Goal: Task Accomplishment & Management: Use online tool/utility

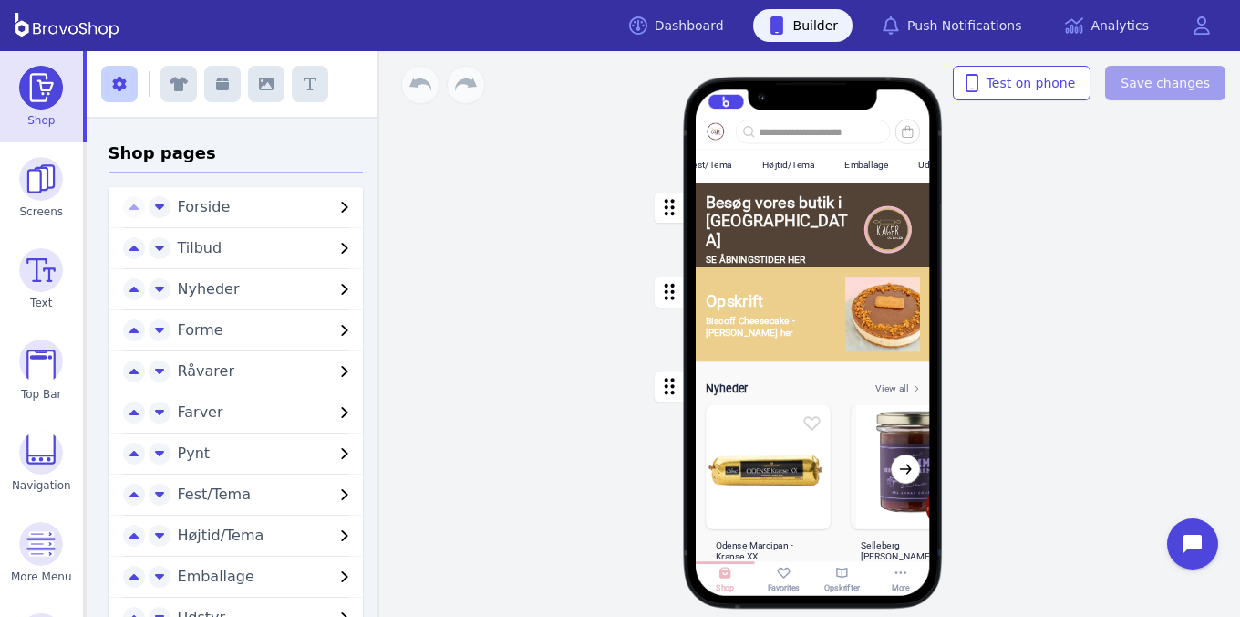
scroll to position [0, 606]
click at [817, 169] on div "Højtid/Tema" at bounding box center [800, 165] width 53 height 11
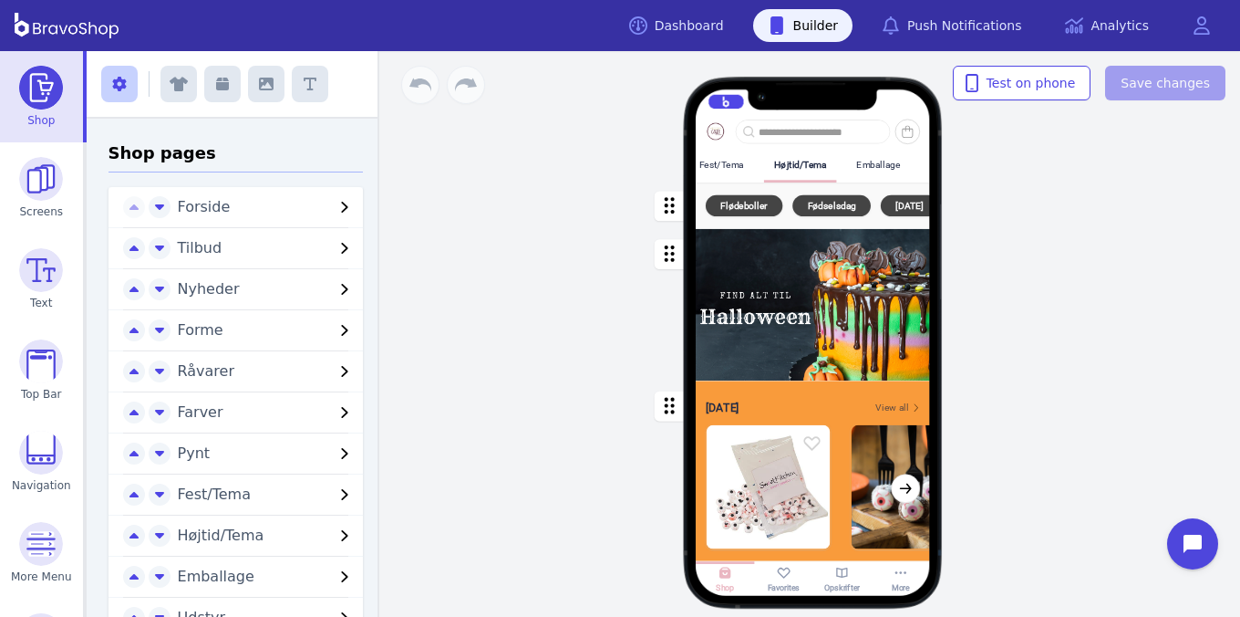
click at [814, 320] on div "button" at bounding box center [813, 305] width 234 height 151
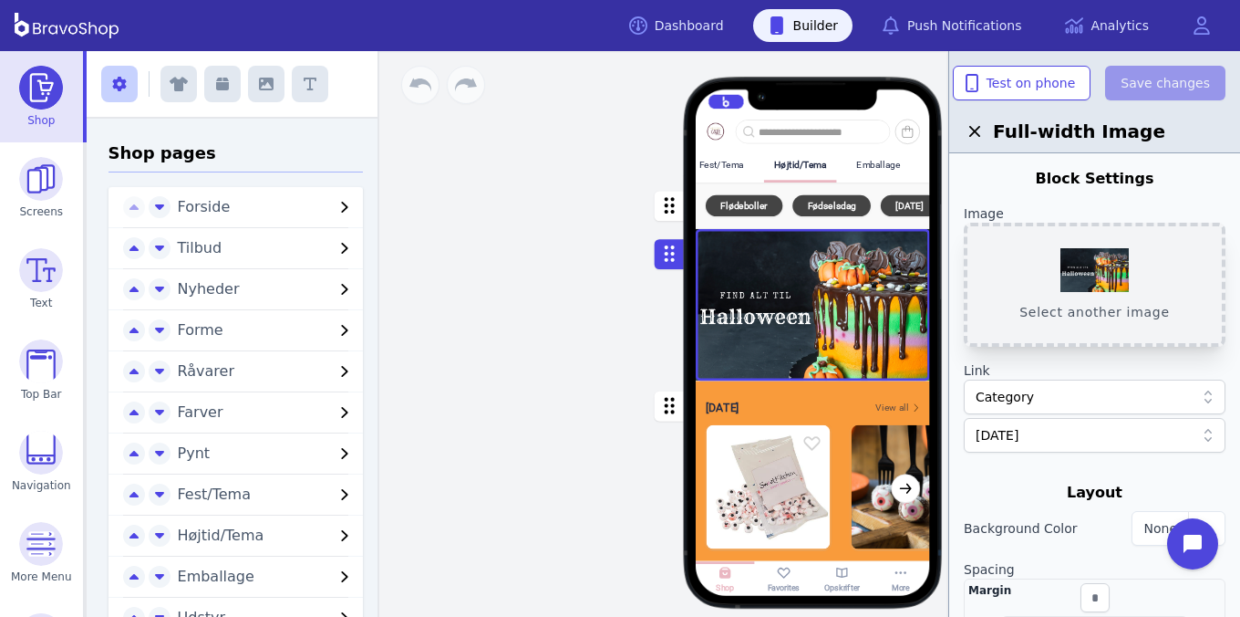
click at [1094, 261] on button "Select another image" at bounding box center [1095, 285] width 262 height 124
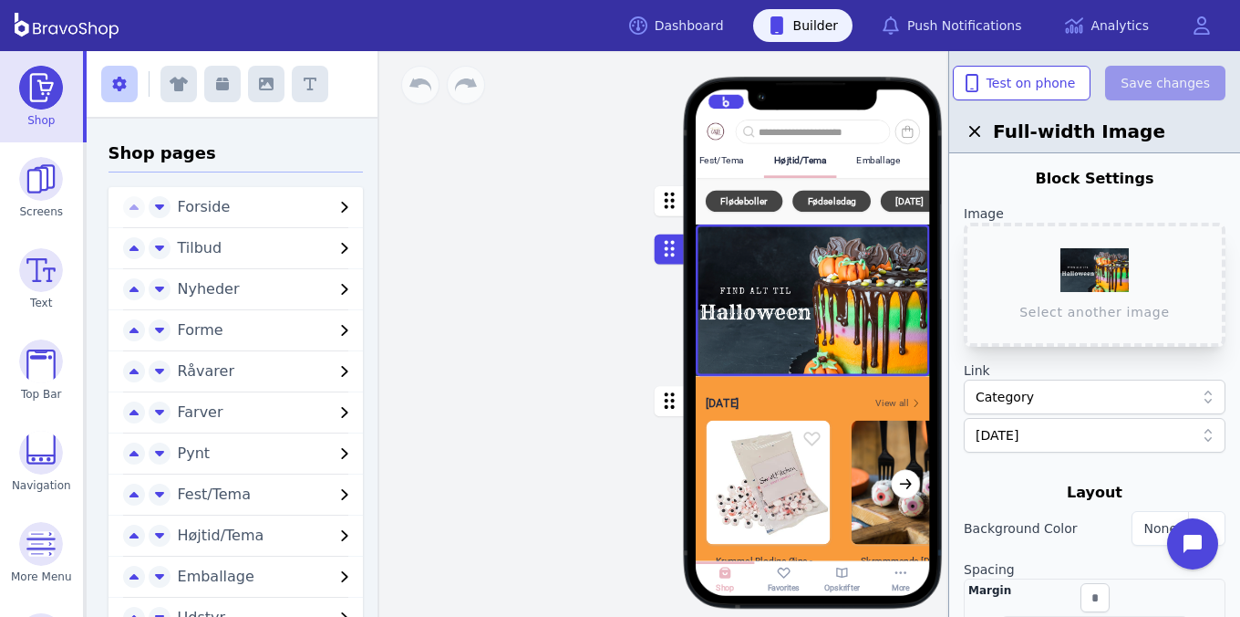
scroll to position [57, 0]
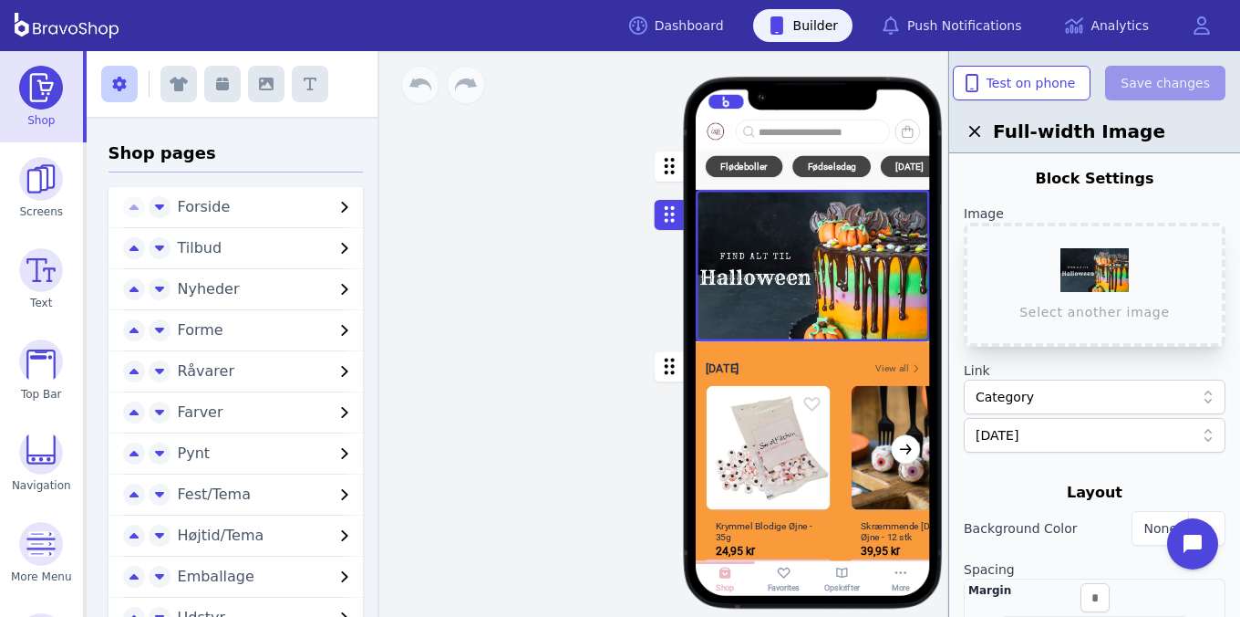
click at [581, 339] on div "Forside Tilbud Nyheder Forme Råvarer Farver Pynt Fest/Tema Højtid/Tema Emballag…" at bounding box center [814, 333] width 854 height 565
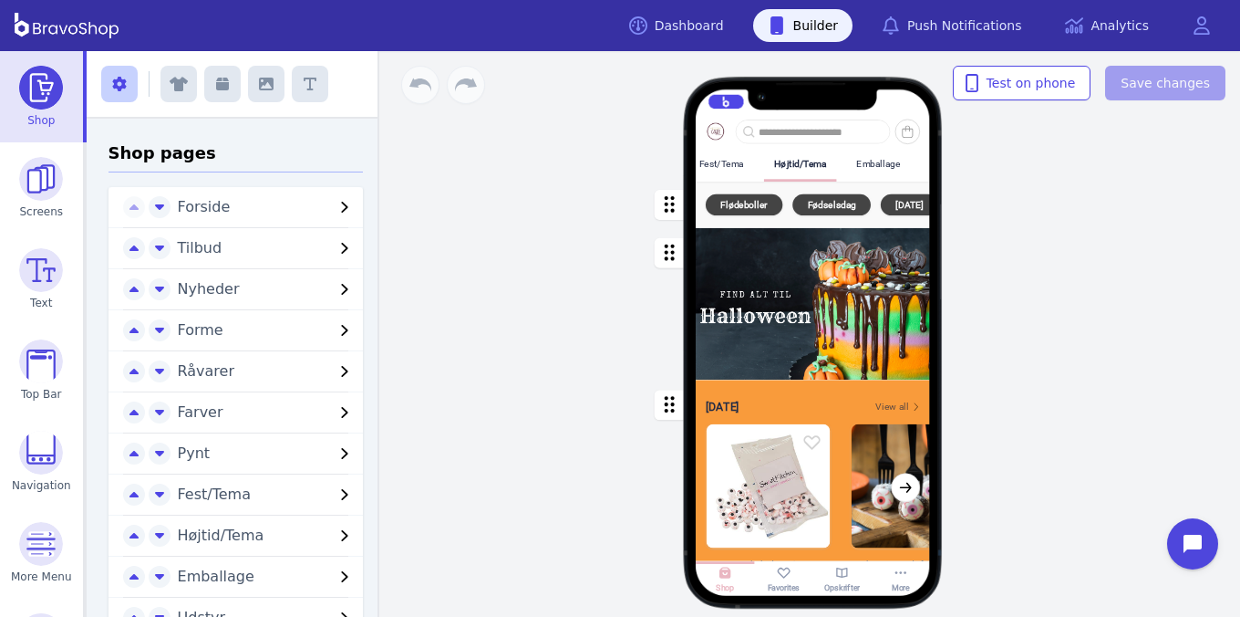
scroll to position [0, 0]
click at [731, 170] on div "Forside" at bounding box center [726, 164] width 51 height 31
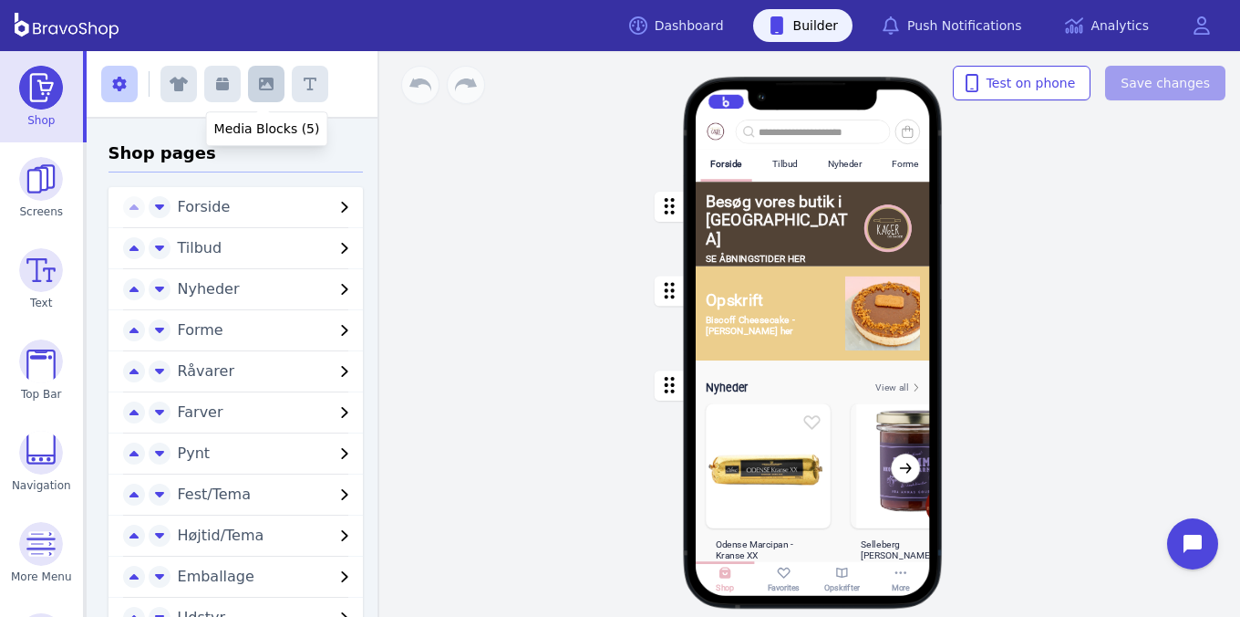
click at [254, 92] on button "button" at bounding box center [266, 84] width 36 height 36
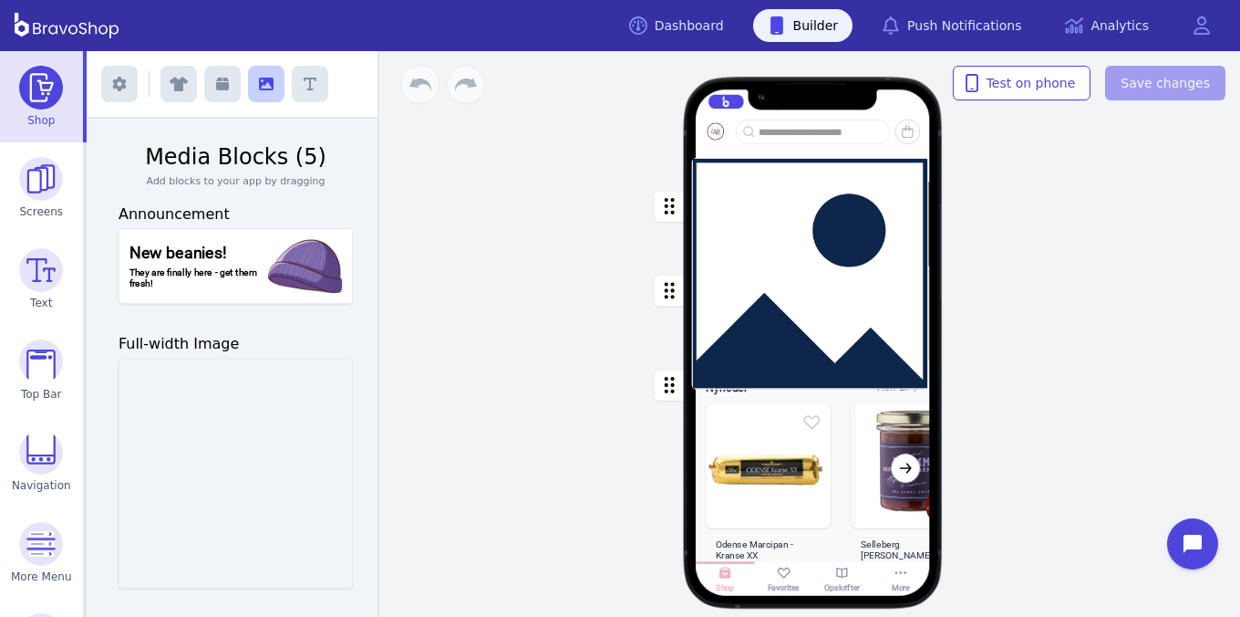
drag, startPoint x: 266, startPoint y: 456, endPoint x: 847, endPoint y: 257, distance: 614.1
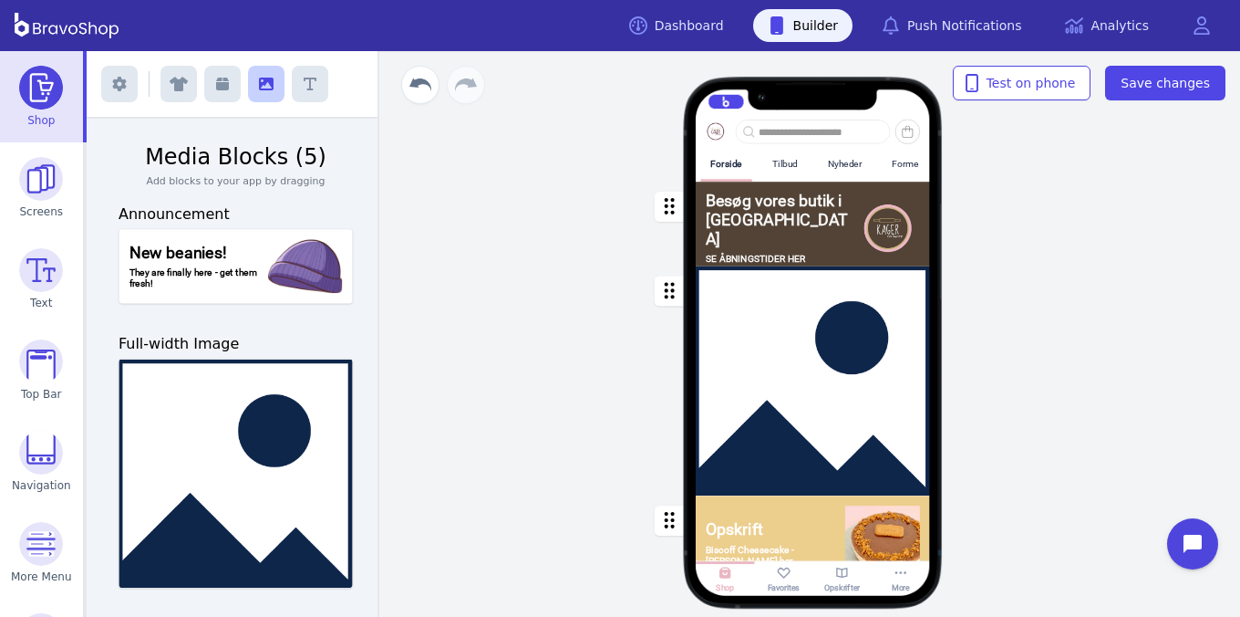
click at [816, 315] on div "button" at bounding box center [813, 381] width 234 height 230
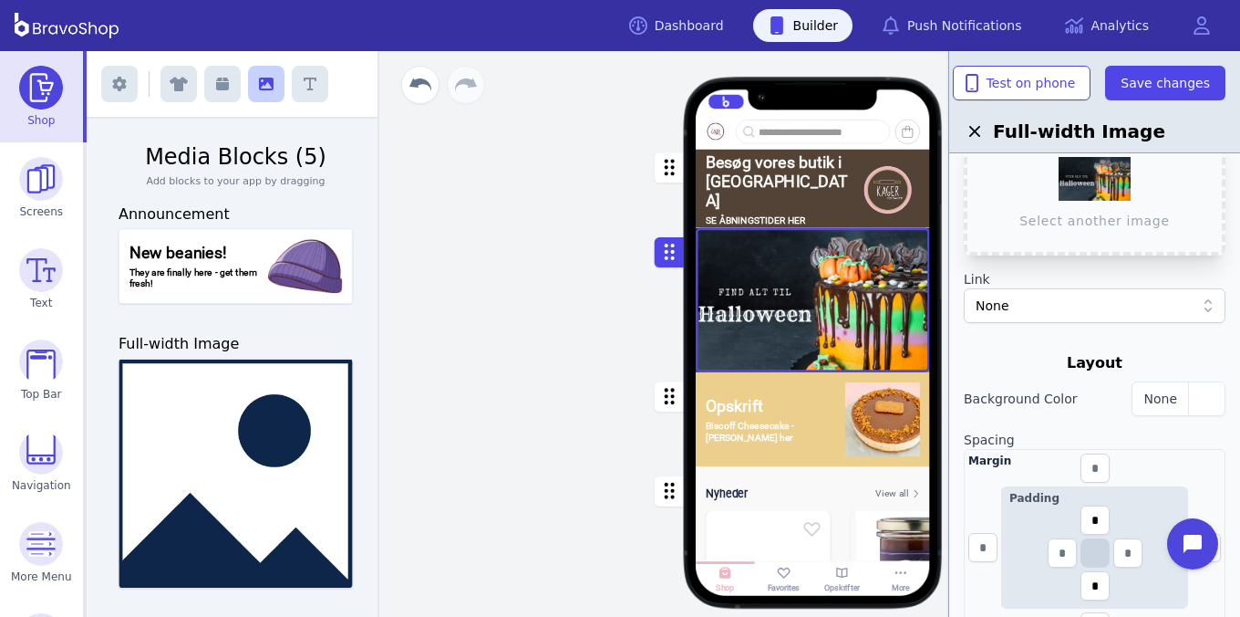
scroll to position [114, 0]
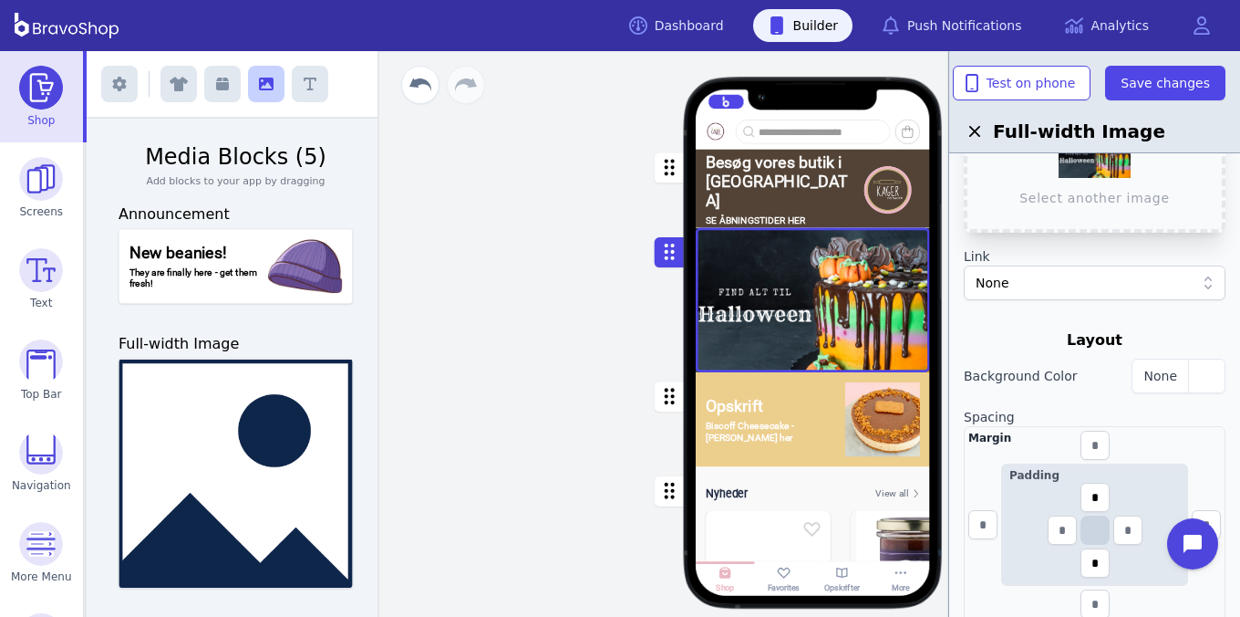
click at [1092, 278] on div "None" at bounding box center [1085, 283] width 219 height 18
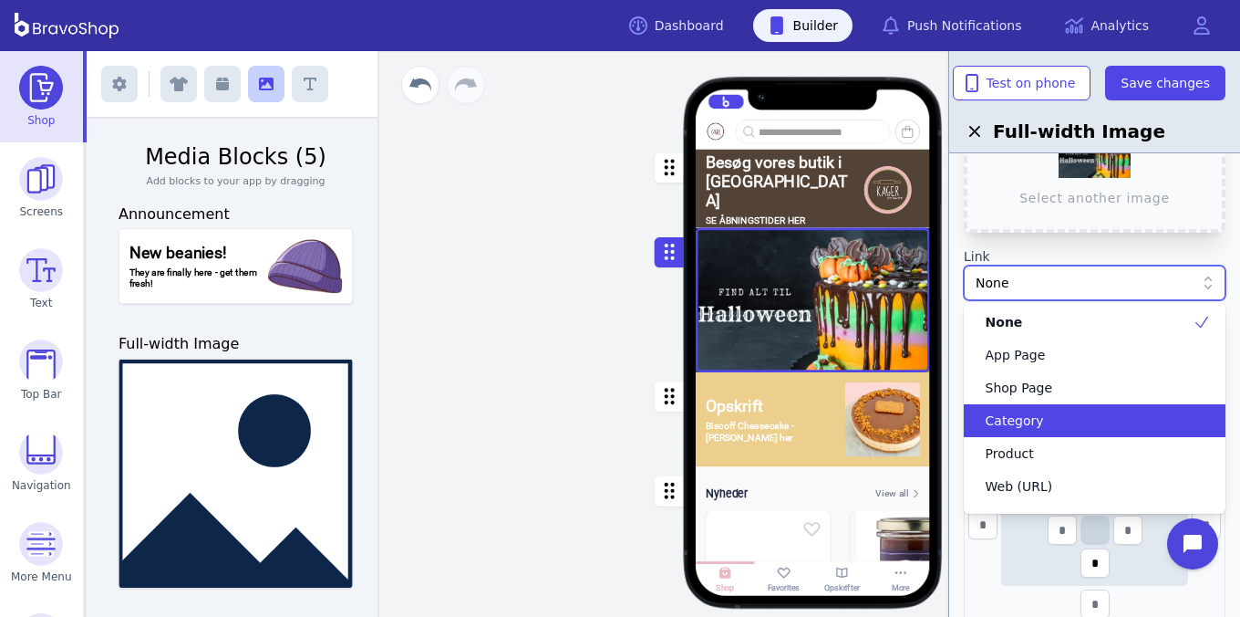
click at [1054, 418] on div "Category" at bounding box center [1084, 420] width 218 height 18
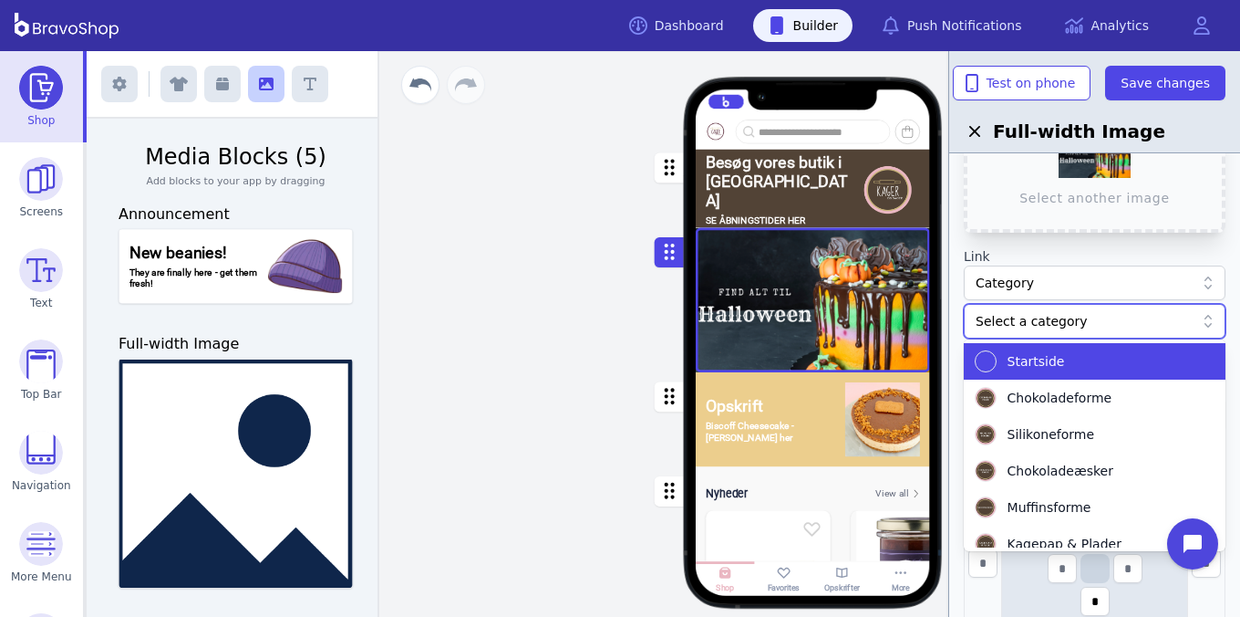
click at [1061, 317] on div at bounding box center [1085, 321] width 219 height 18
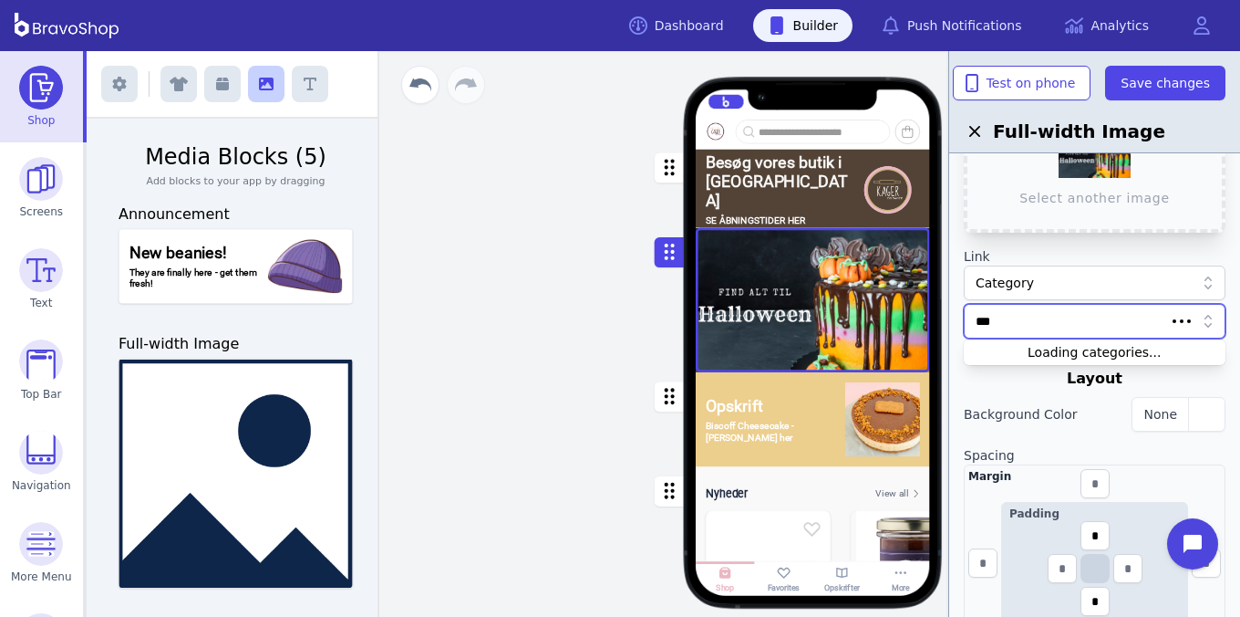
type input "****"
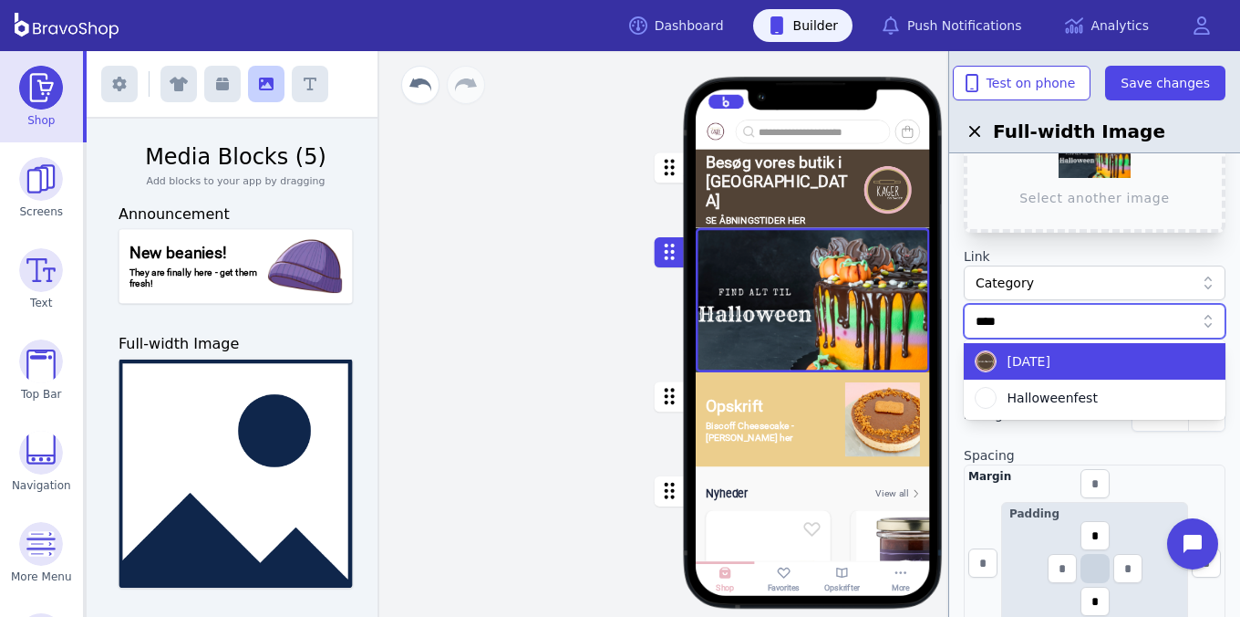
click at [1106, 366] on div "[DATE]" at bounding box center [1084, 361] width 218 height 22
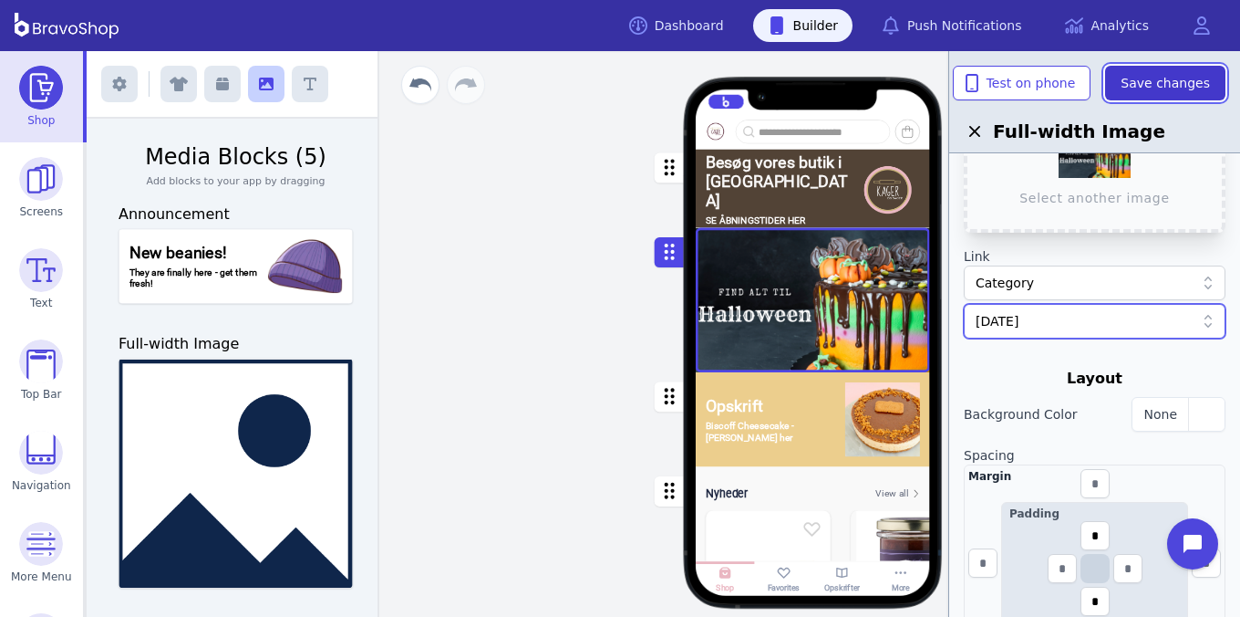
click at [1184, 85] on span "Save changes" at bounding box center [1165, 83] width 89 height 18
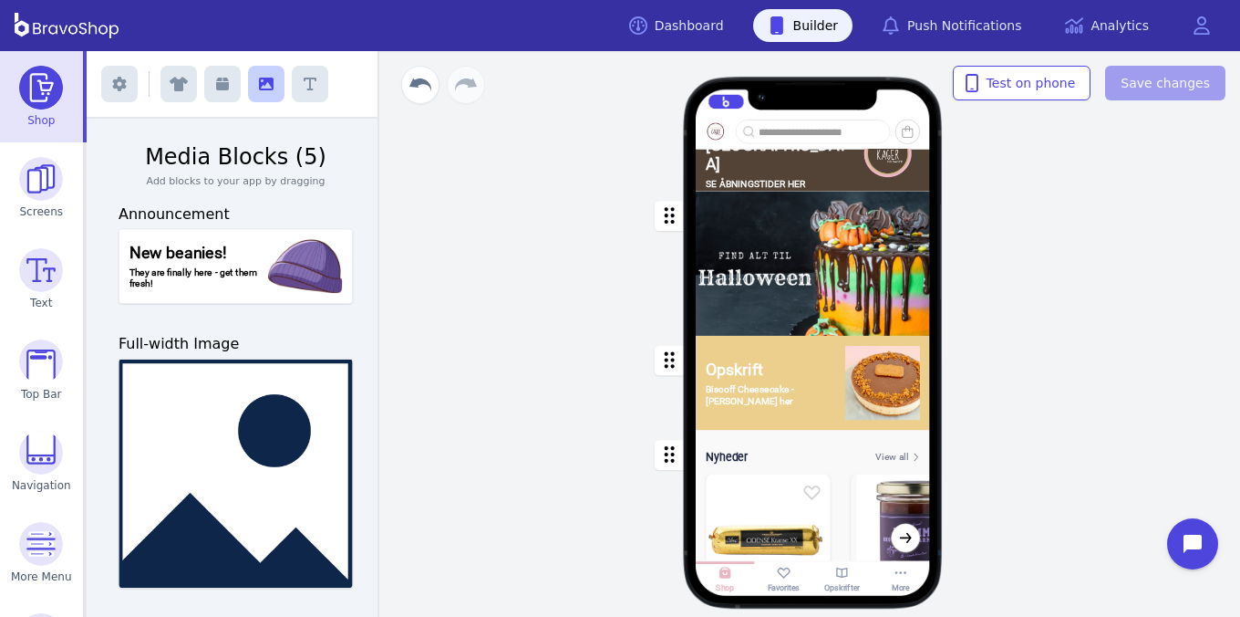
scroll to position [110, 0]
click at [807, 397] on div "button" at bounding box center [813, 384] width 234 height 95
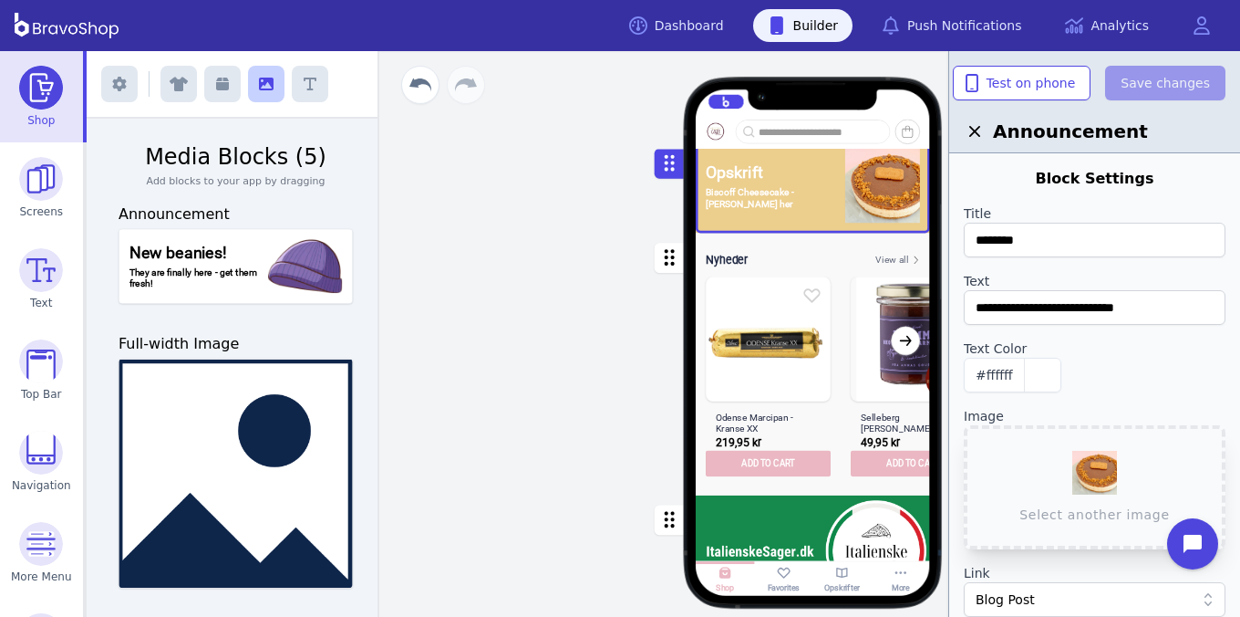
scroll to position [375, 0]
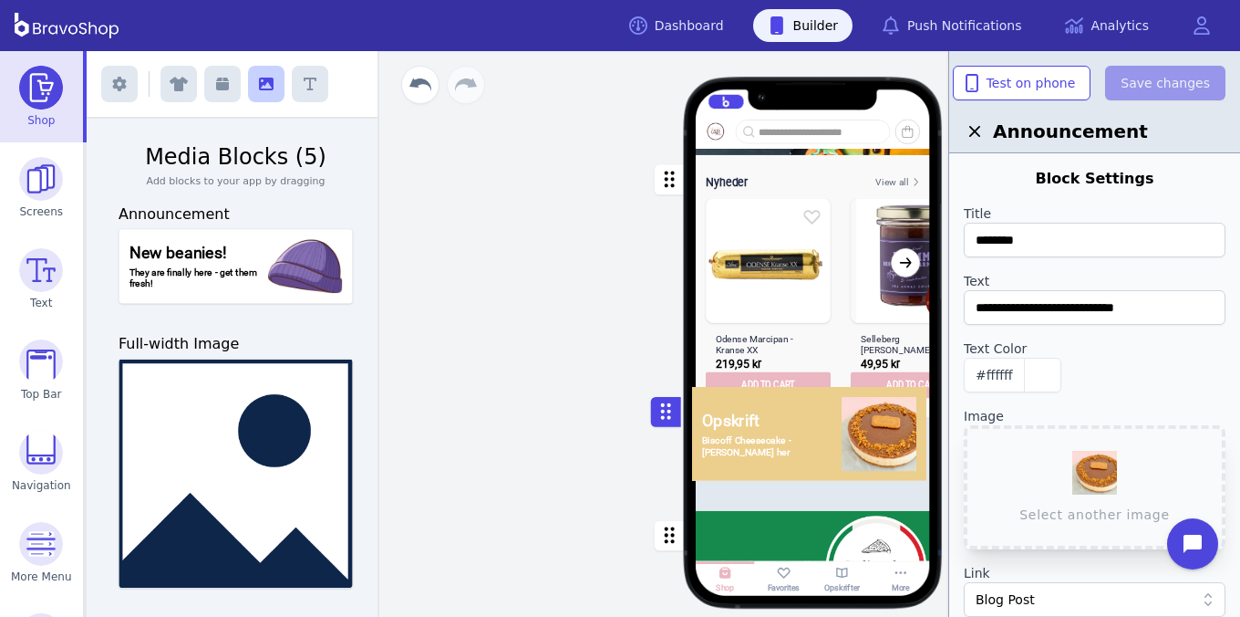
drag, startPoint x: 669, startPoint y: 187, endPoint x: 667, endPoint y: 419, distance: 231.7
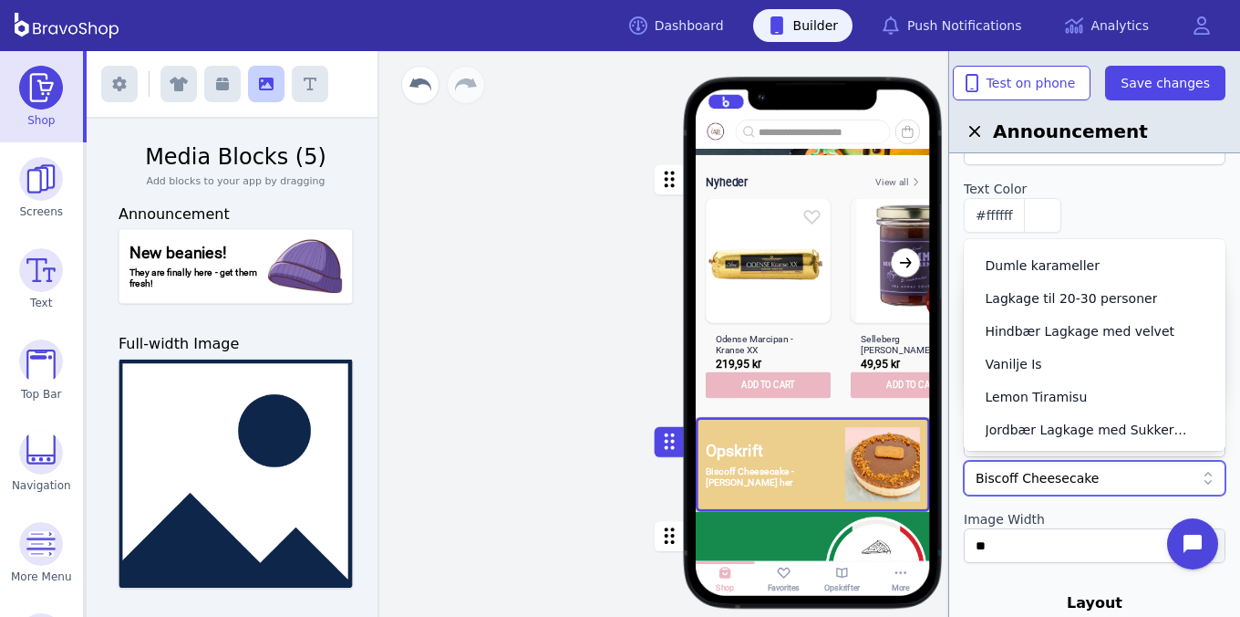
scroll to position [622, 0]
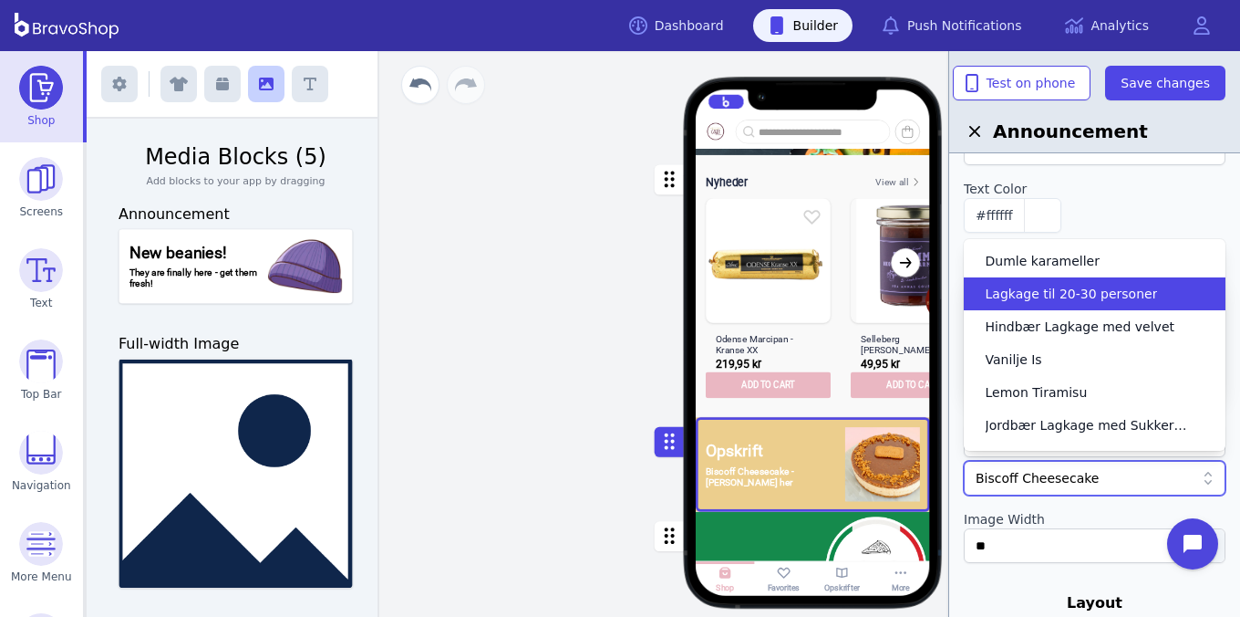
click at [1090, 296] on span "Lagkage til 20-30 personer" at bounding box center [1072, 294] width 172 height 18
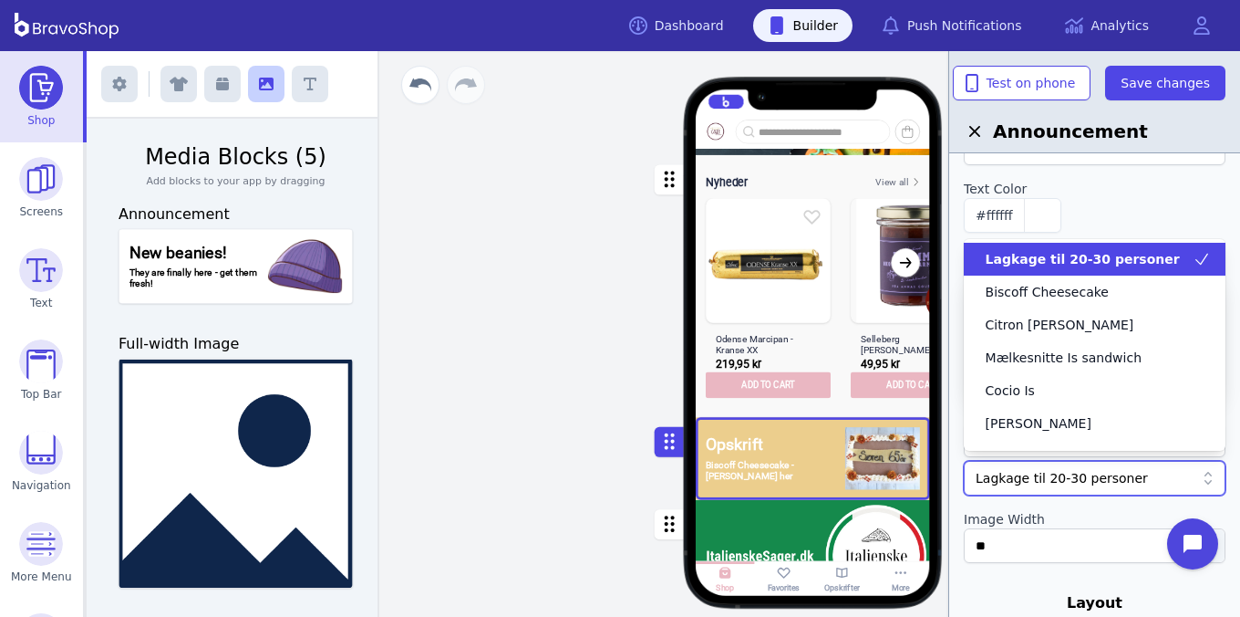
drag, startPoint x: 1146, startPoint y: 472, endPoint x: 976, endPoint y: 472, distance: 170.6
click at [1082, 198] on div "#ffffff" at bounding box center [1095, 215] width 262 height 35
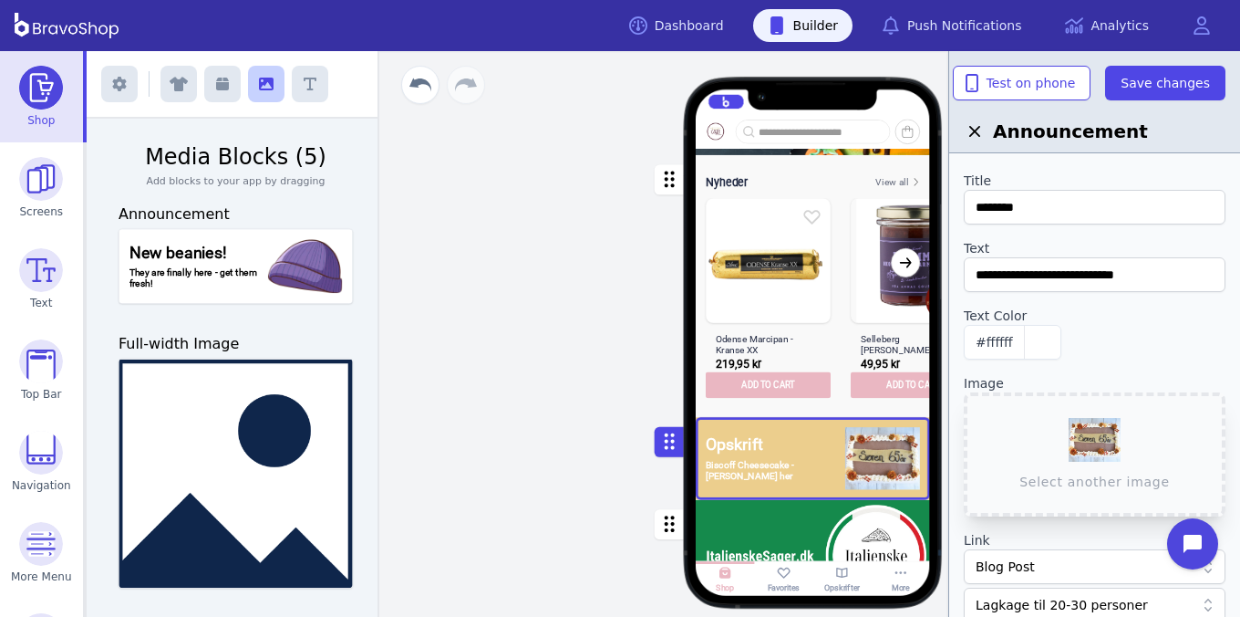
scroll to position [31, 0]
drag, startPoint x: 1178, startPoint y: 279, endPoint x: 919, endPoint y: 272, distance: 259.1
click at [921, 273] on div "Exit builder Media Blocks (5) Add blocks to your app by dragging Announcement N…" at bounding box center [664, 333] width 1154 height 565
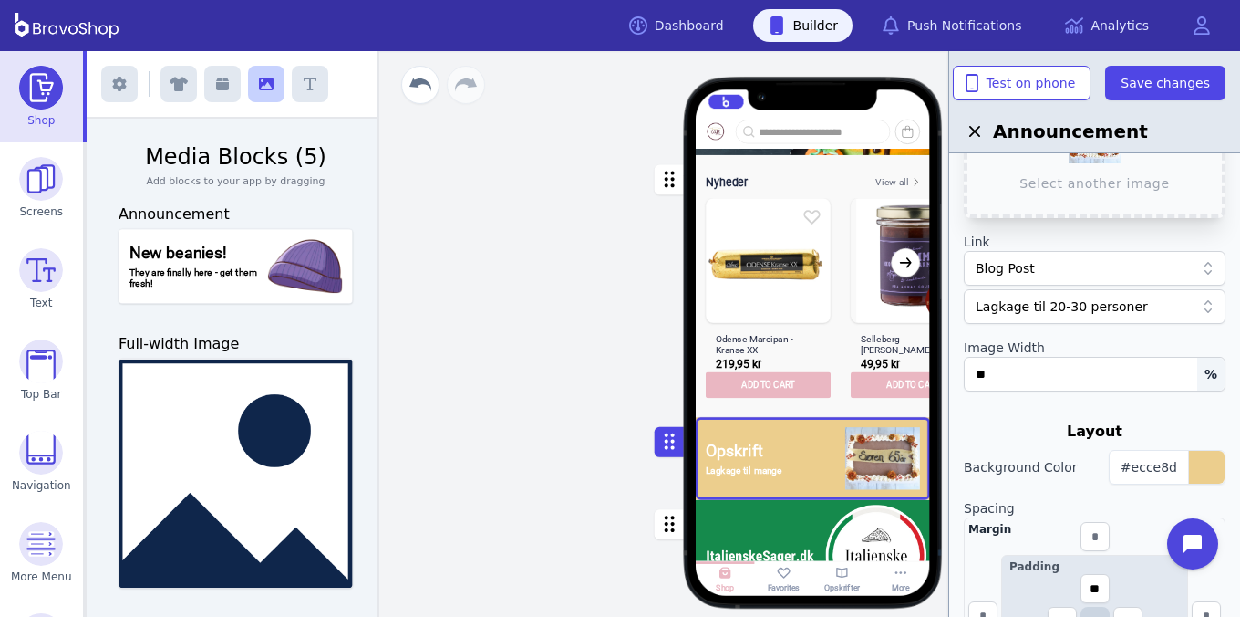
scroll to position [334, 0]
click at [1207, 454] on div "button" at bounding box center [1206, 464] width 36 height 33
type input "**********"
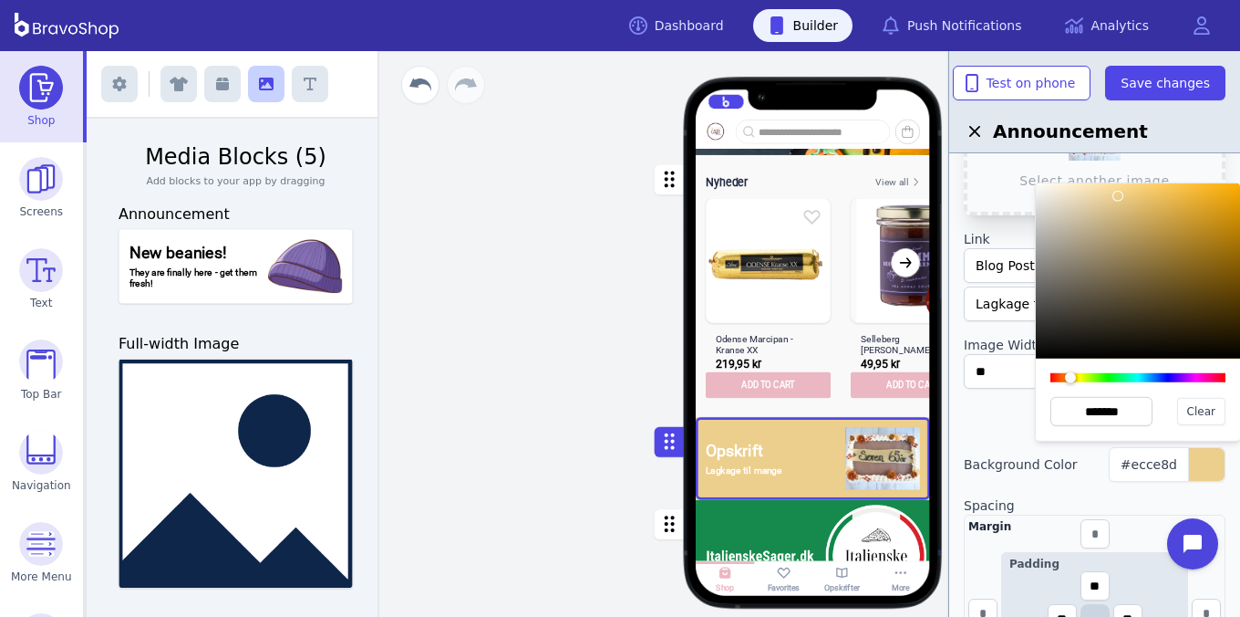
click at [1217, 280] on div at bounding box center [1138, 270] width 204 height 175
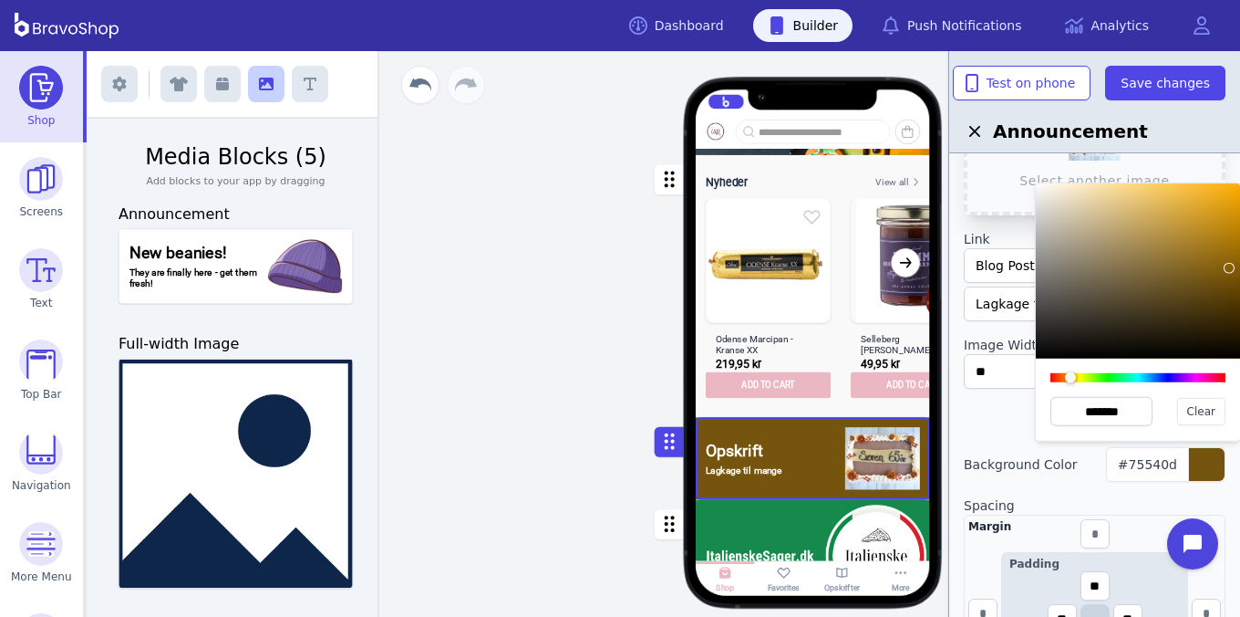
click at [1229, 269] on div at bounding box center [1138, 270] width 204 height 175
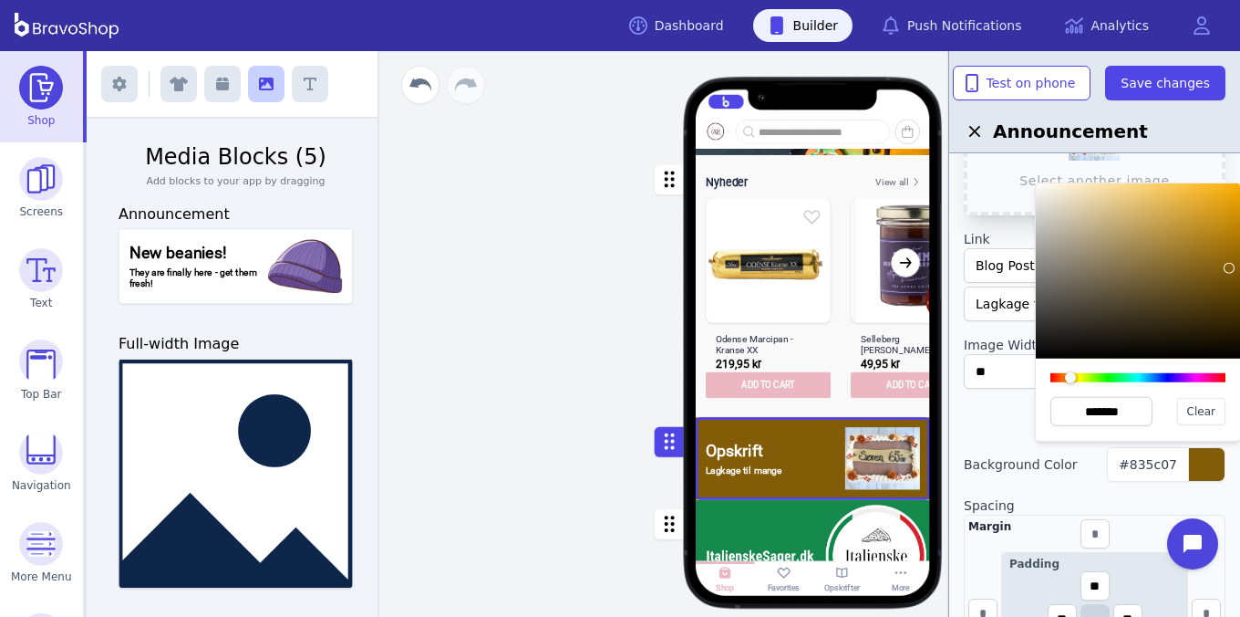
click at [1224, 262] on div at bounding box center [1138, 270] width 204 height 175
click at [1218, 249] on div at bounding box center [1138, 270] width 204 height 175
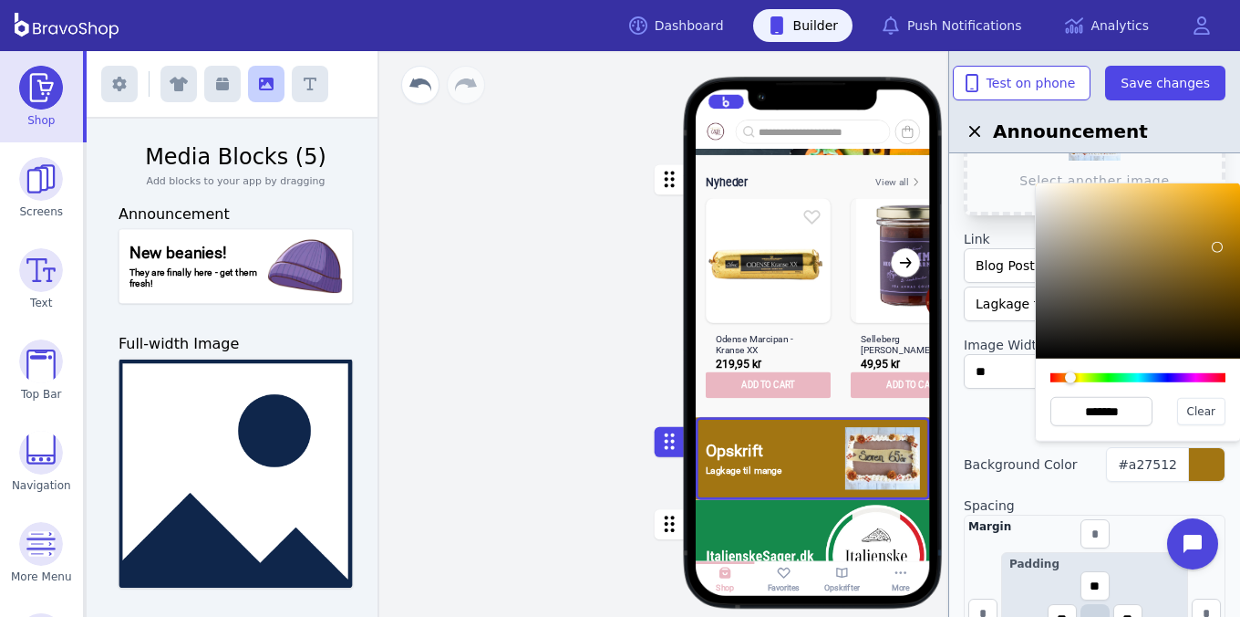
type input "*******"
click at [1212, 213] on div at bounding box center [1138, 270] width 204 height 175
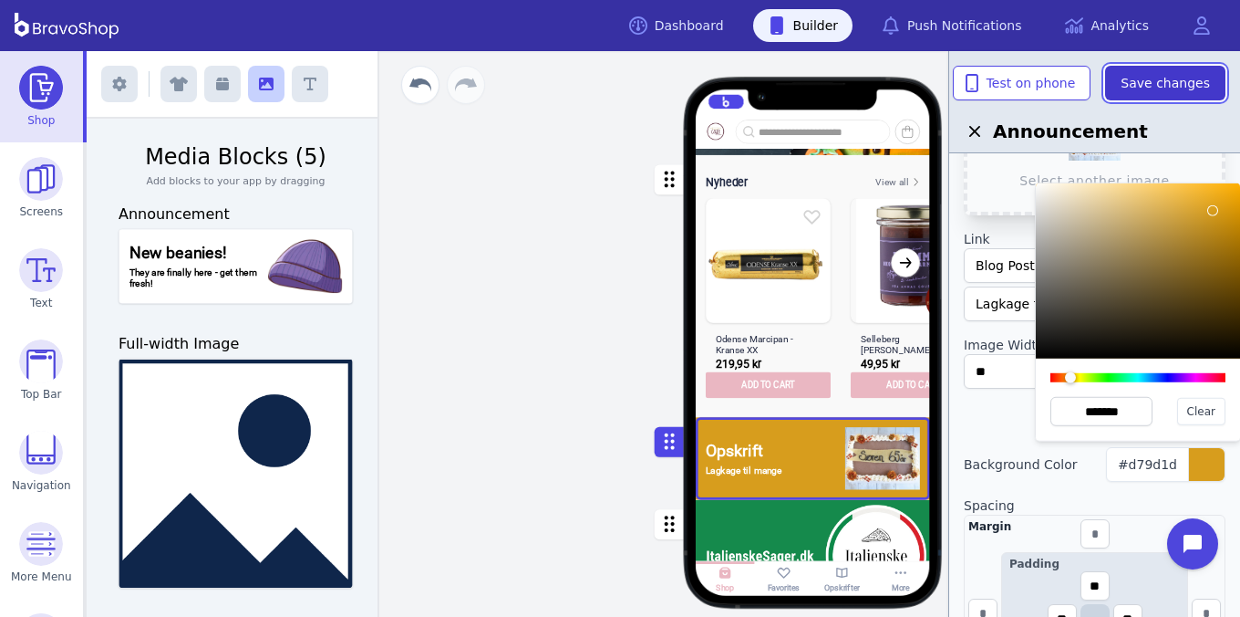
click at [1176, 95] on button "Save changes" at bounding box center [1165, 83] width 120 height 35
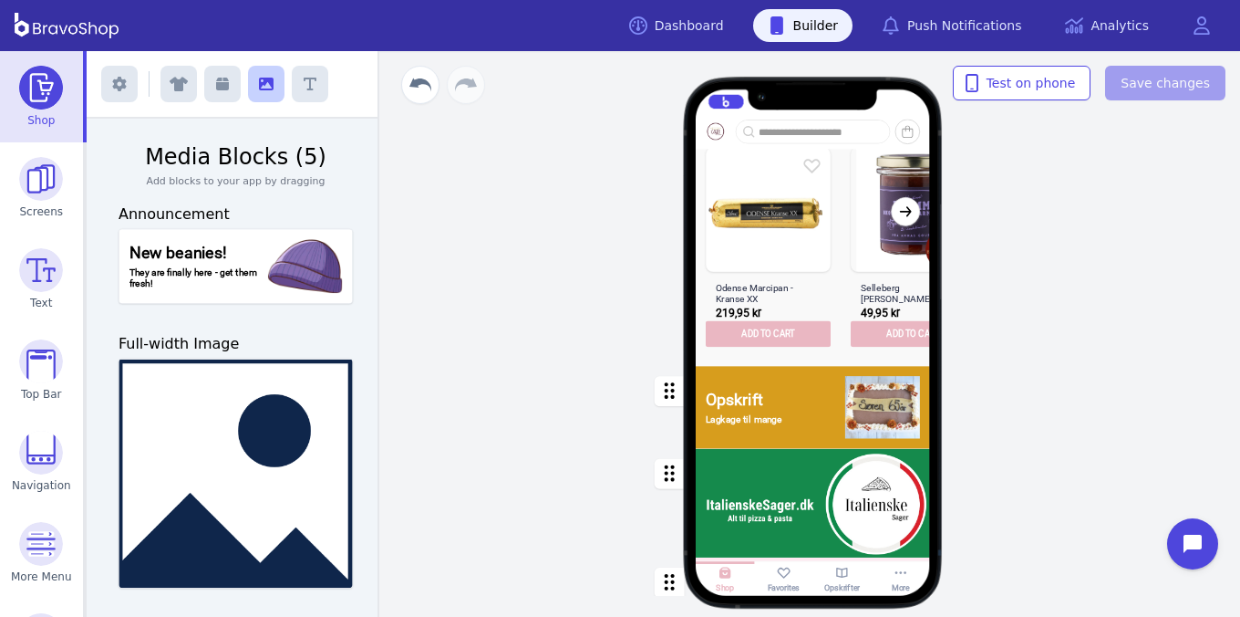
scroll to position [360, 0]
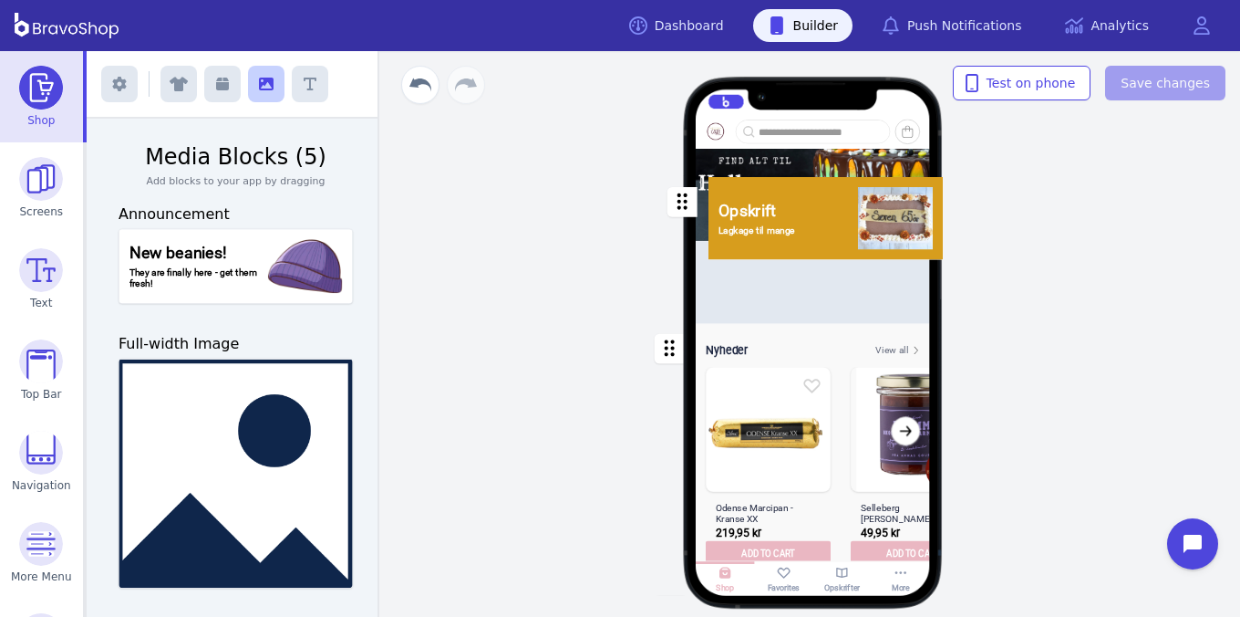
drag, startPoint x: 669, startPoint y: 455, endPoint x: 682, endPoint y: 212, distance: 243.9
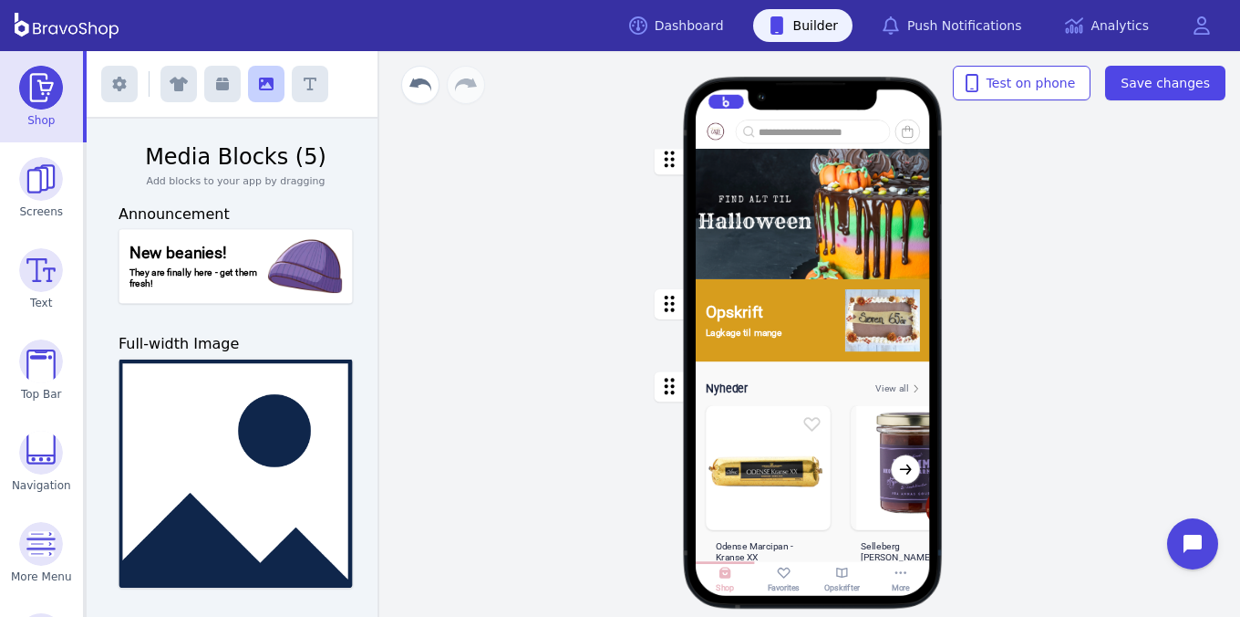
scroll to position [0, 0]
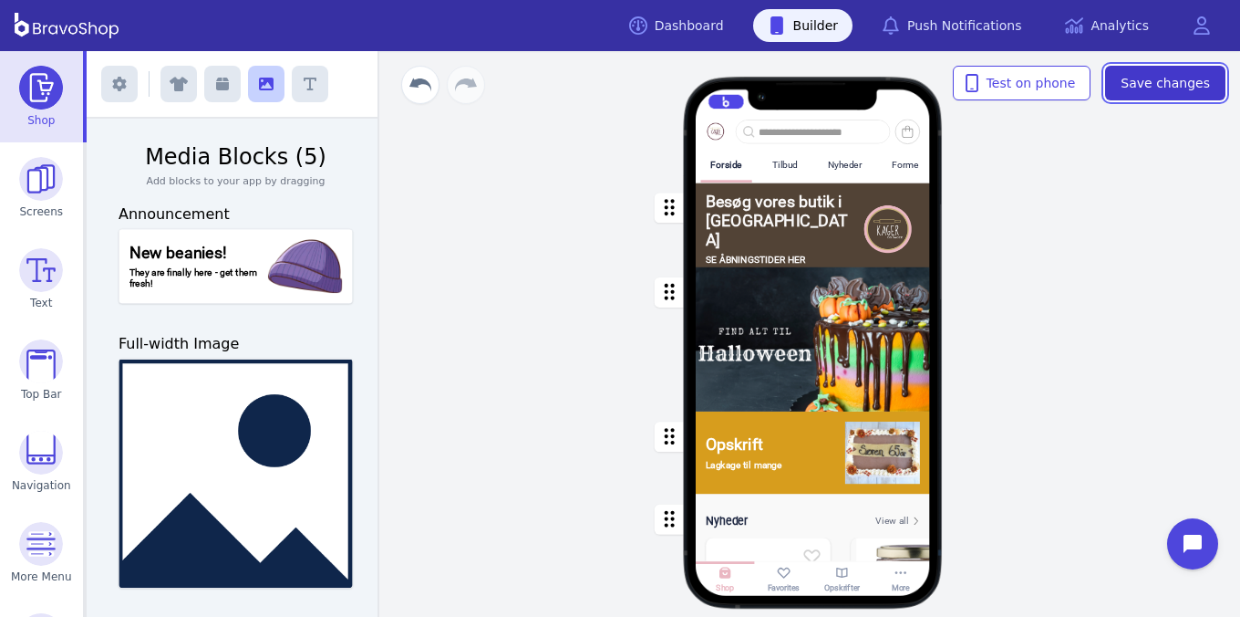
click at [1173, 80] on span "Save changes" at bounding box center [1165, 83] width 89 height 18
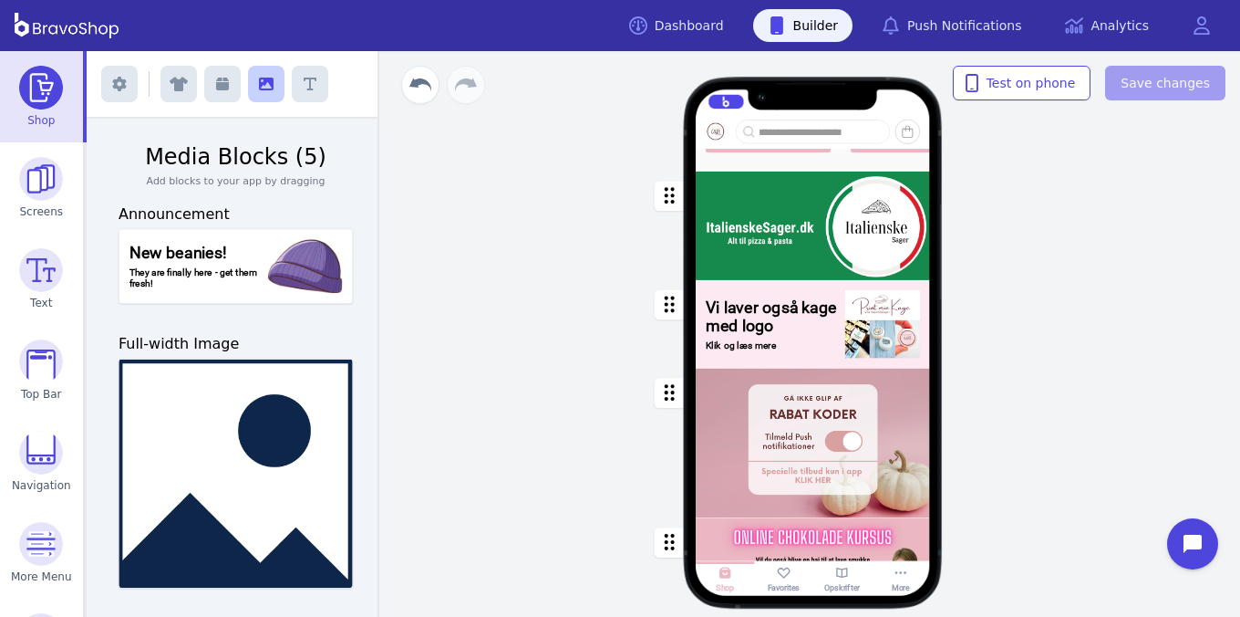
scroll to position [696, 0]
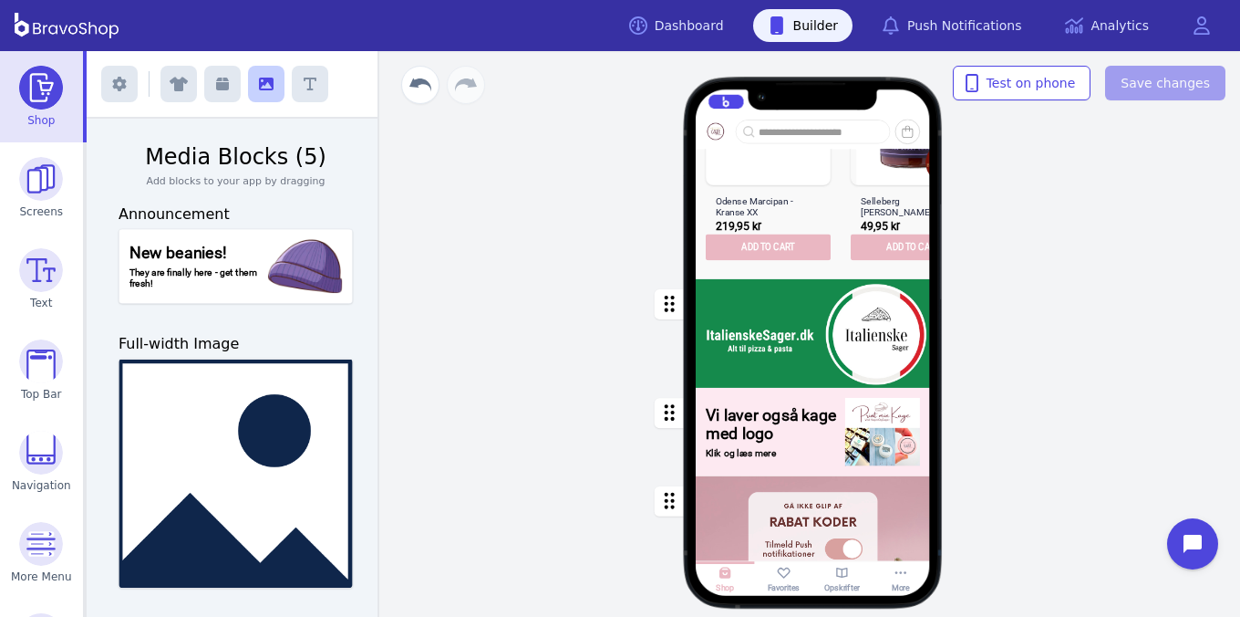
click at [818, 435] on div "button" at bounding box center [813, 433] width 234 height 88
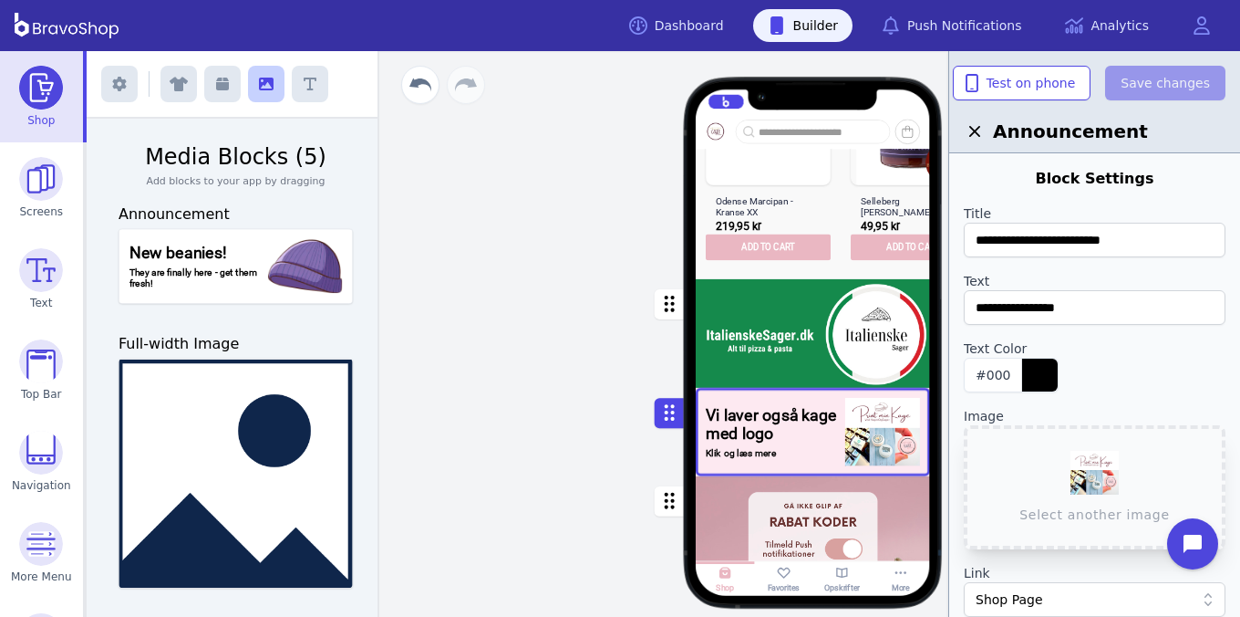
scroll to position [782, 0]
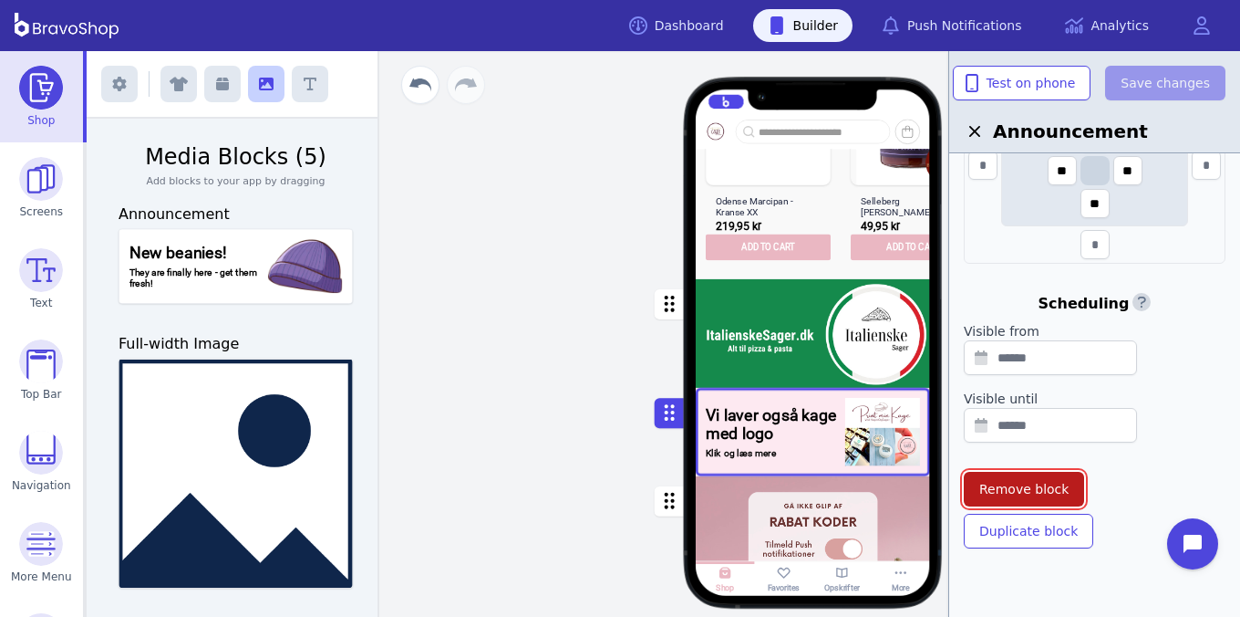
click at [1039, 480] on span "Remove block" at bounding box center [1024, 489] width 89 height 18
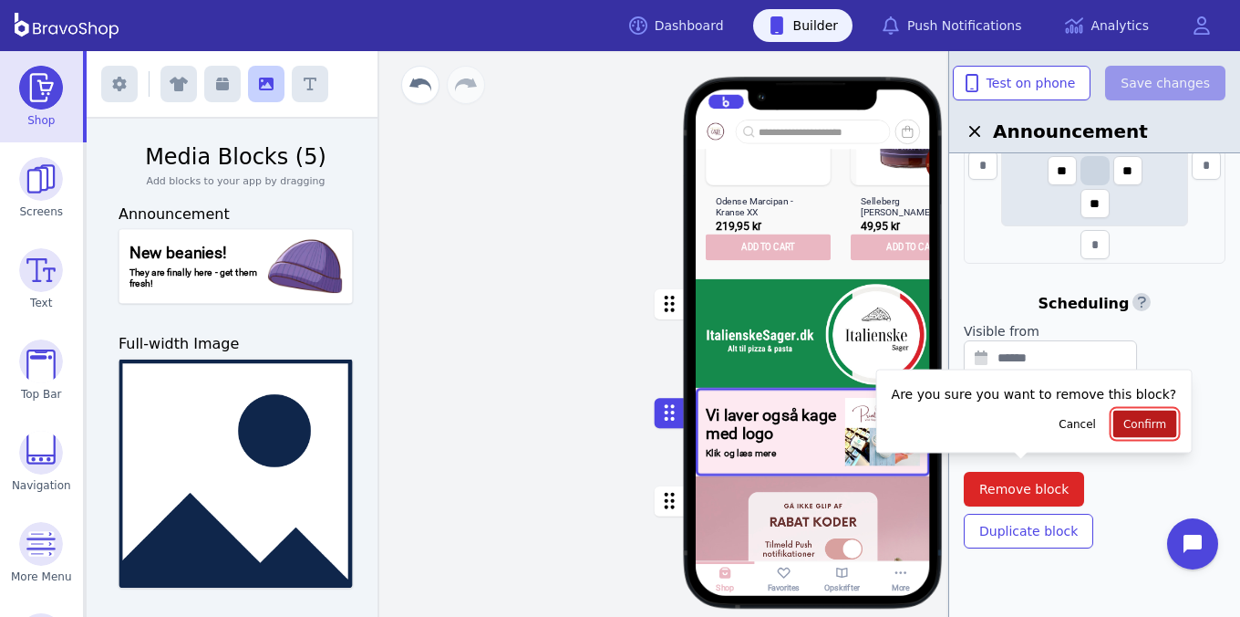
click at [1132, 424] on span "Confirm" at bounding box center [1145, 424] width 43 height 15
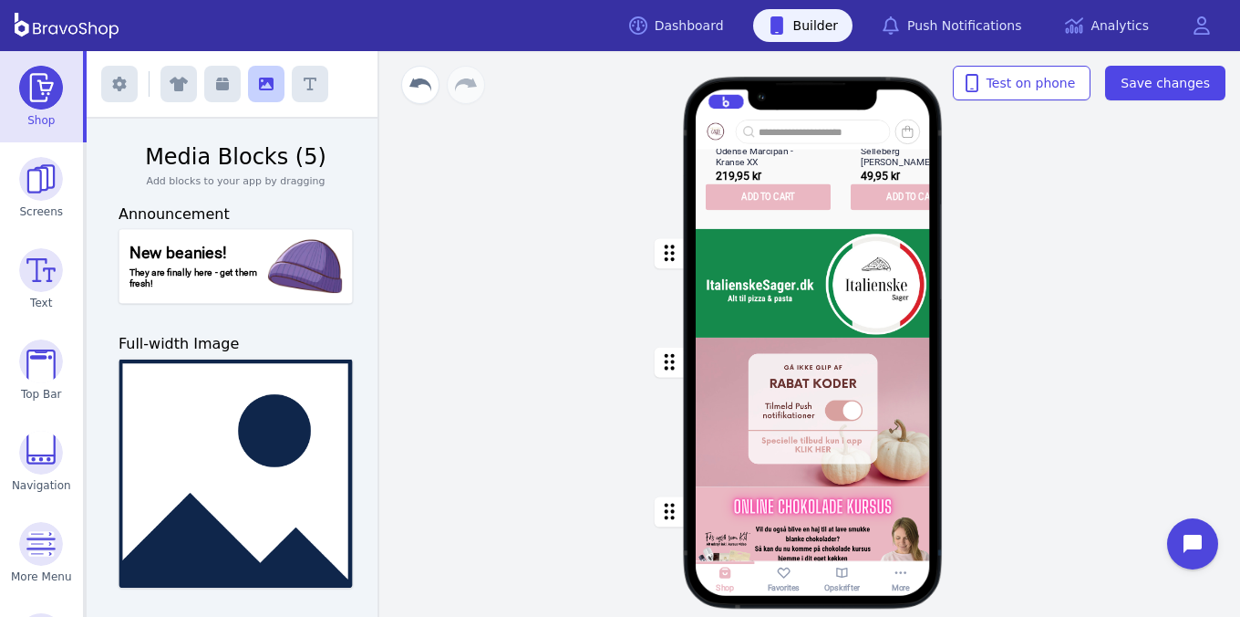
scroll to position [772, 0]
click at [741, 383] on div "button" at bounding box center [813, 412] width 234 height 150
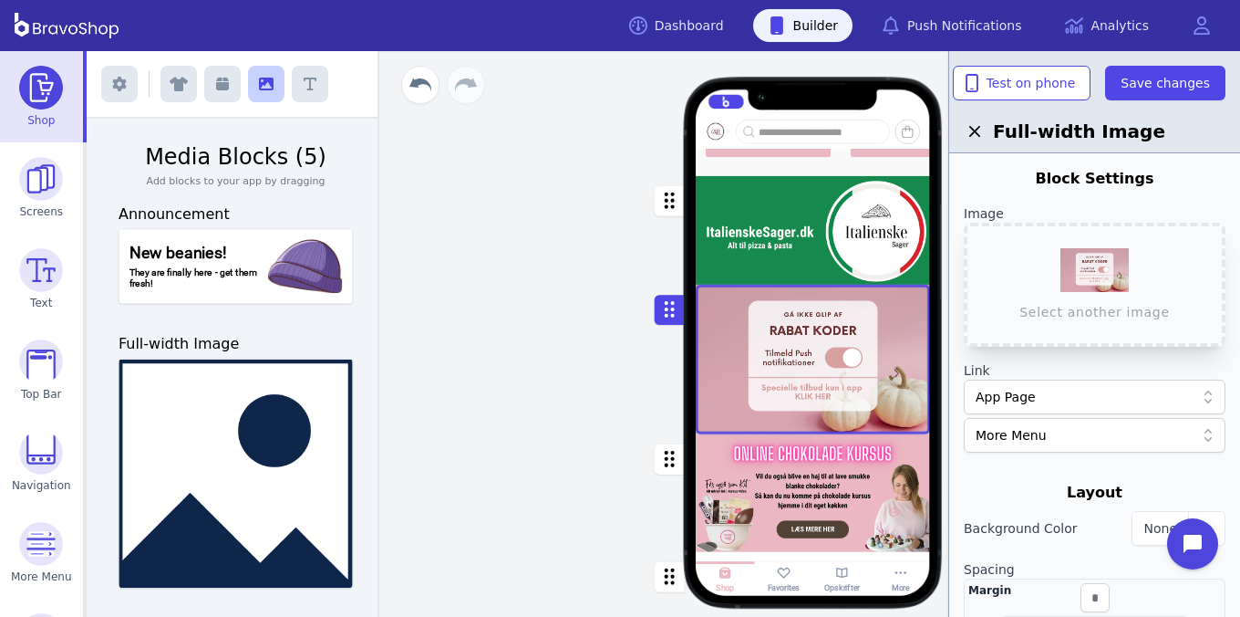
scroll to position [871, 0]
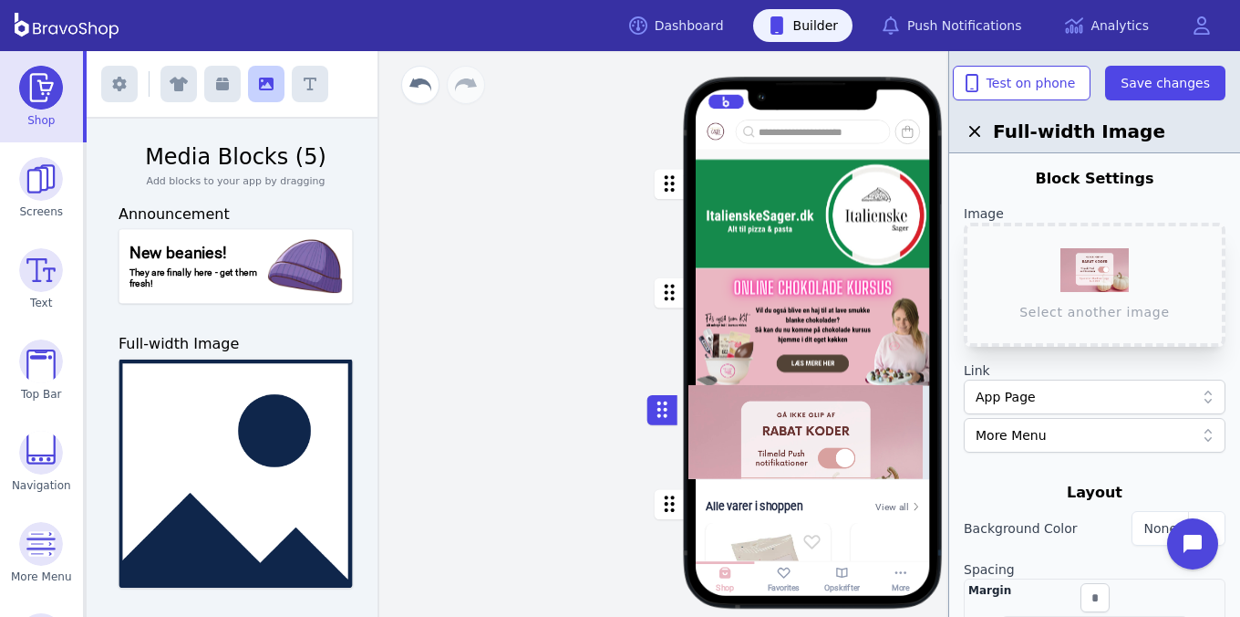
drag, startPoint x: 676, startPoint y: 301, endPoint x: 660, endPoint y: 432, distance: 132.2
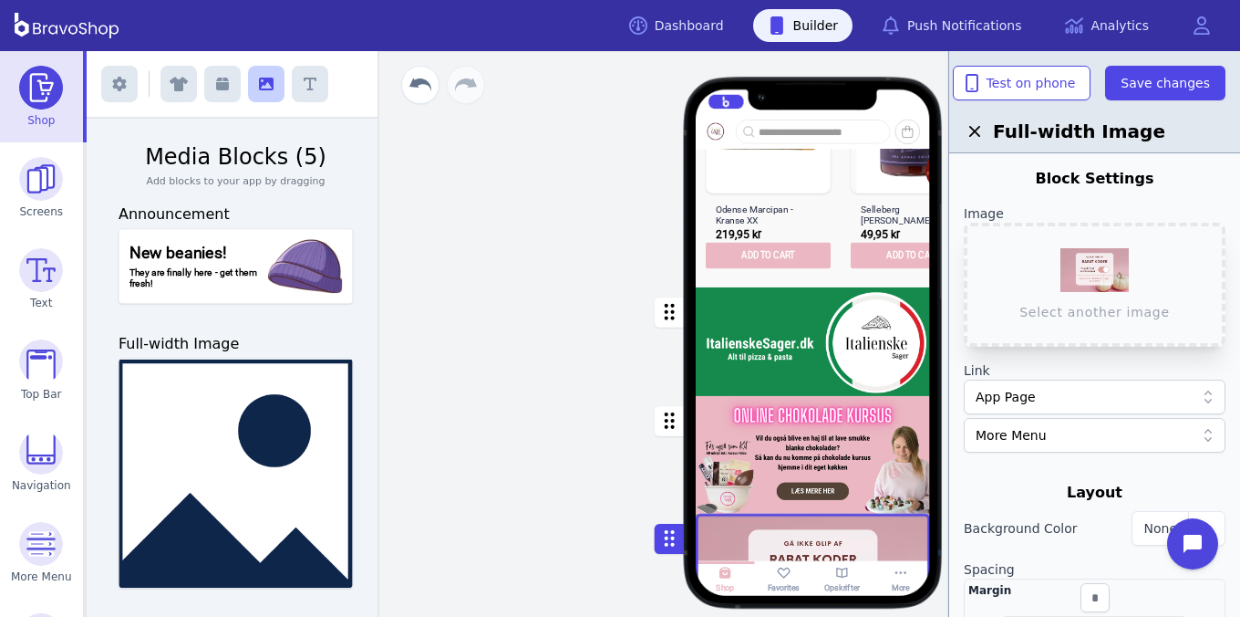
scroll to position [679, 0]
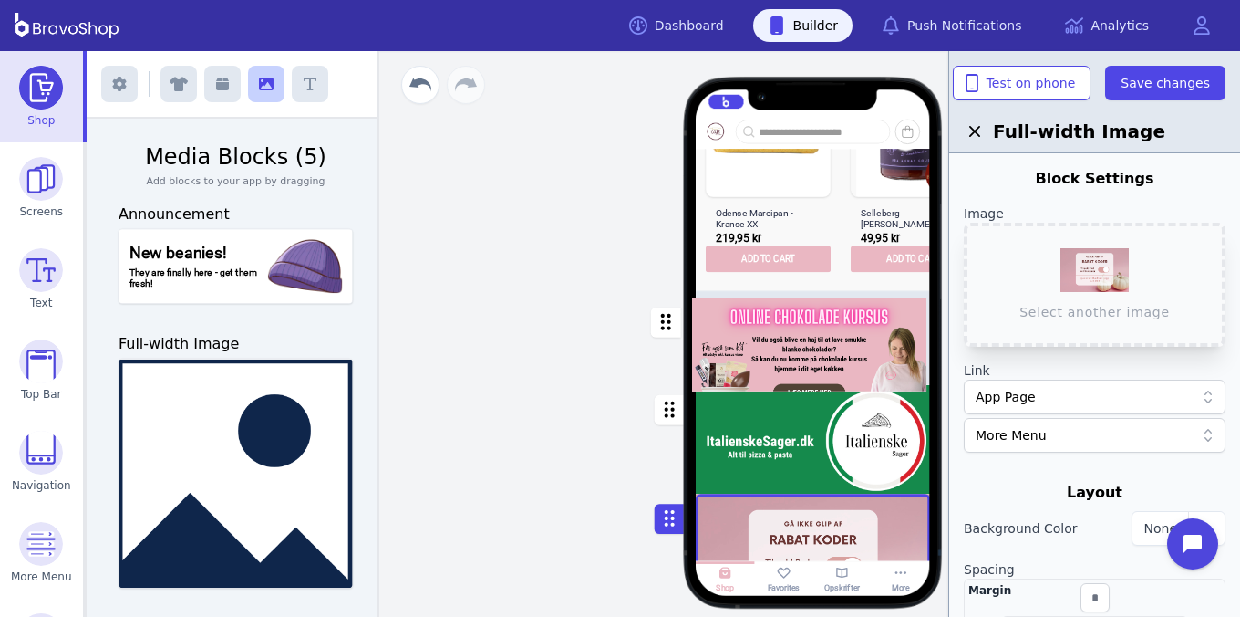
drag, startPoint x: 675, startPoint y: 426, endPoint x: 670, endPoint y: 324, distance: 102.3
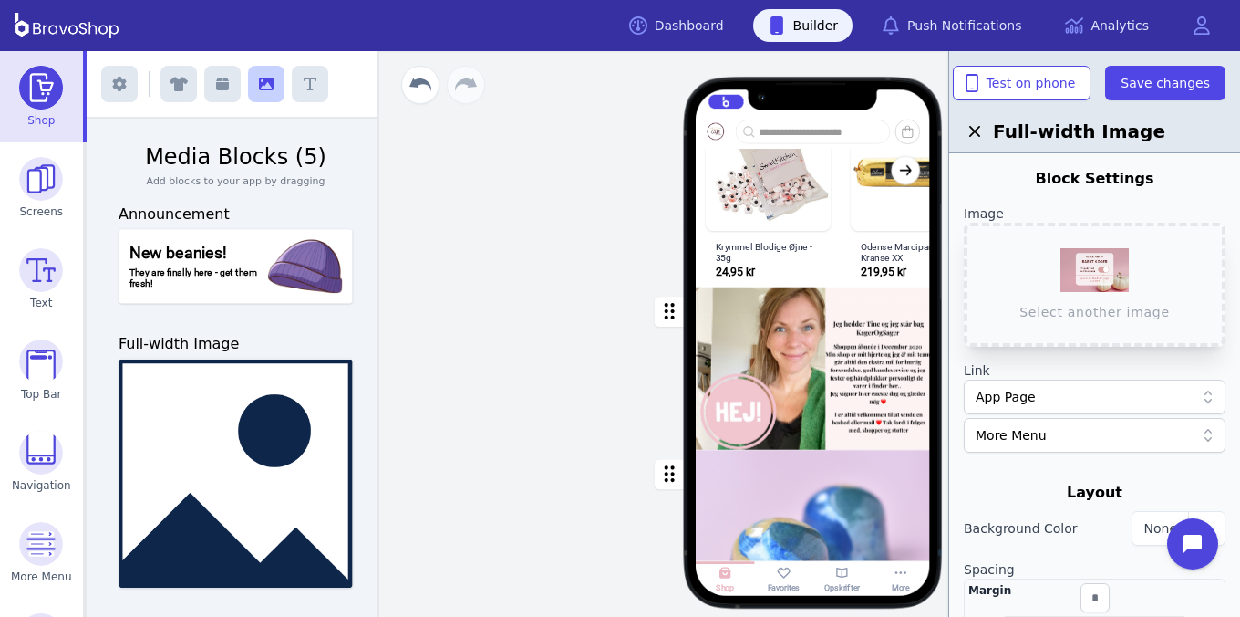
scroll to position [1528, 0]
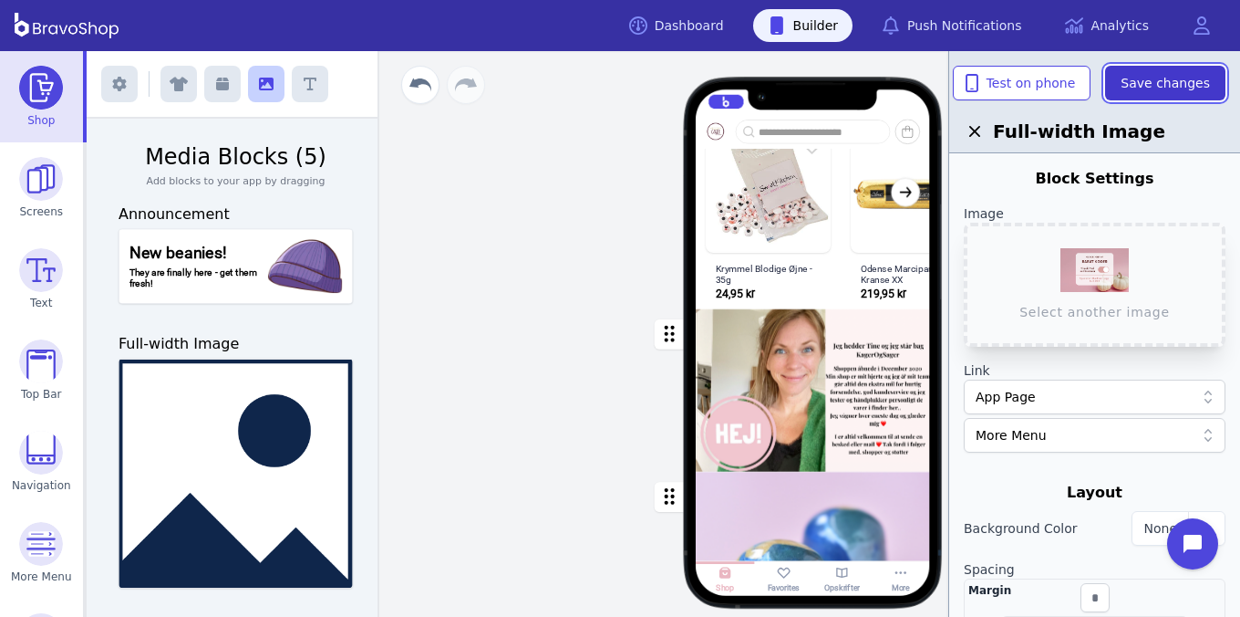
click at [1143, 88] on span "Save changes" at bounding box center [1165, 83] width 89 height 18
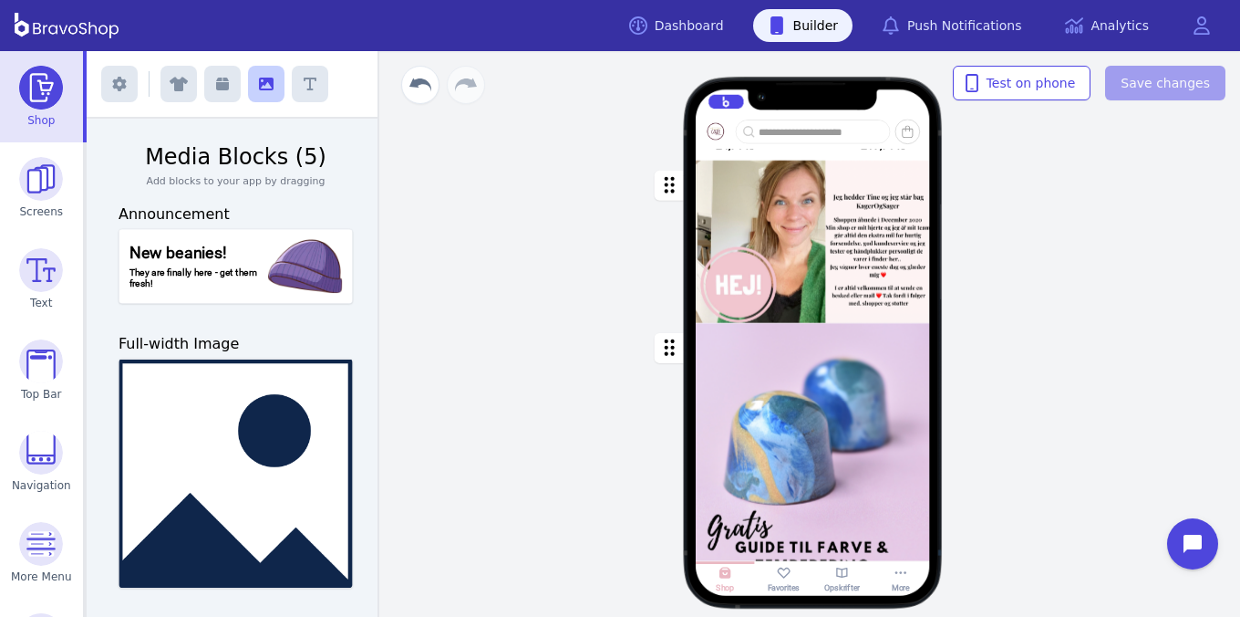
scroll to position [1923, 0]
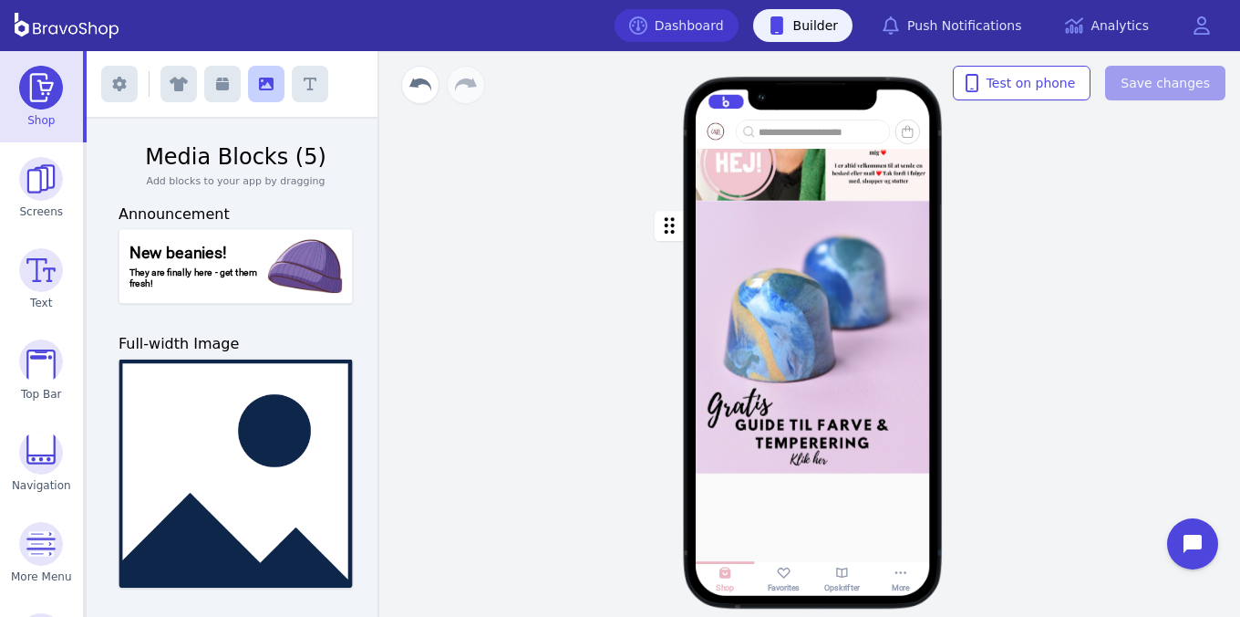
click at [701, 26] on link "Dashboard" at bounding box center [677, 25] width 124 height 33
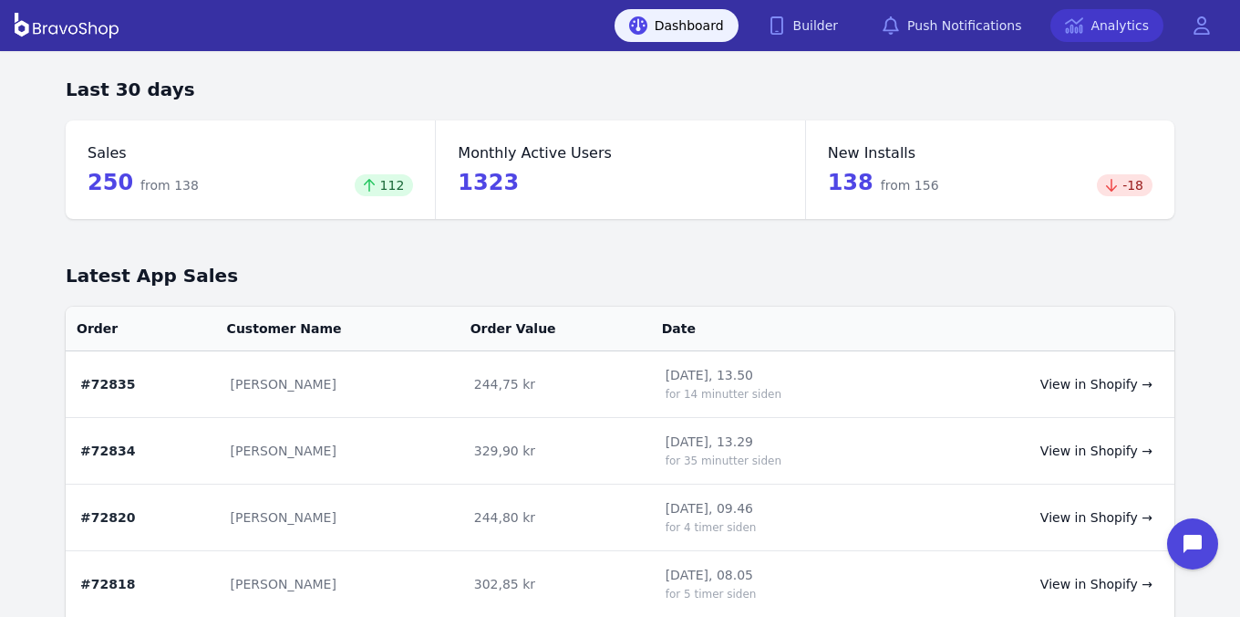
click at [1104, 20] on link "Analytics" at bounding box center [1107, 25] width 113 height 33
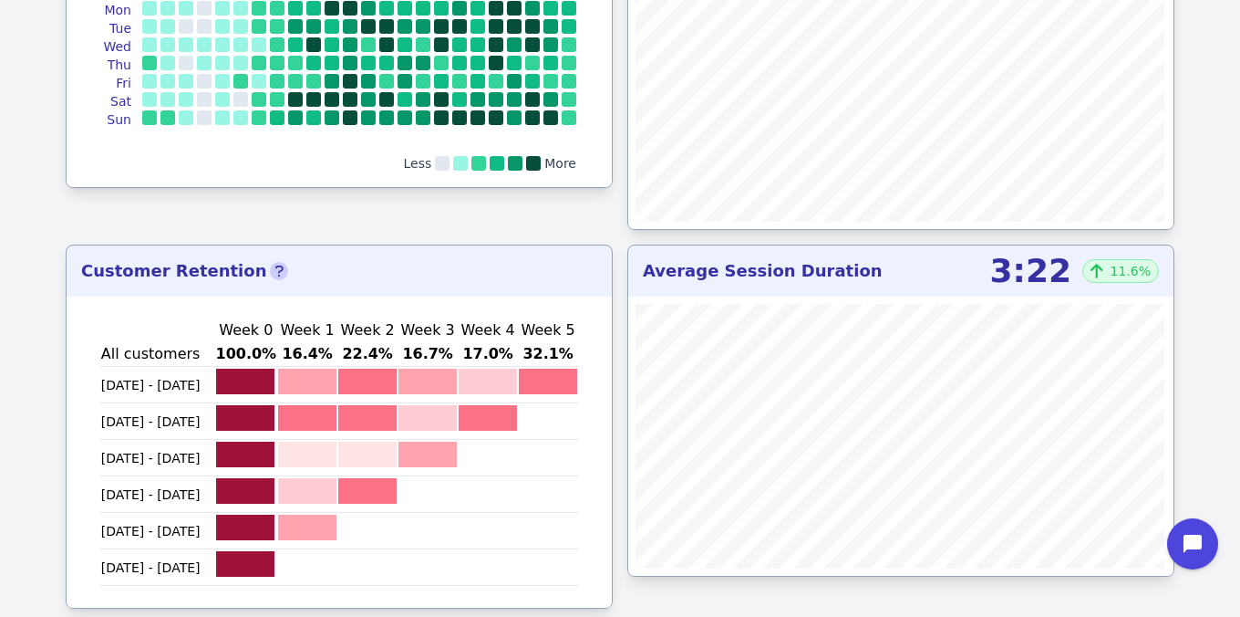
scroll to position [1188, 0]
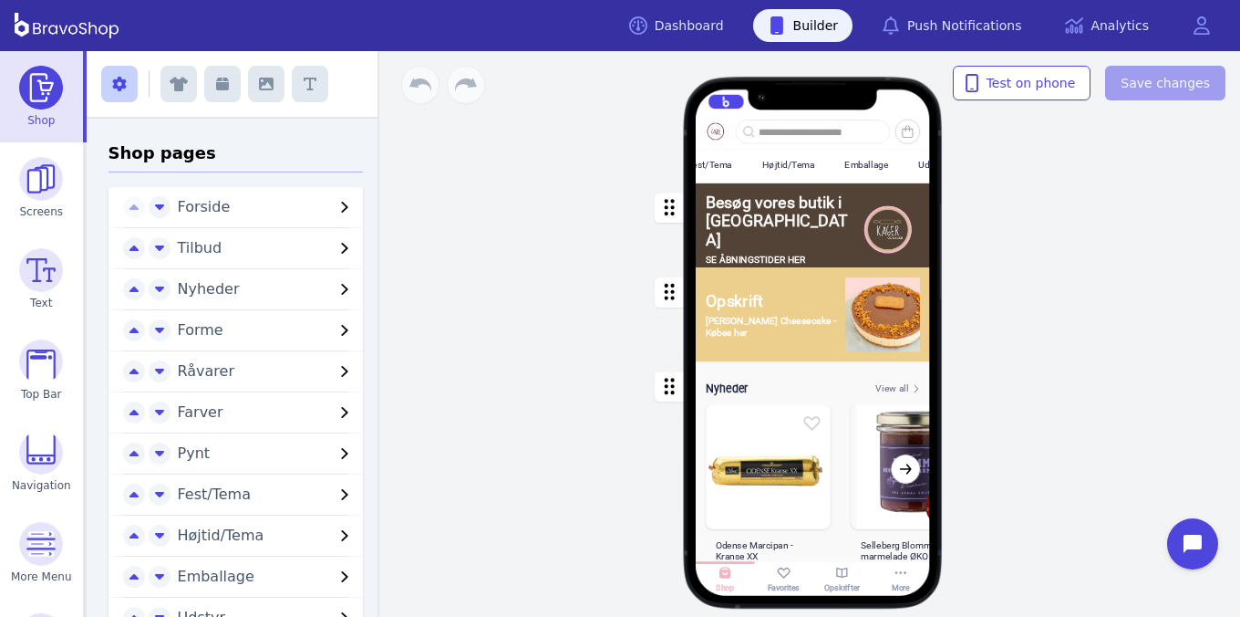
scroll to position [0, 606]
click at [817, 169] on div "Højtid/Tema" at bounding box center [800, 165] width 53 height 11
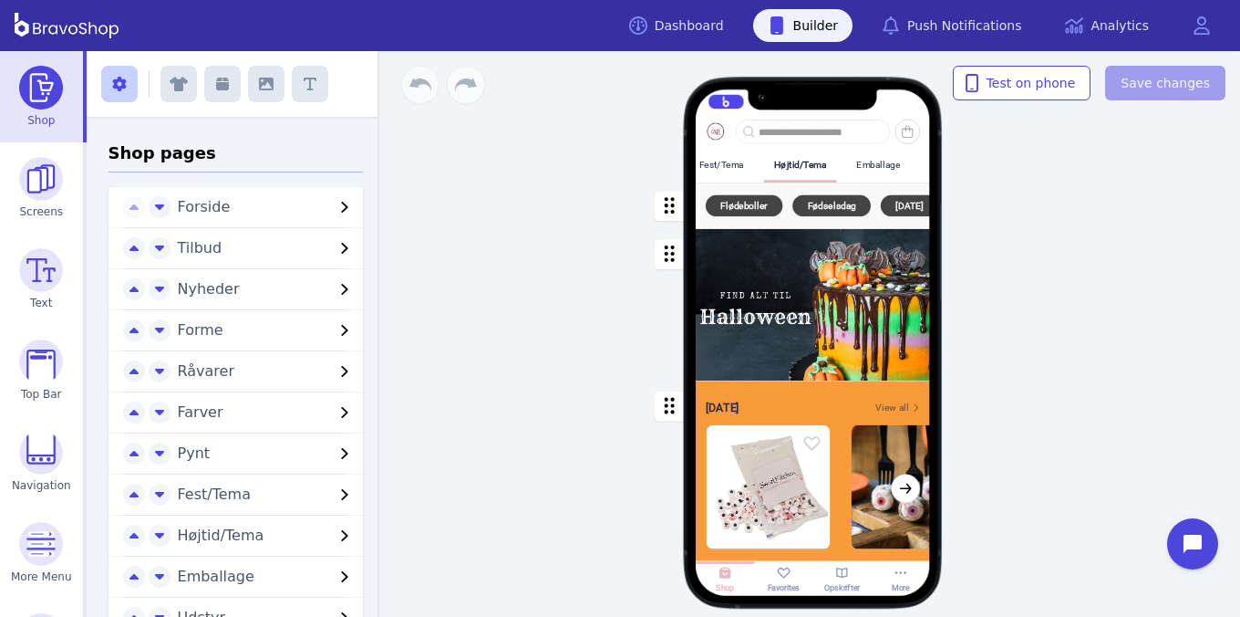
click at [814, 320] on div "button" at bounding box center [813, 305] width 234 height 151
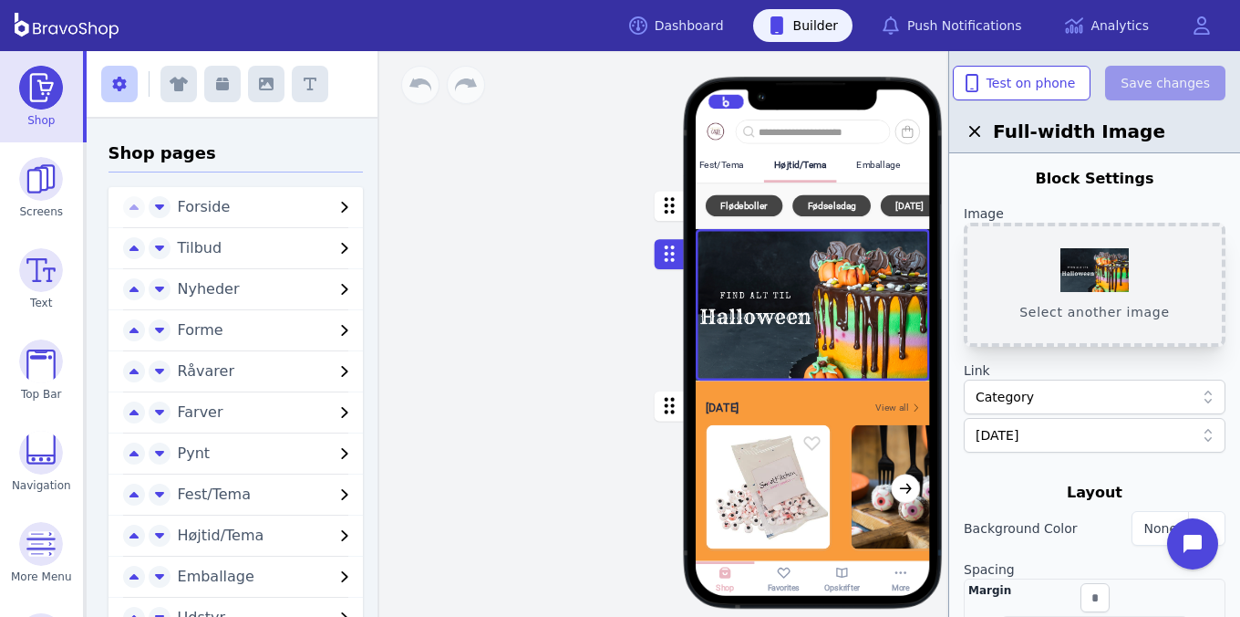
click at [1094, 261] on button "Select another image" at bounding box center [1095, 285] width 262 height 124
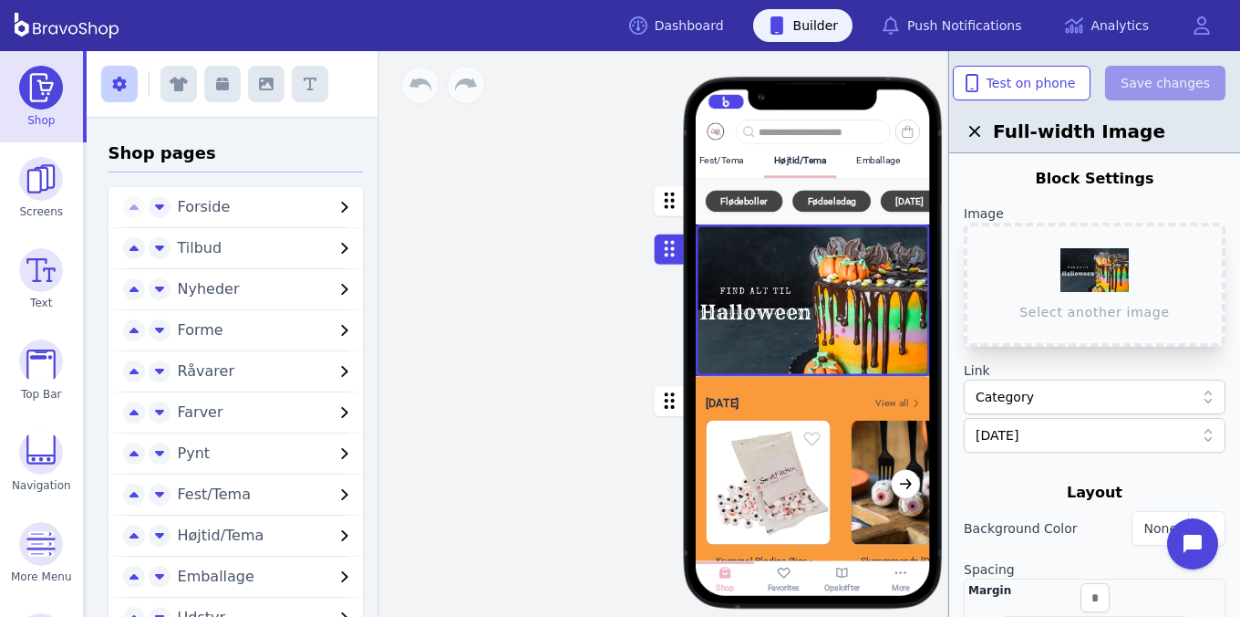
scroll to position [57, 0]
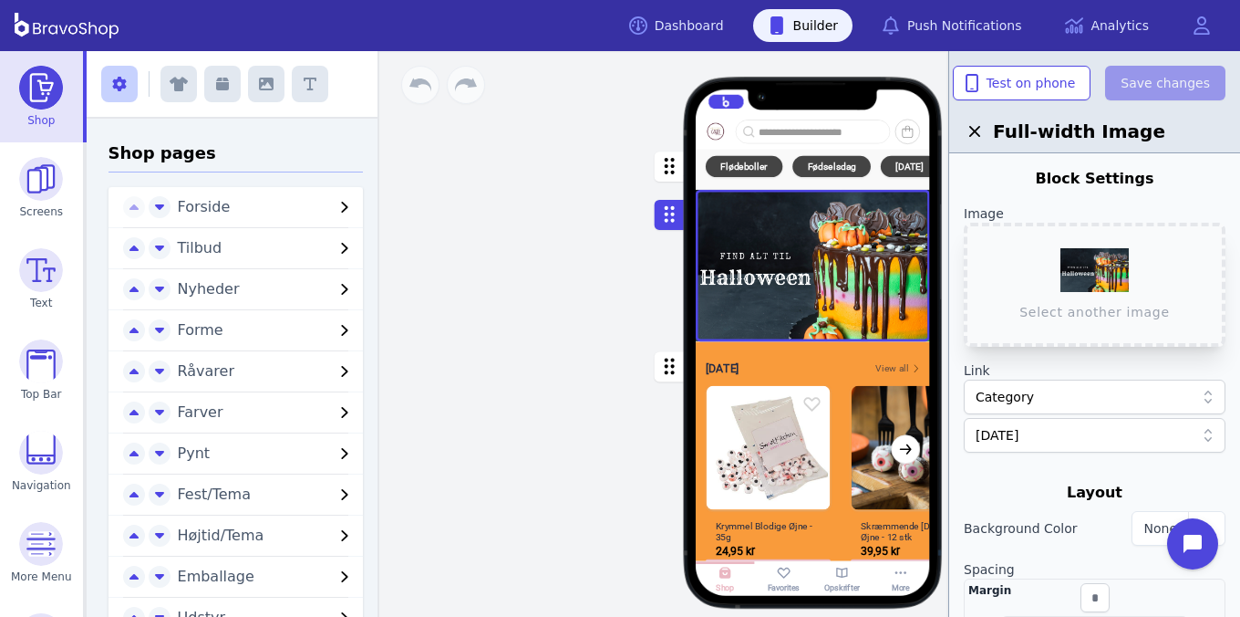
click at [581, 339] on div "Forside Tilbud Nyheder Forme Råvarer Farver Pynt Fest/Tema Højtid/Tema Emballag…" at bounding box center [814, 333] width 854 height 565
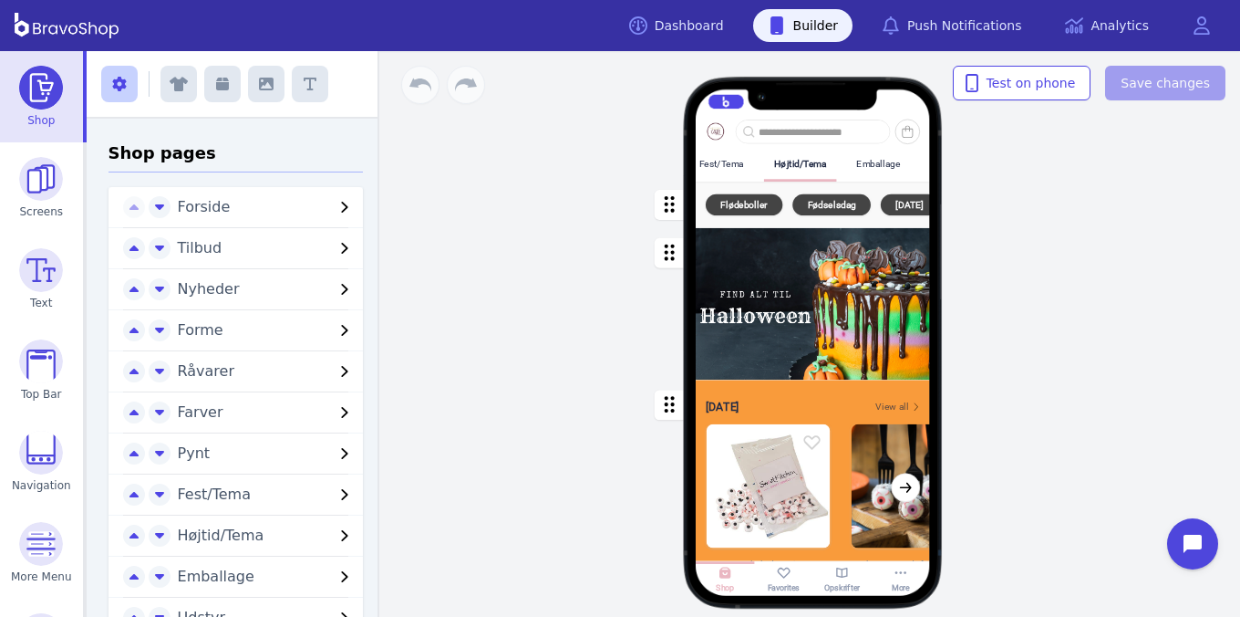
scroll to position [0, 0]
click at [731, 170] on div "Forside" at bounding box center [726, 164] width 51 height 31
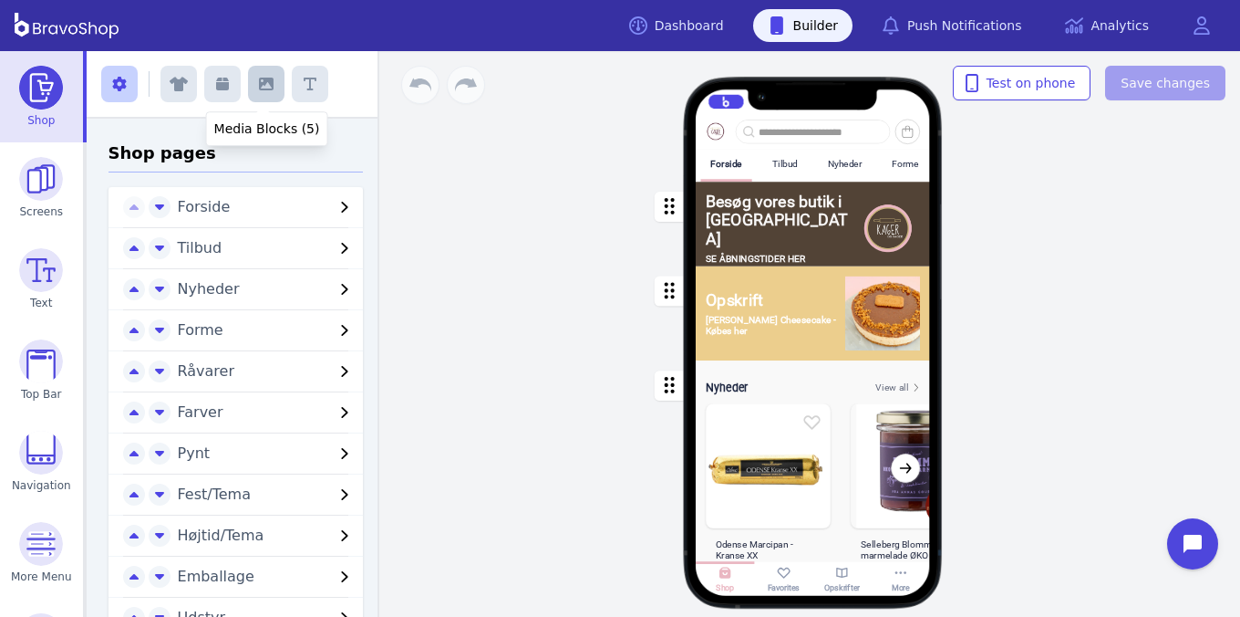
click at [254, 92] on button "button" at bounding box center [266, 84] width 36 height 36
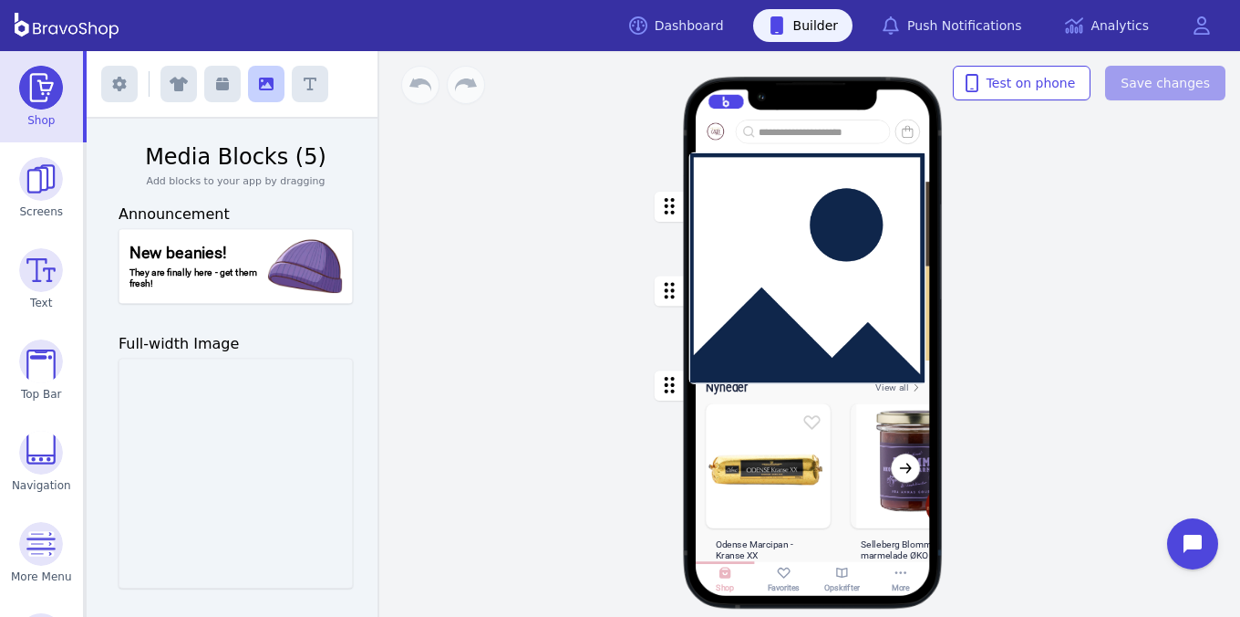
drag, startPoint x: 266, startPoint y: 456, endPoint x: 847, endPoint y: 257, distance: 614.1
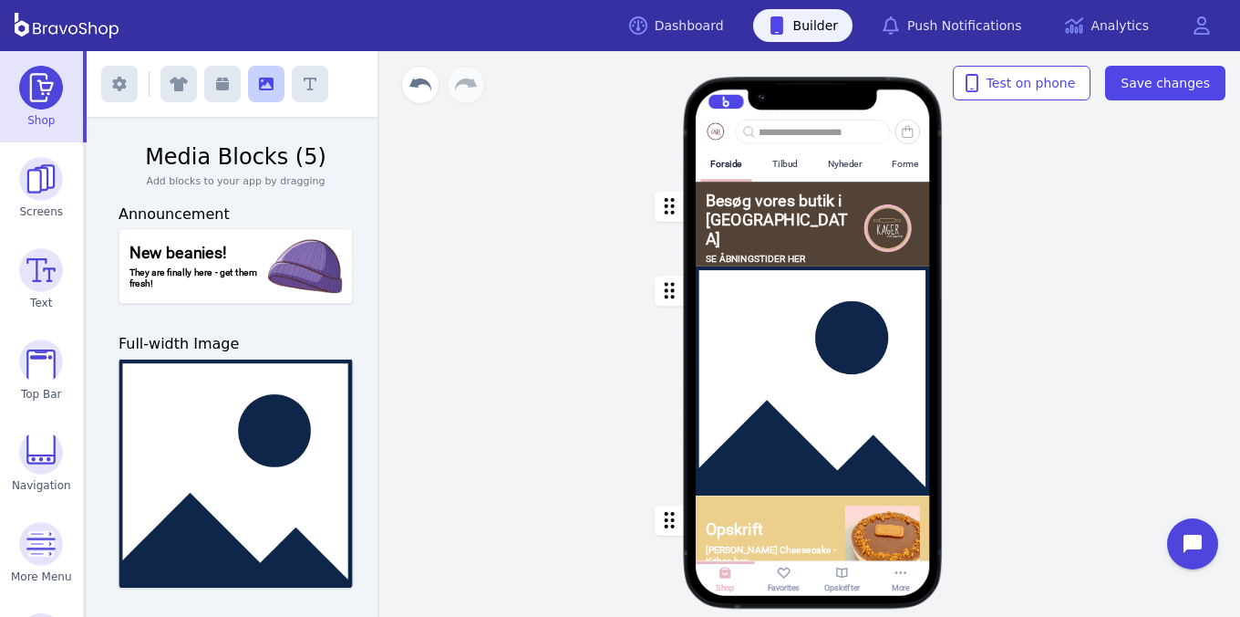
click at [816, 315] on div "button" at bounding box center [813, 381] width 234 height 230
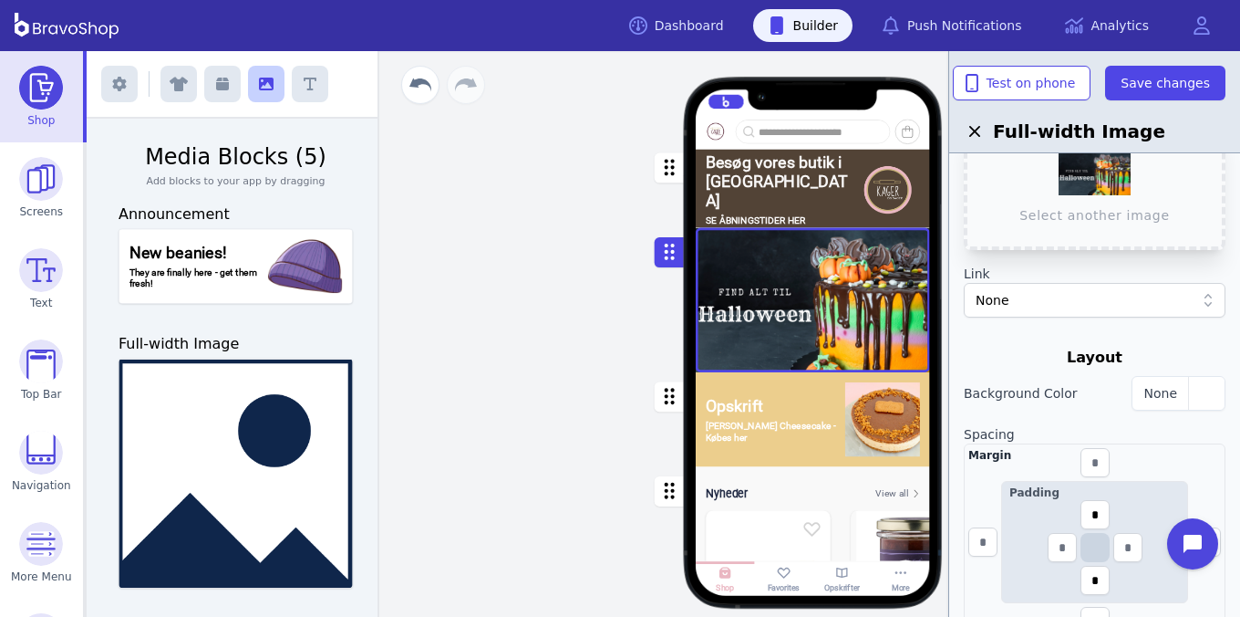
scroll to position [114, 0]
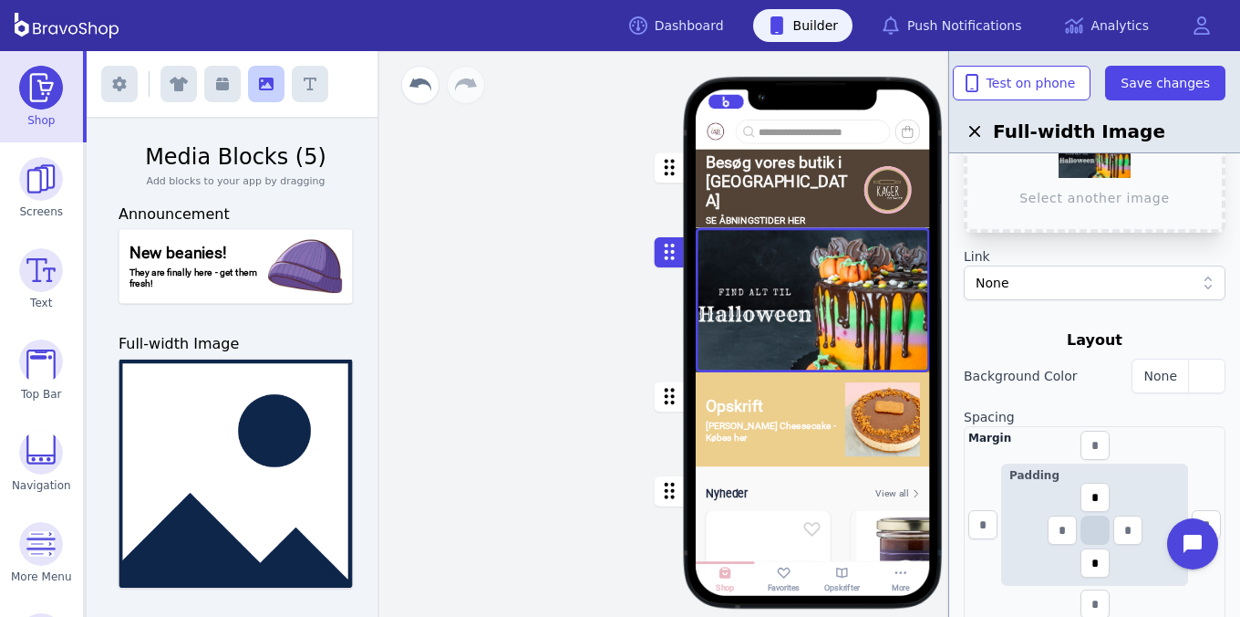
click at [1092, 278] on div "None" at bounding box center [1085, 283] width 219 height 18
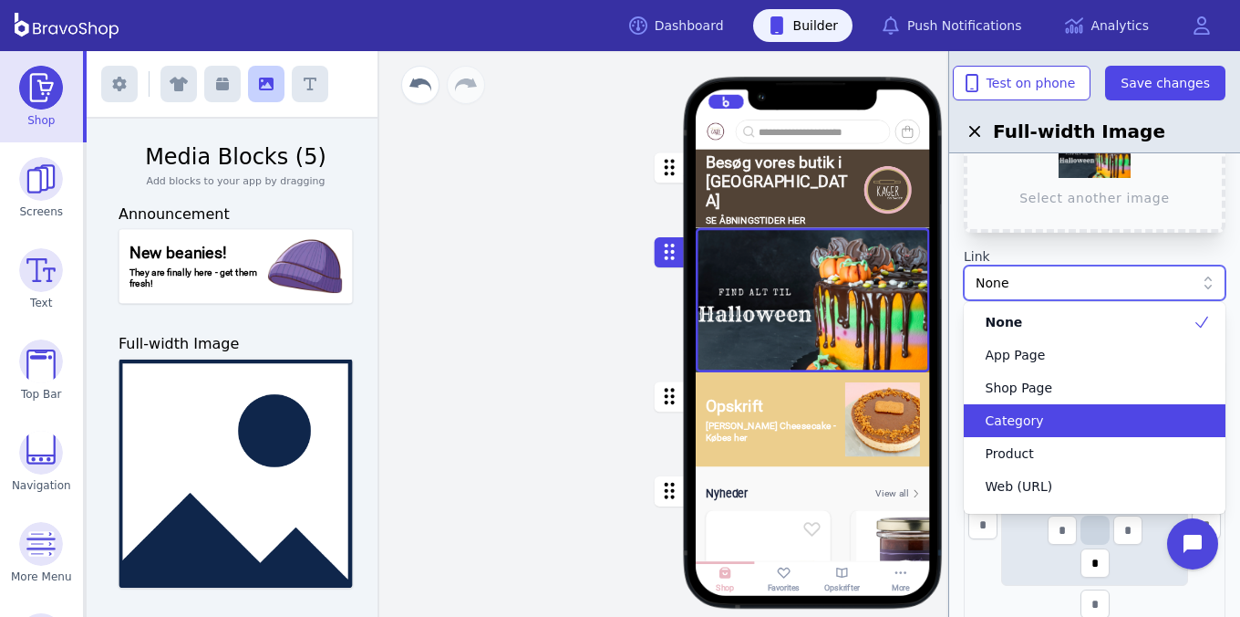
click at [1054, 418] on div "Category" at bounding box center [1084, 420] width 218 height 18
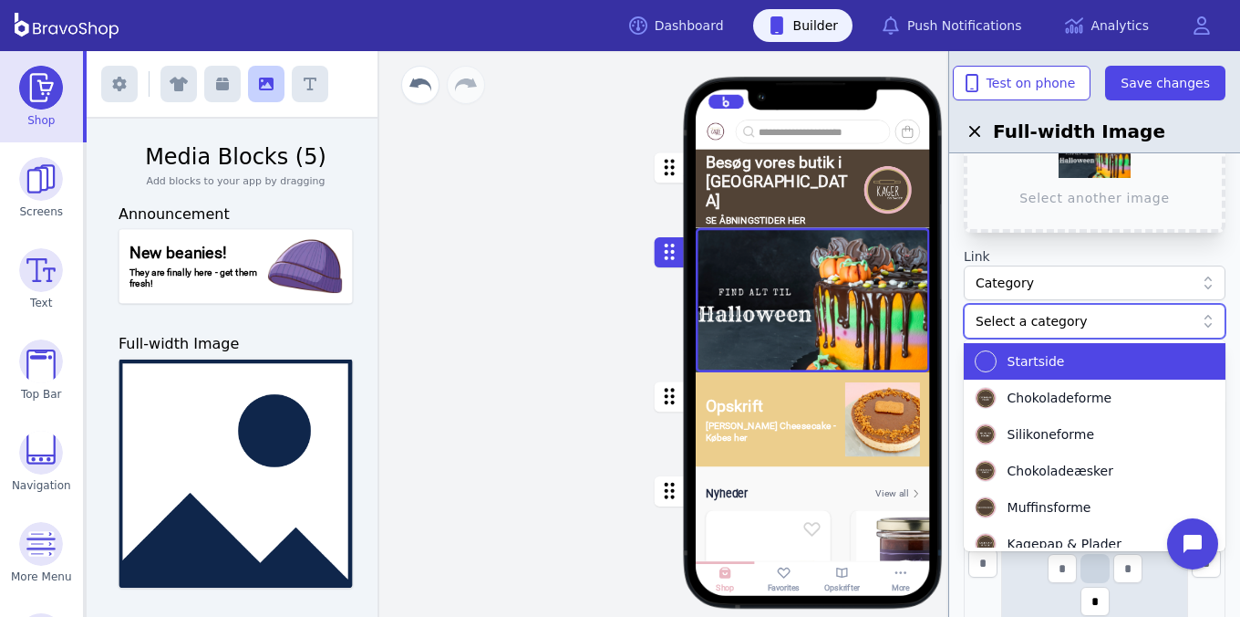
click at [1061, 317] on div at bounding box center [1085, 321] width 219 height 18
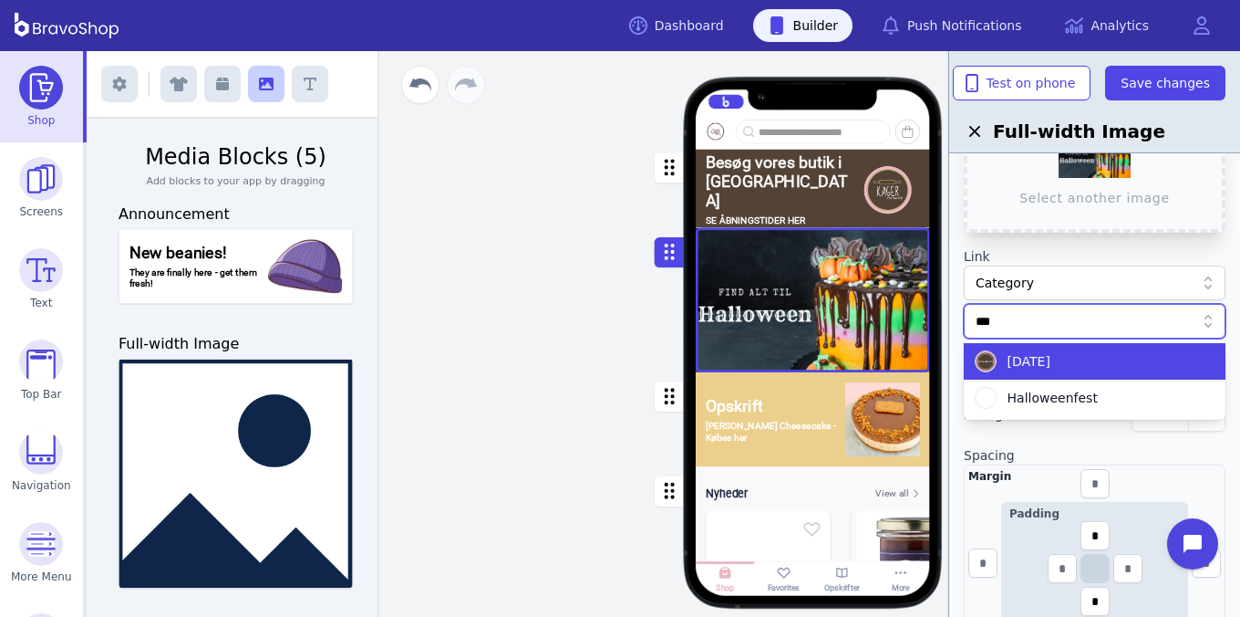
type input "****"
click at [1106, 366] on div "[DATE]" at bounding box center [1084, 361] width 218 height 22
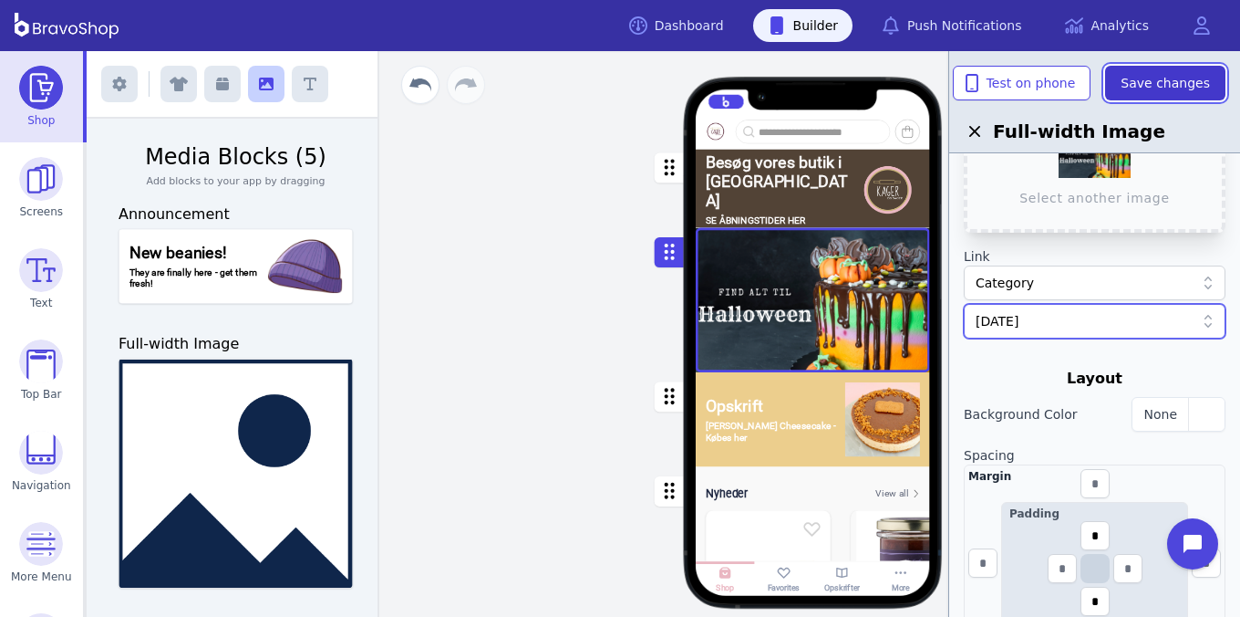
click at [1184, 85] on span "Save changes" at bounding box center [1165, 83] width 89 height 18
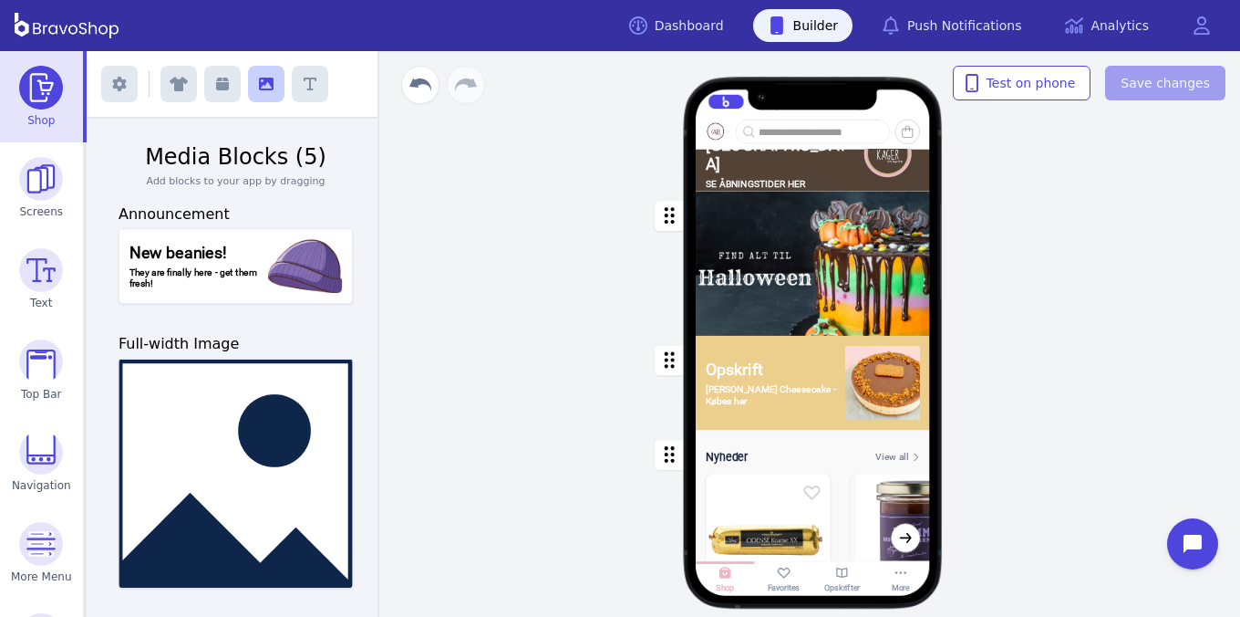
scroll to position [110, 0]
click at [807, 397] on div "button" at bounding box center [813, 384] width 234 height 95
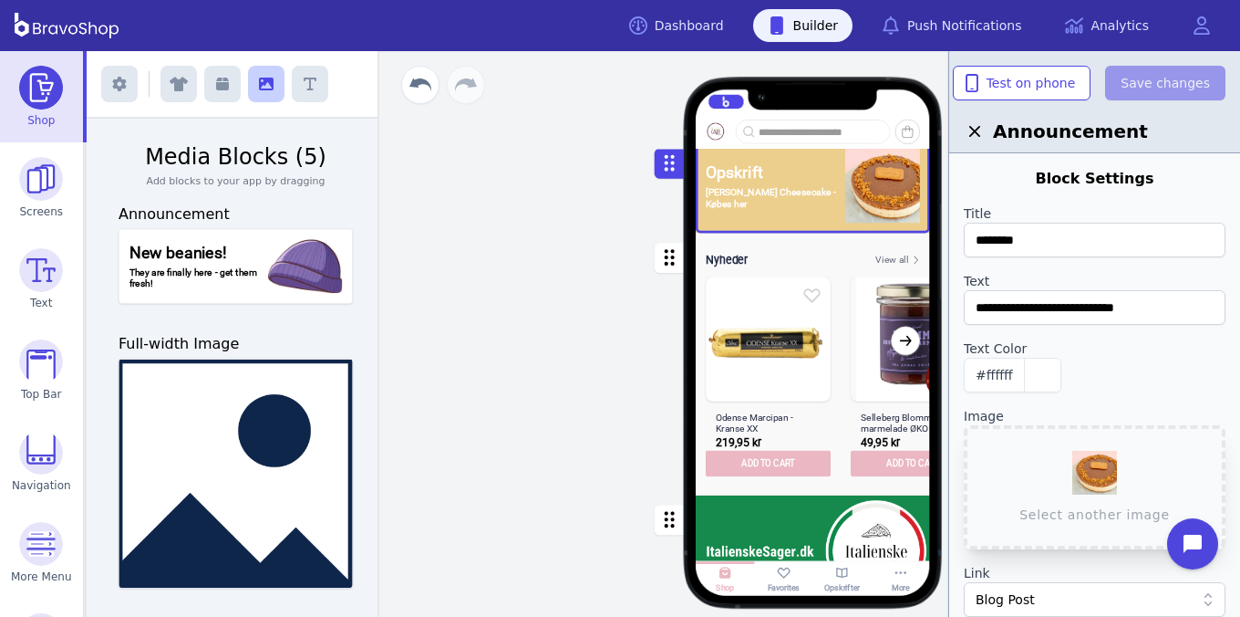
scroll to position [375, 0]
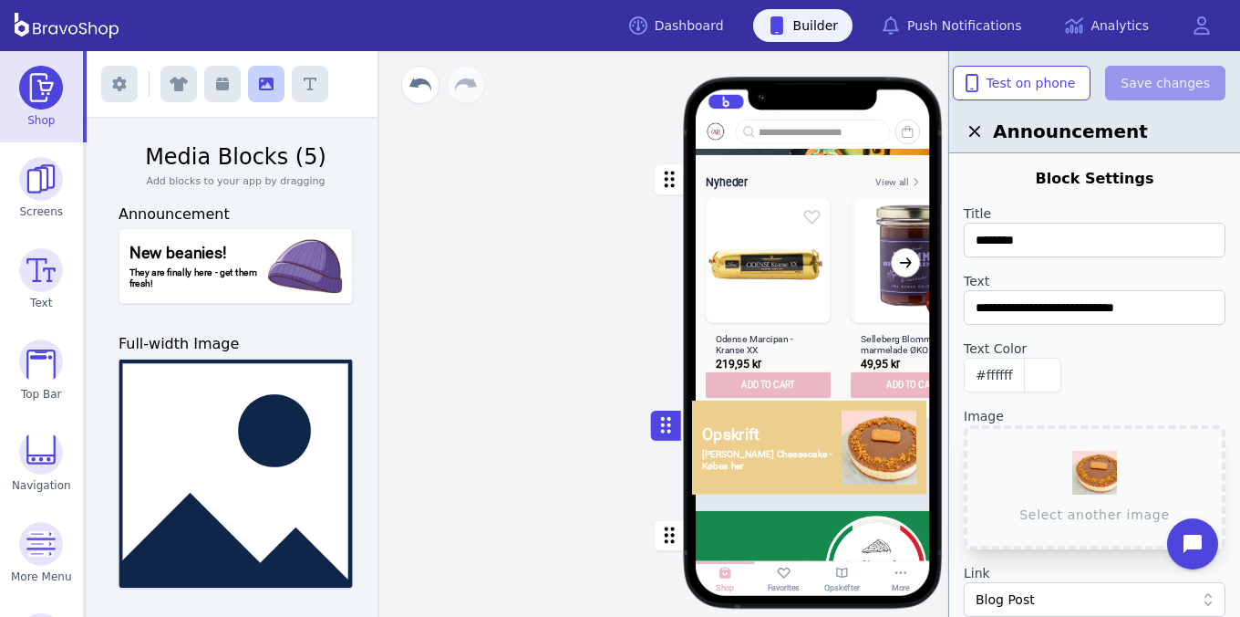
drag, startPoint x: 669, startPoint y: 187, endPoint x: 667, endPoint y: 419, distance: 231.7
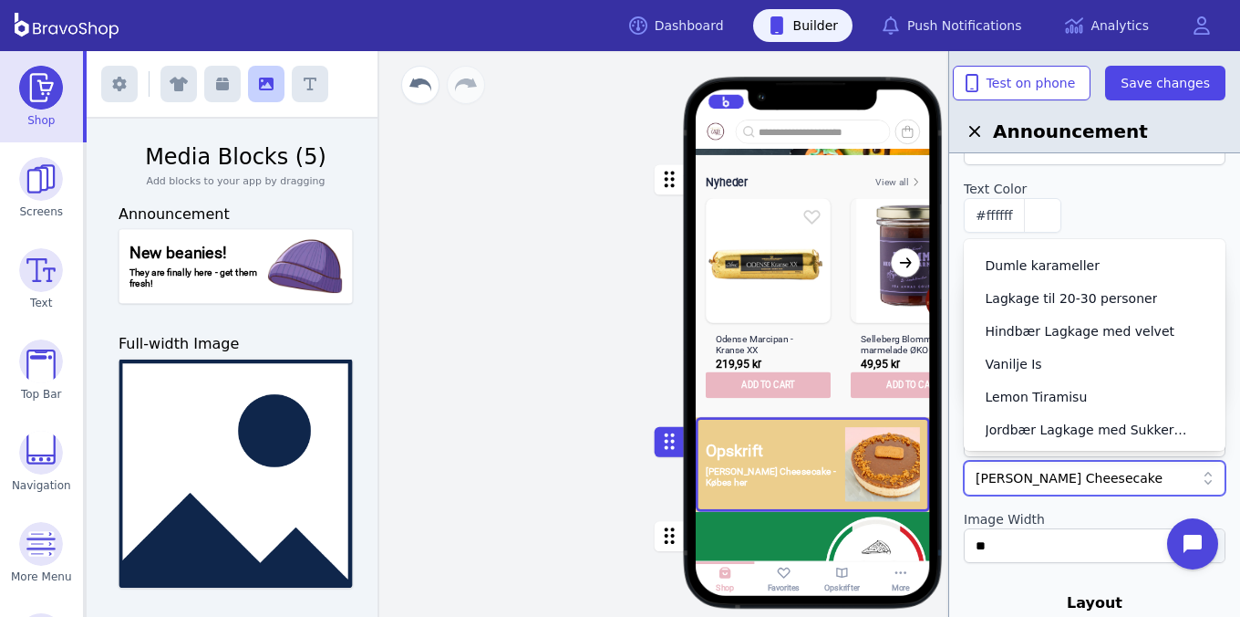
scroll to position [622, 0]
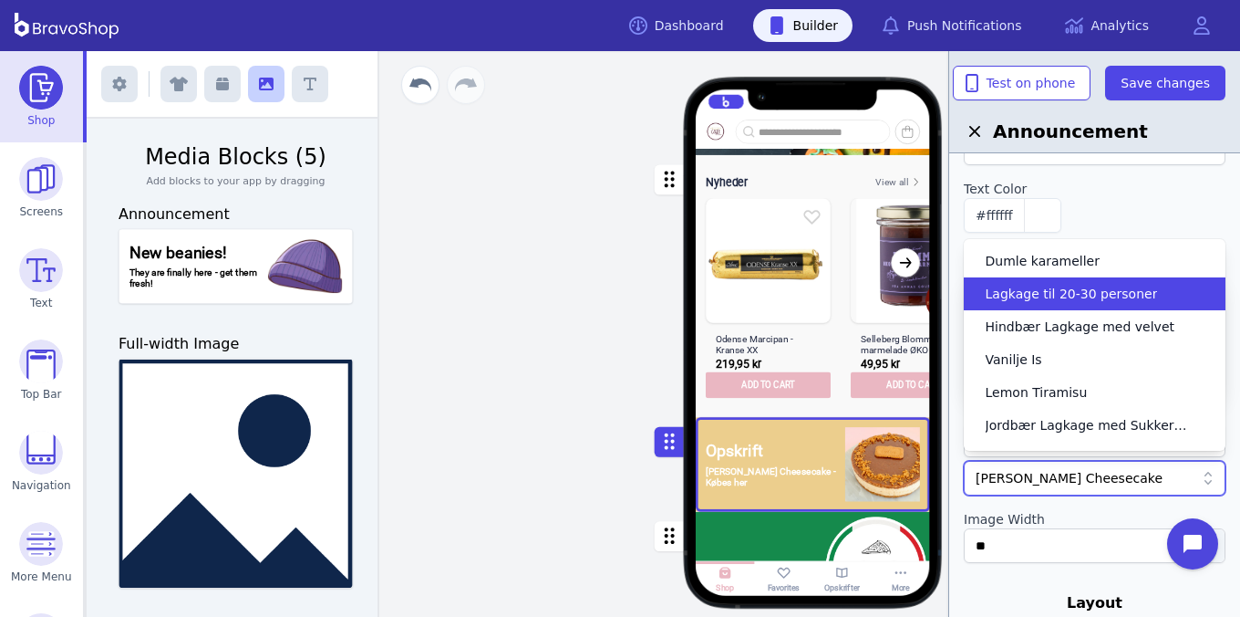
click at [1090, 296] on span "Lagkage til 20-30 personer" at bounding box center [1072, 294] width 172 height 18
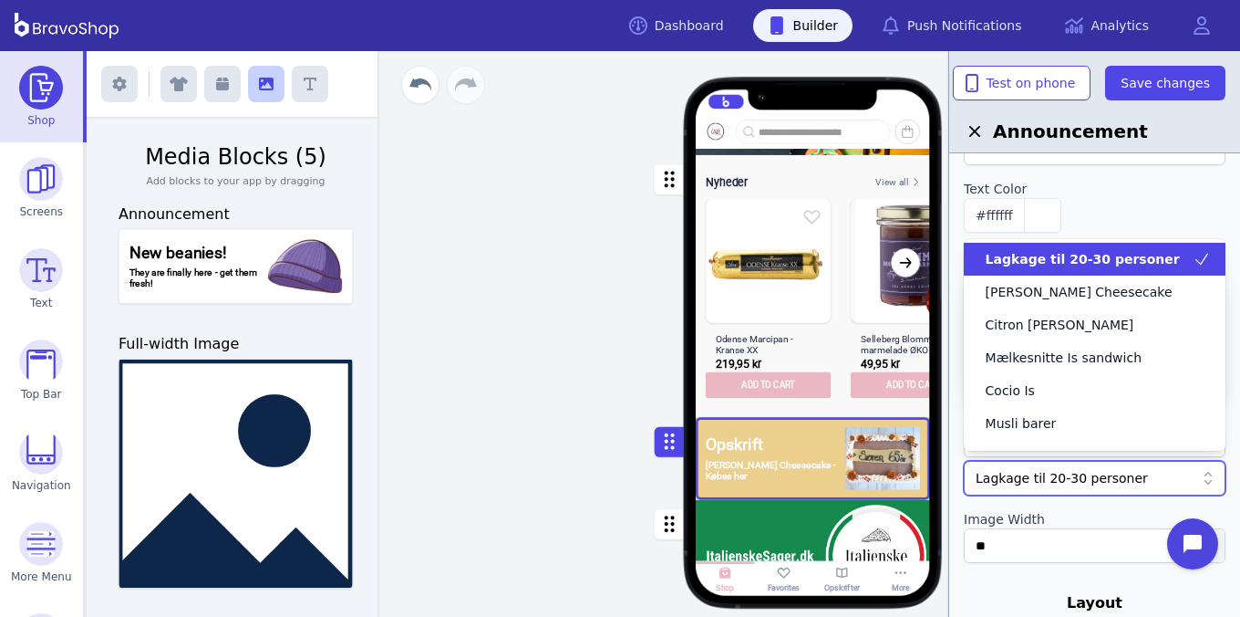
drag, startPoint x: 1146, startPoint y: 472, endPoint x: 976, endPoint y: 472, distance: 170.6
click at [1082, 198] on div "#ffffff" at bounding box center [1095, 215] width 262 height 35
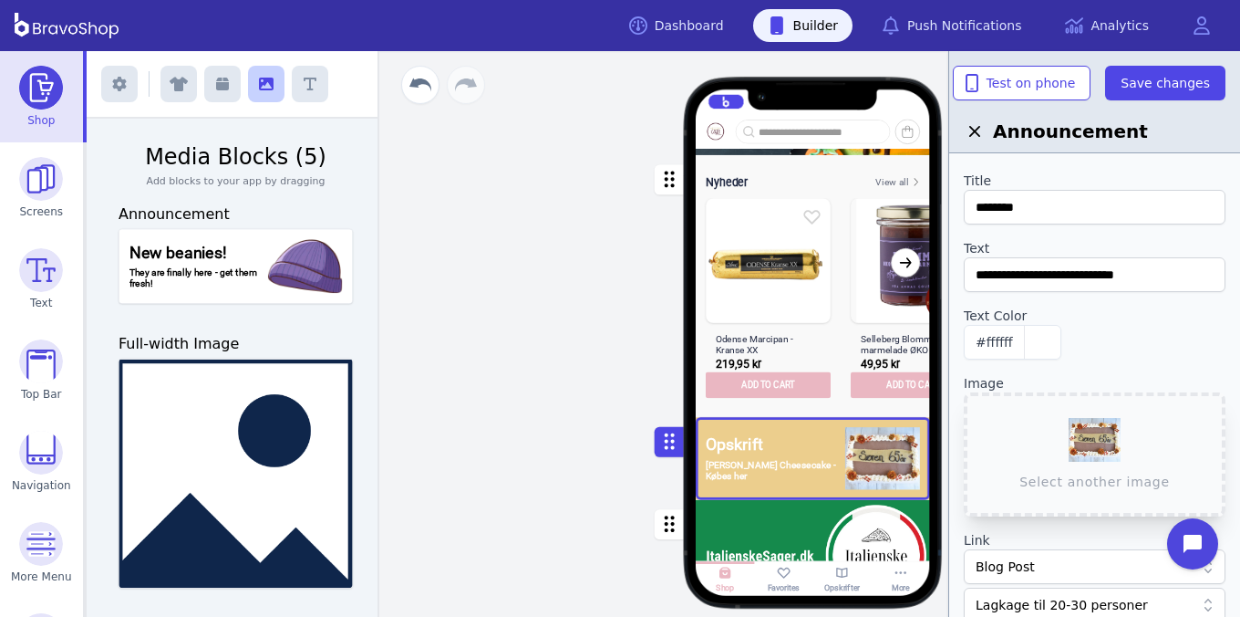
scroll to position [31, 0]
drag, startPoint x: 1178, startPoint y: 279, endPoint x: 919, endPoint y: 272, distance: 259.1
click at [921, 273] on div "Exit builder Media Blocks (5) Add blocks to your app by dragging Announcement N…" at bounding box center [664, 333] width 1154 height 565
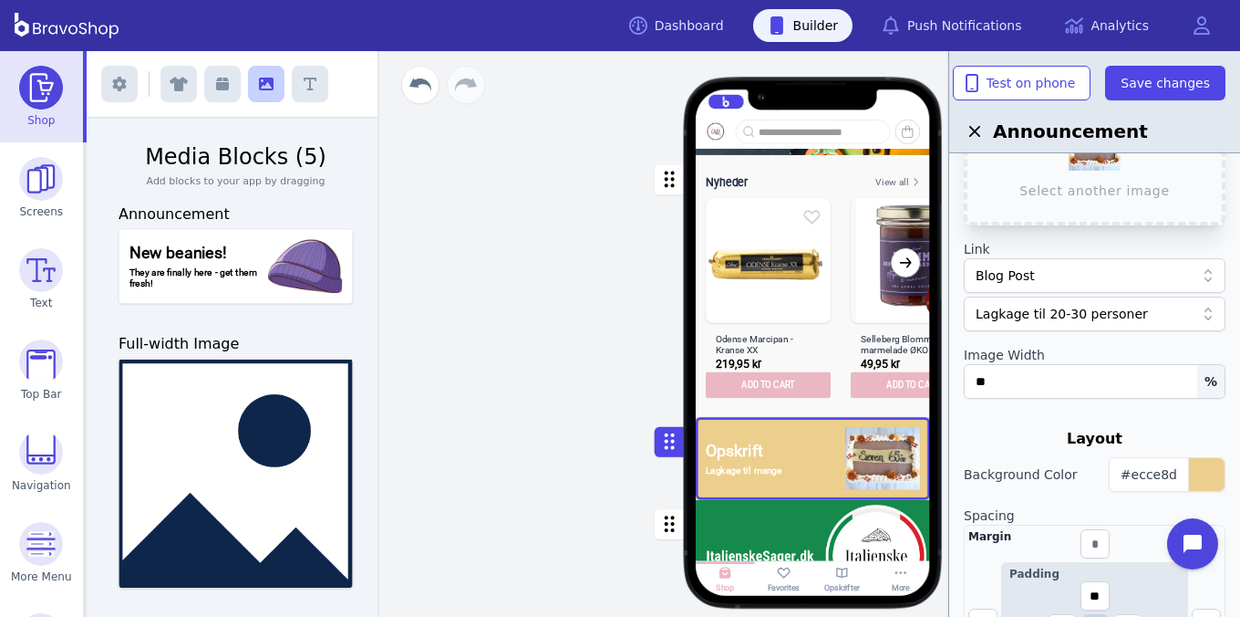
scroll to position [334, 0]
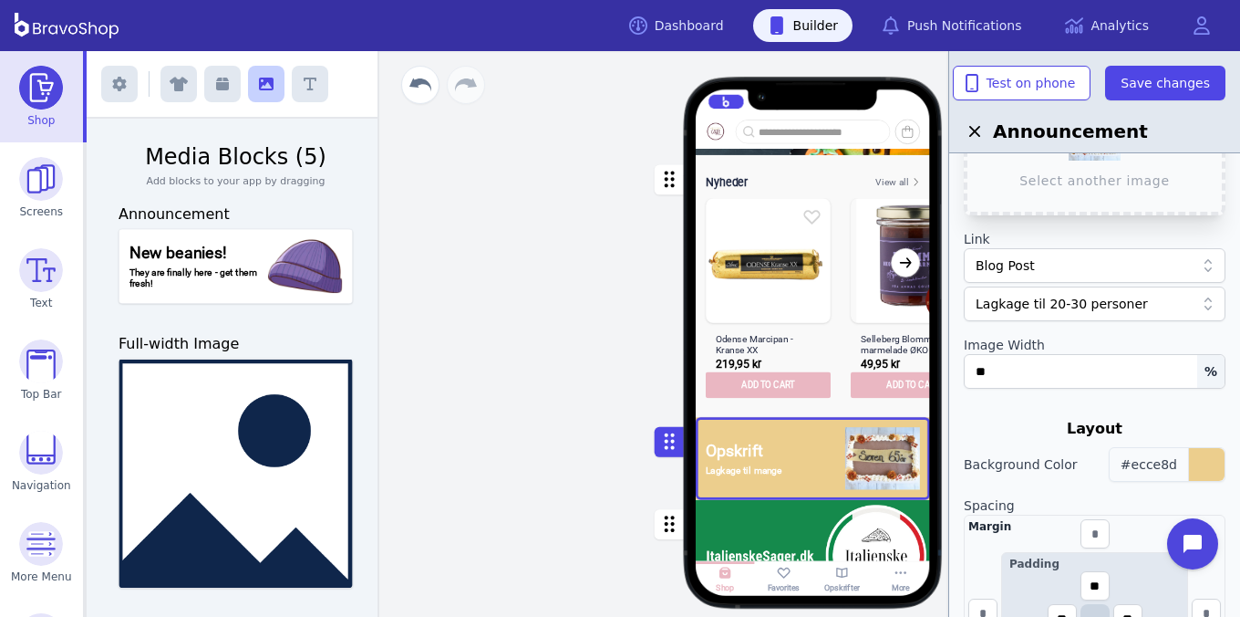
click at [1207, 454] on div "button" at bounding box center [1206, 464] width 36 height 33
type input "**********"
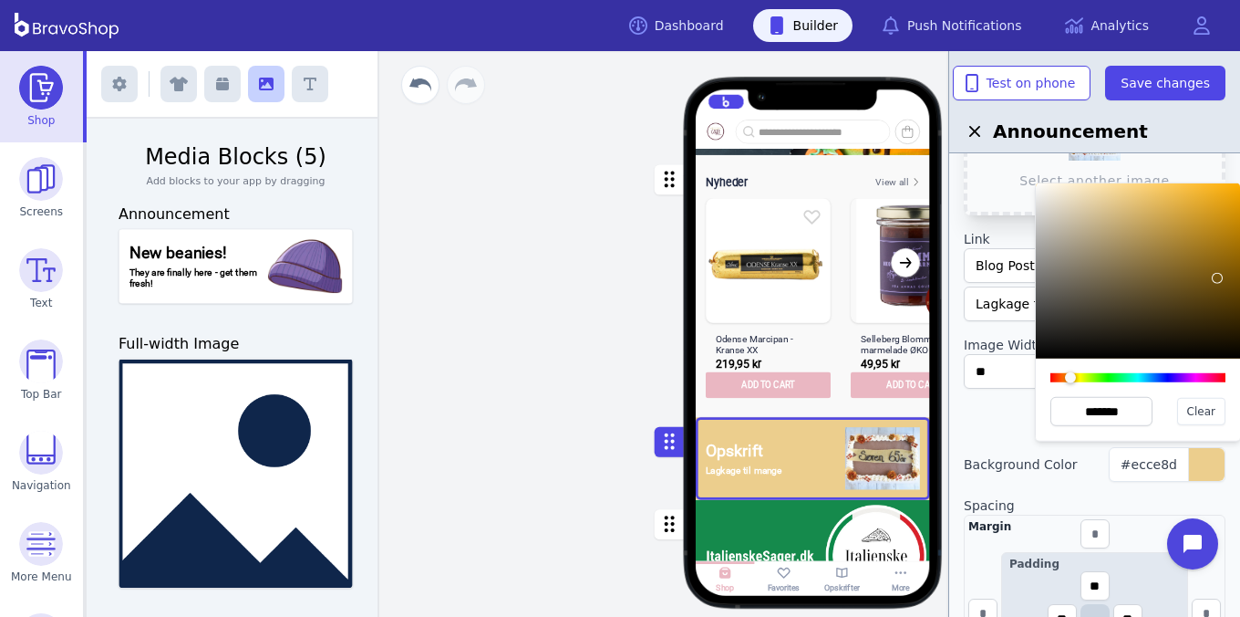
click at [1217, 280] on div at bounding box center [1138, 270] width 204 height 175
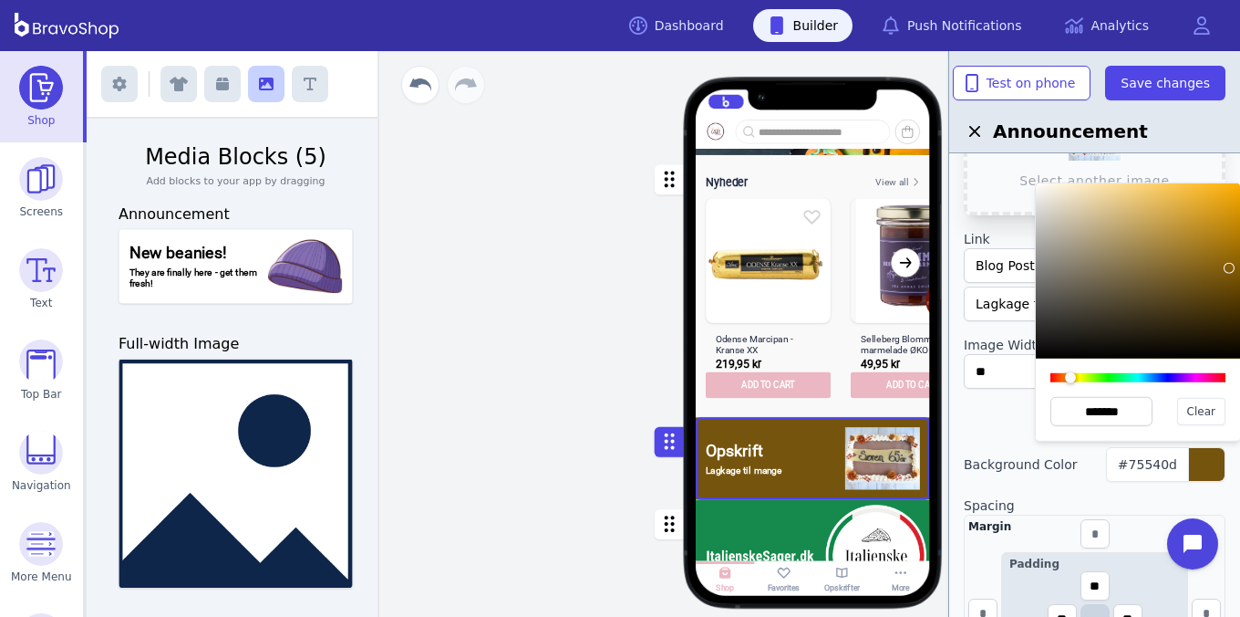
click at [1229, 269] on div at bounding box center [1138, 270] width 204 height 175
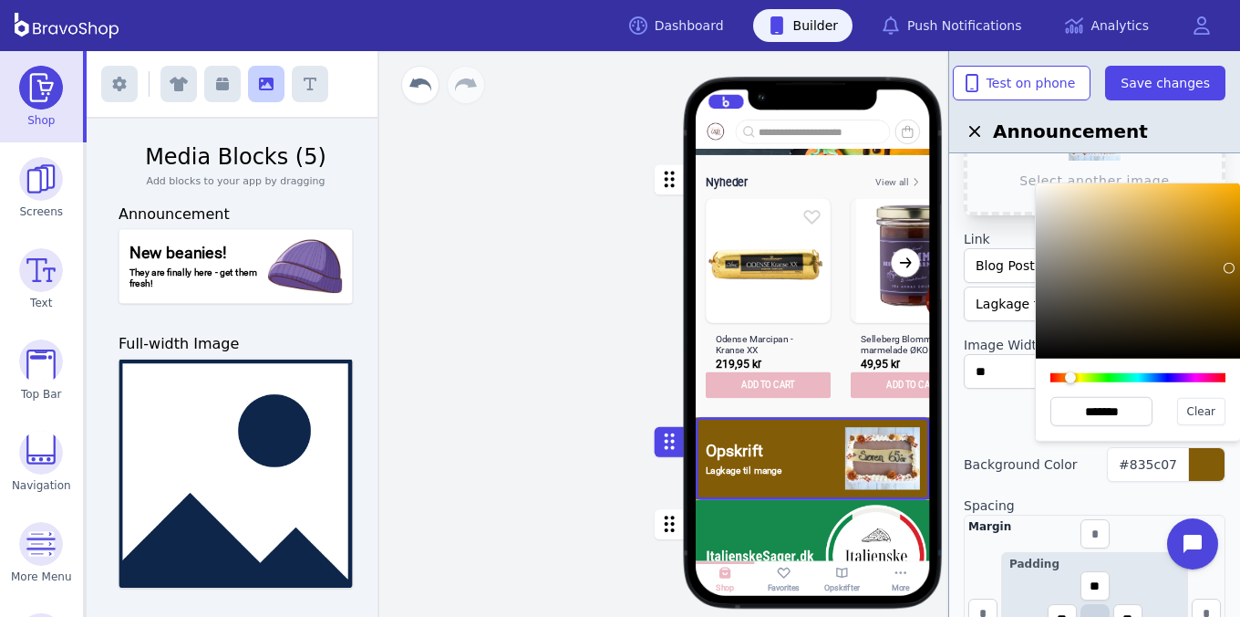
click at [1224, 262] on div at bounding box center [1138, 270] width 204 height 175
click at [1218, 249] on div at bounding box center [1138, 270] width 204 height 175
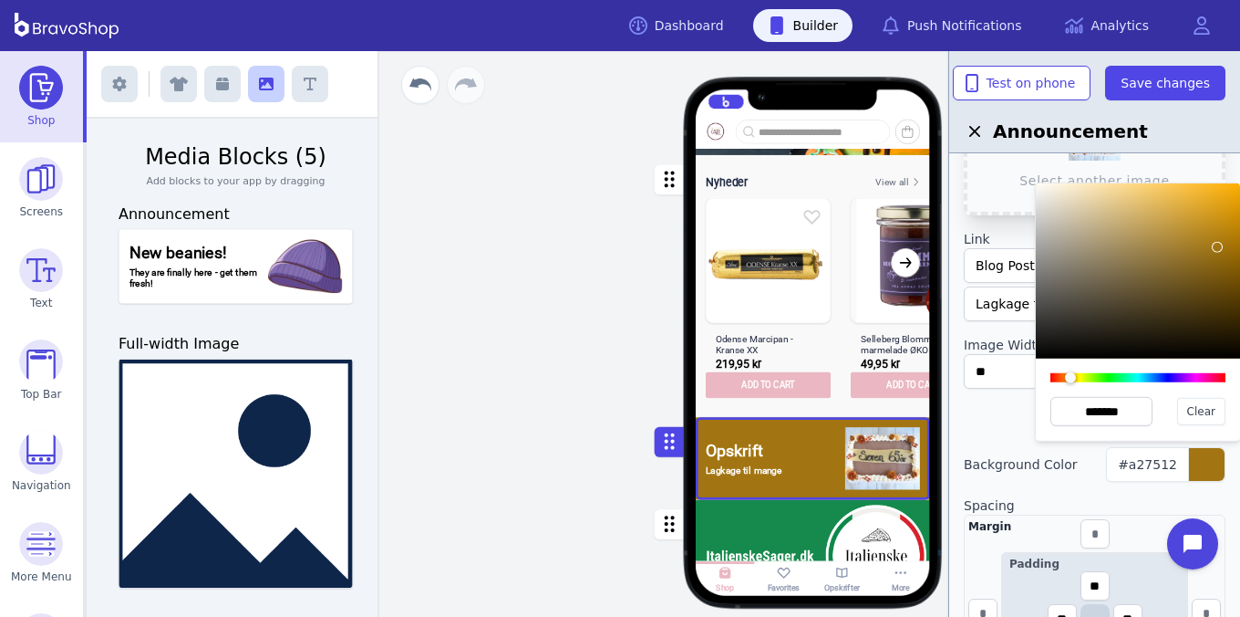
type input "*******"
click at [1212, 213] on div at bounding box center [1138, 270] width 204 height 175
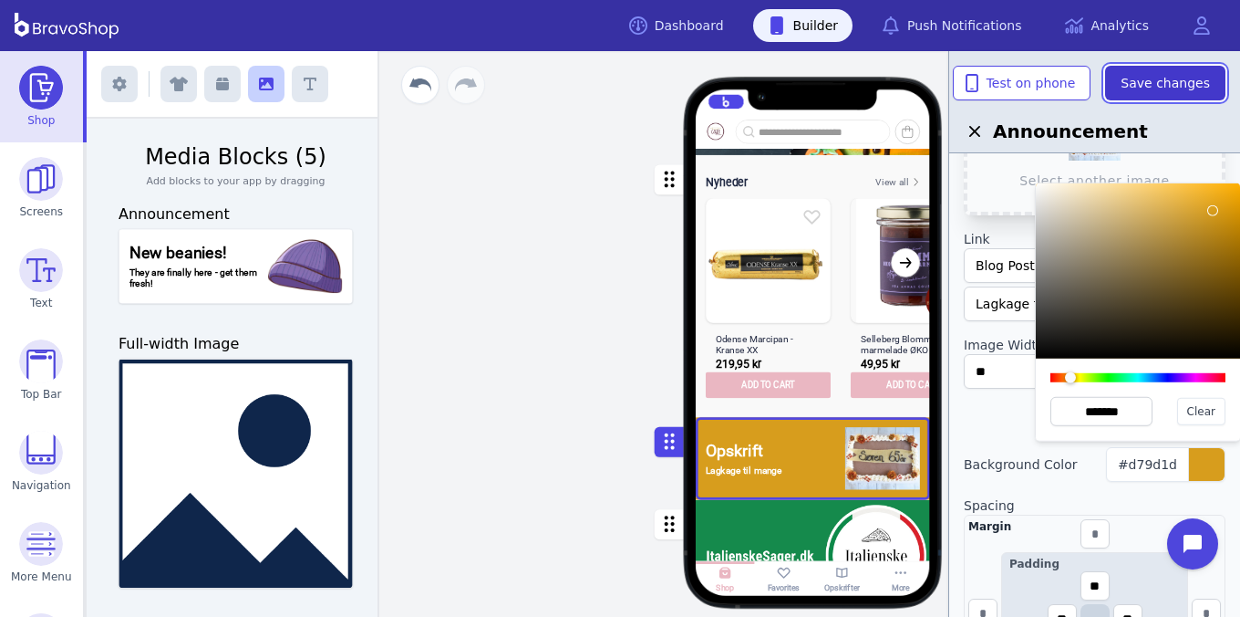
click at [1176, 95] on button "Save changes" at bounding box center [1165, 83] width 120 height 35
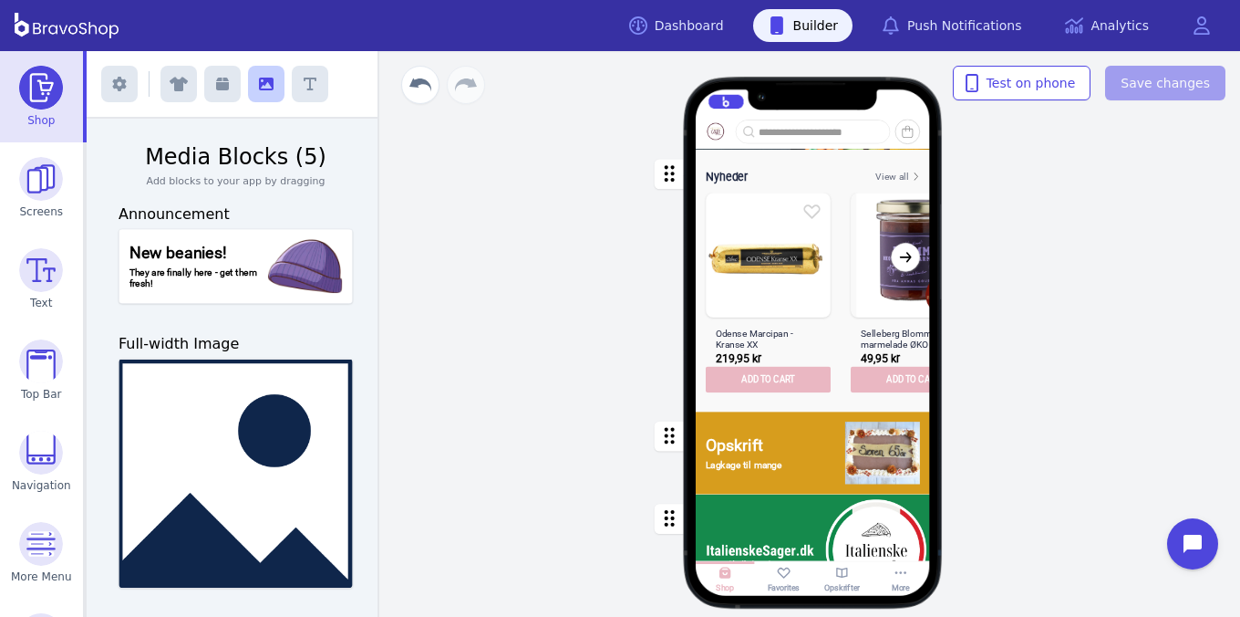
scroll to position [360, 0]
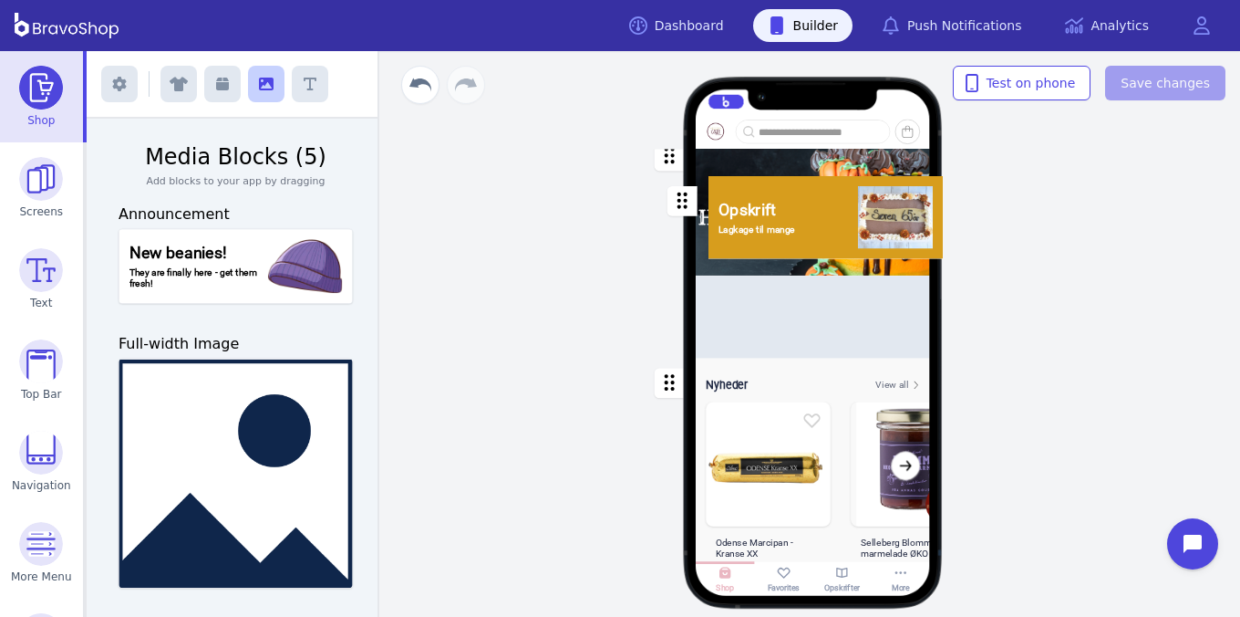
drag, startPoint x: 669, startPoint y: 455, endPoint x: 682, endPoint y: 212, distance: 243.9
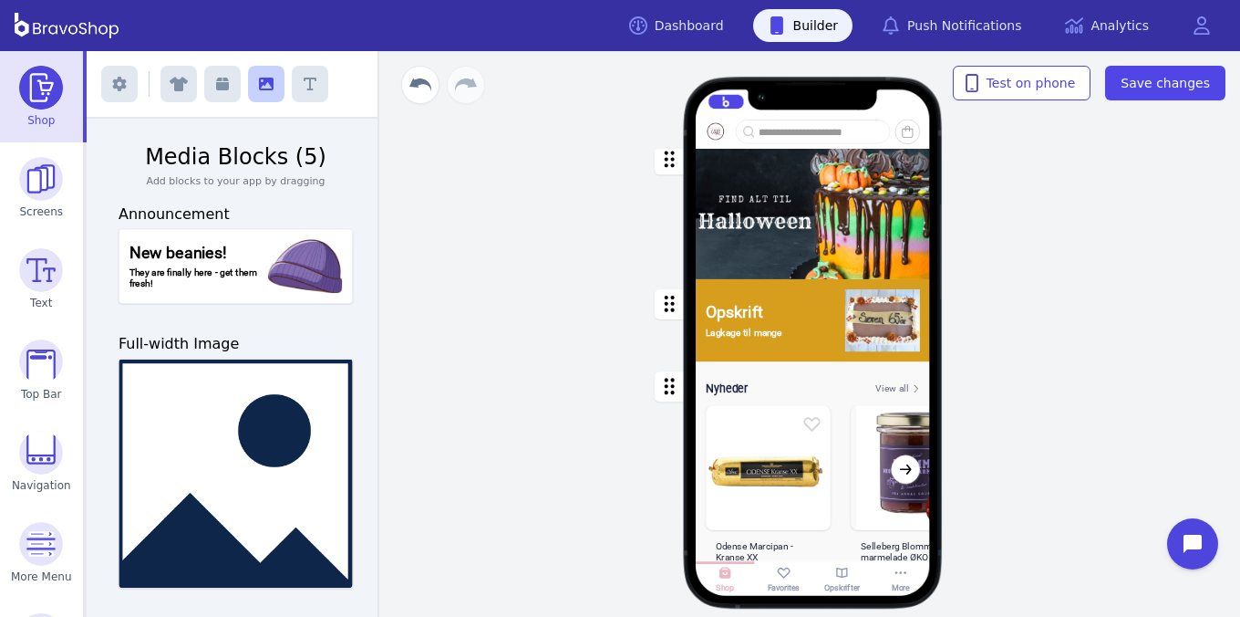
scroll to position [0, 0]
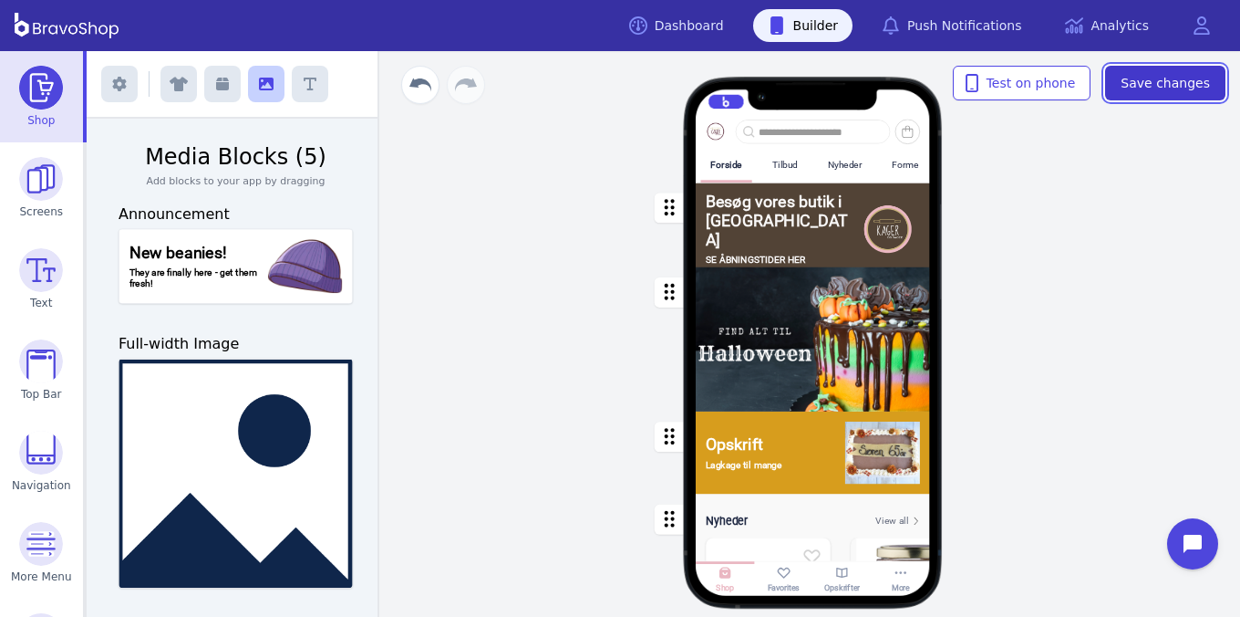
click at [1173, 80] on span "Save changes" at bounding box center [1165, 83] width 89 height 18
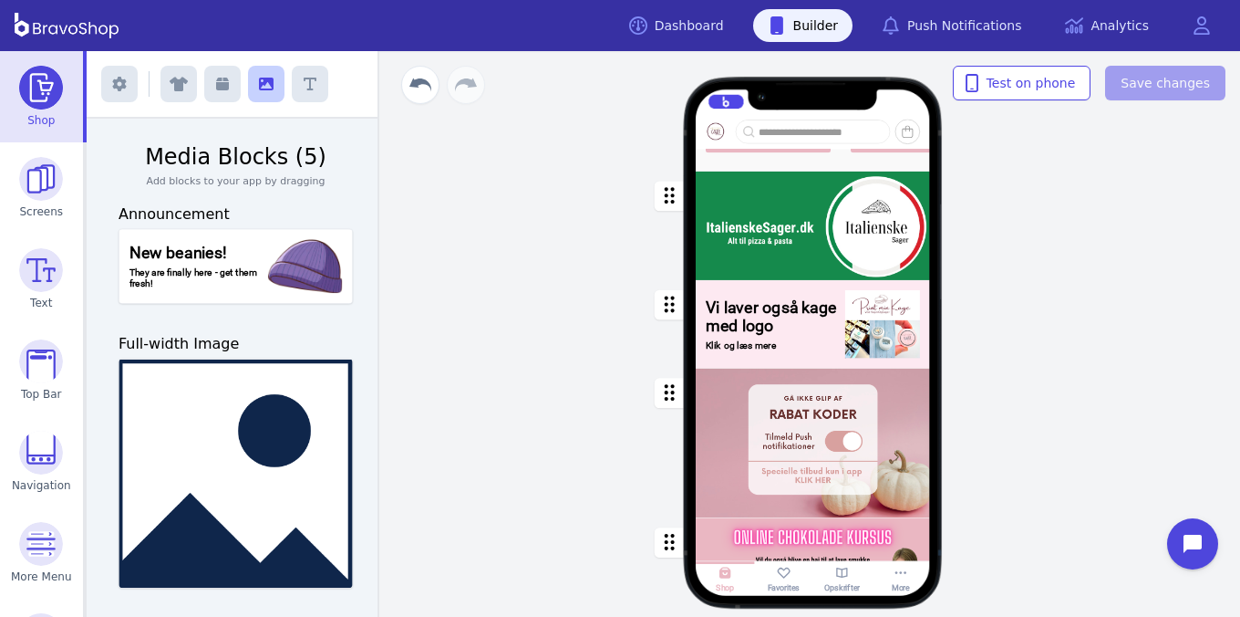
scroll to position [696, 0]
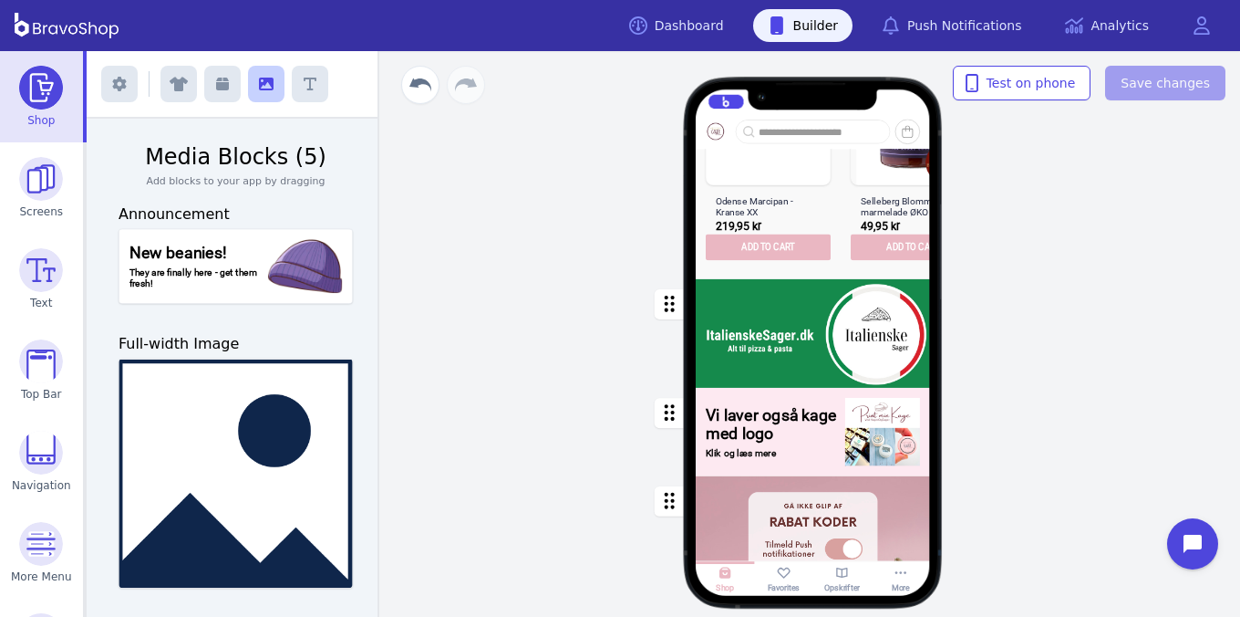
click at [818, 435] on div "button" at bounding box center [813, 433] width 234 height 88
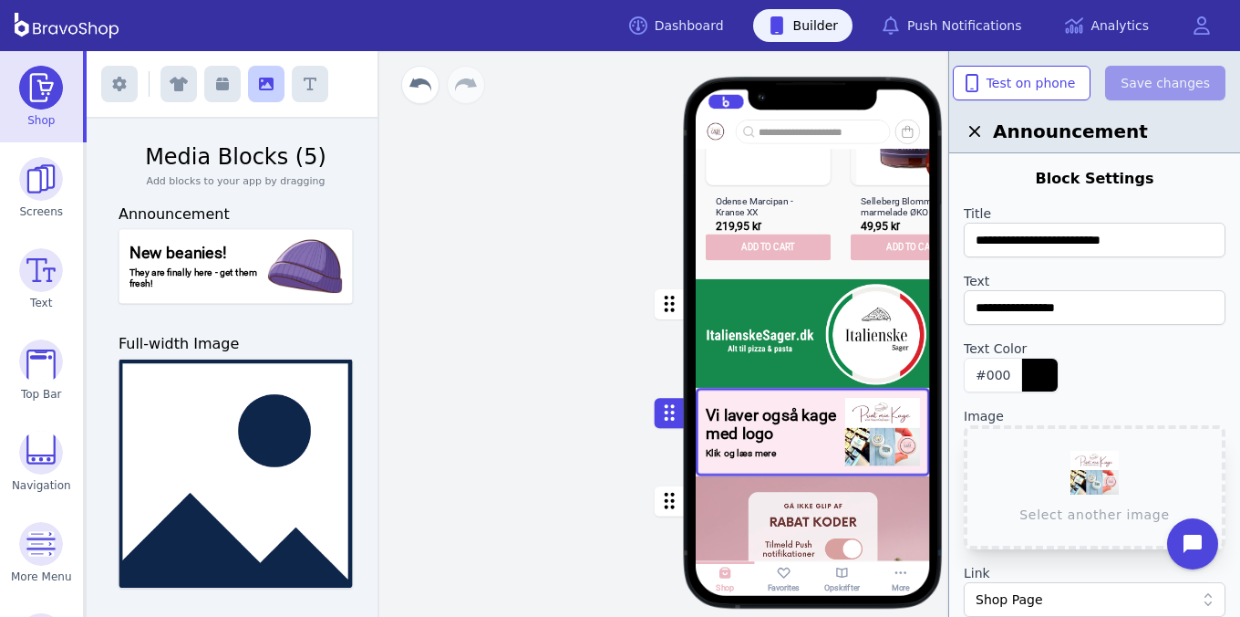
scroll to position [782, 0]
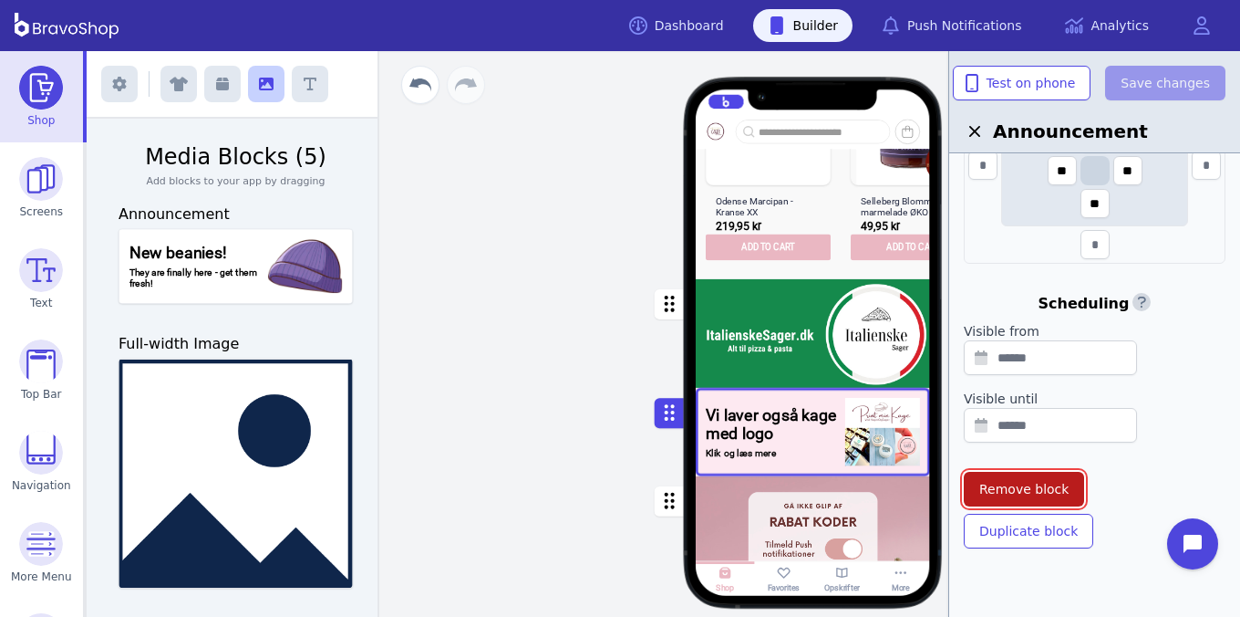
click at [1039, 480] on span "Remove block" at bounding box center [1024, 489] width 89 height 18
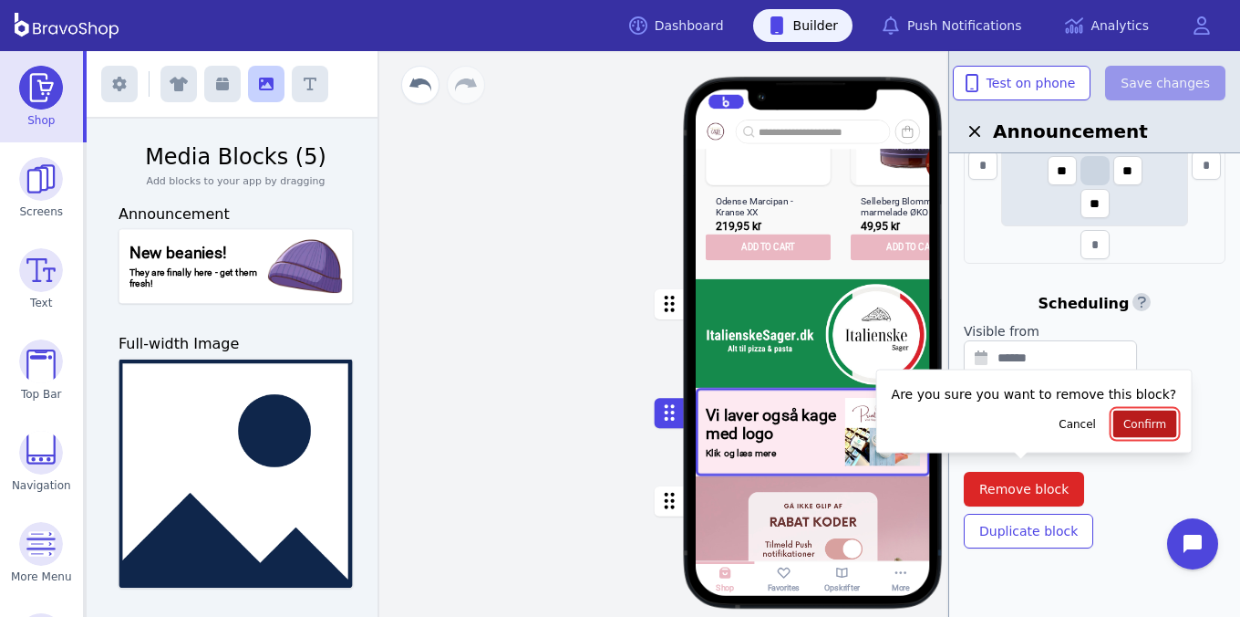
click at [1132, 424] on span "Confirm" at bounding box center [1145, 424] width 43 height 15
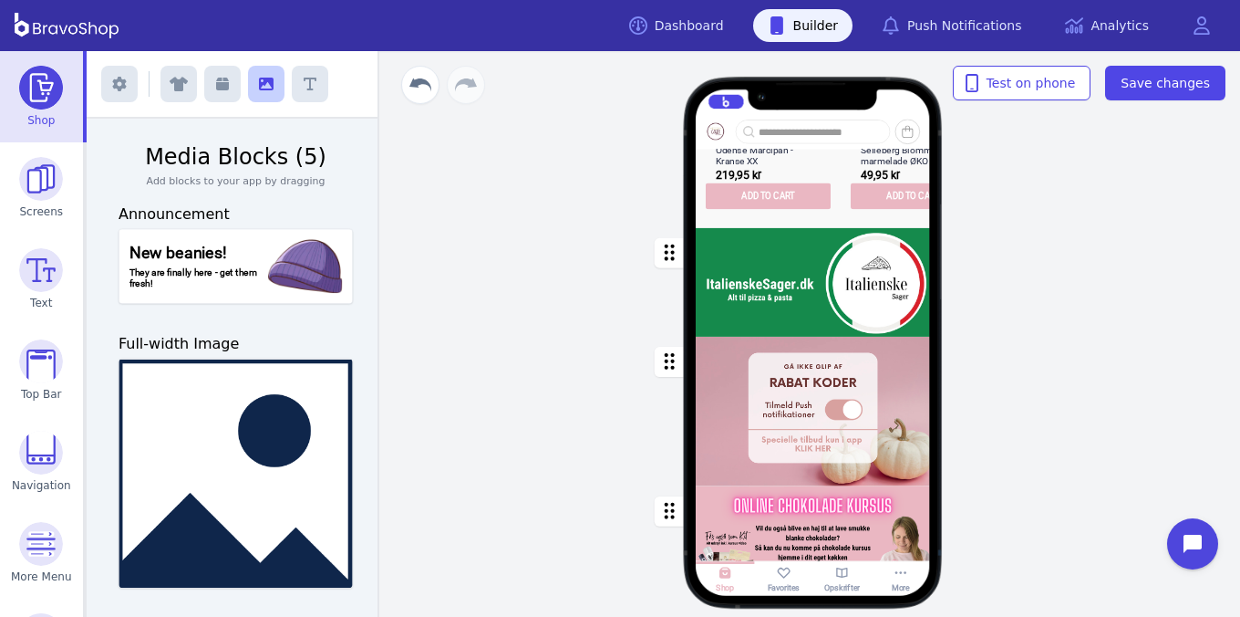
scroll to position [772, 0]
click at [741, 383] on div "button" at bounding box center [813, 412] width 234 height 150
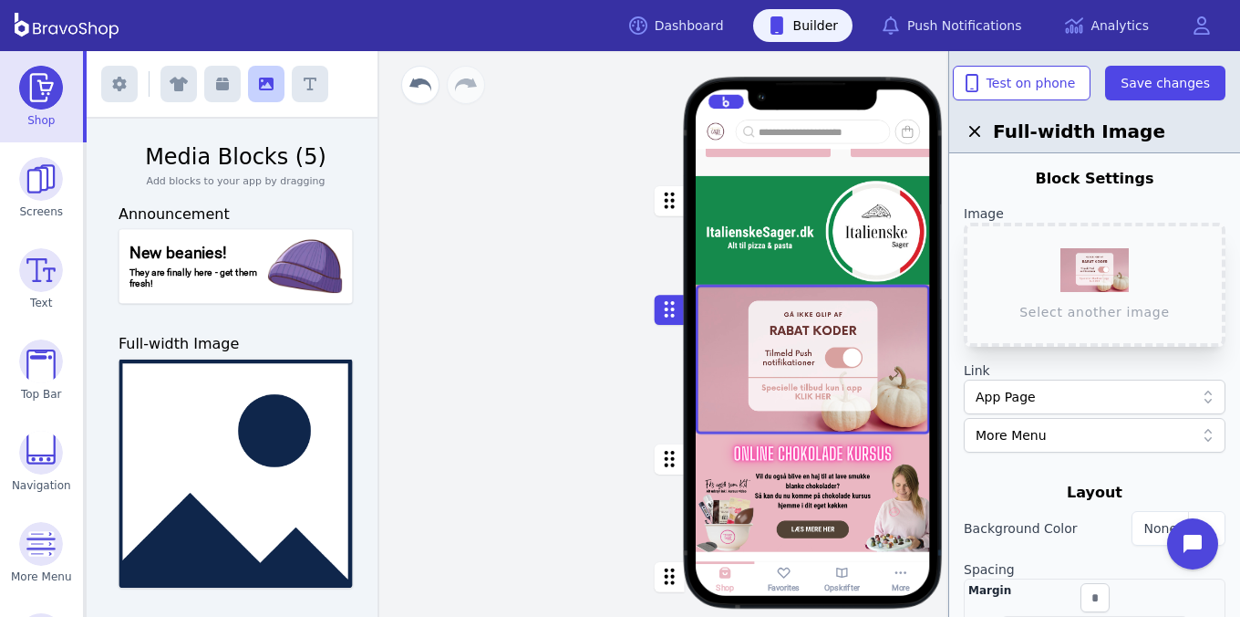
scroll to position [871, 0]
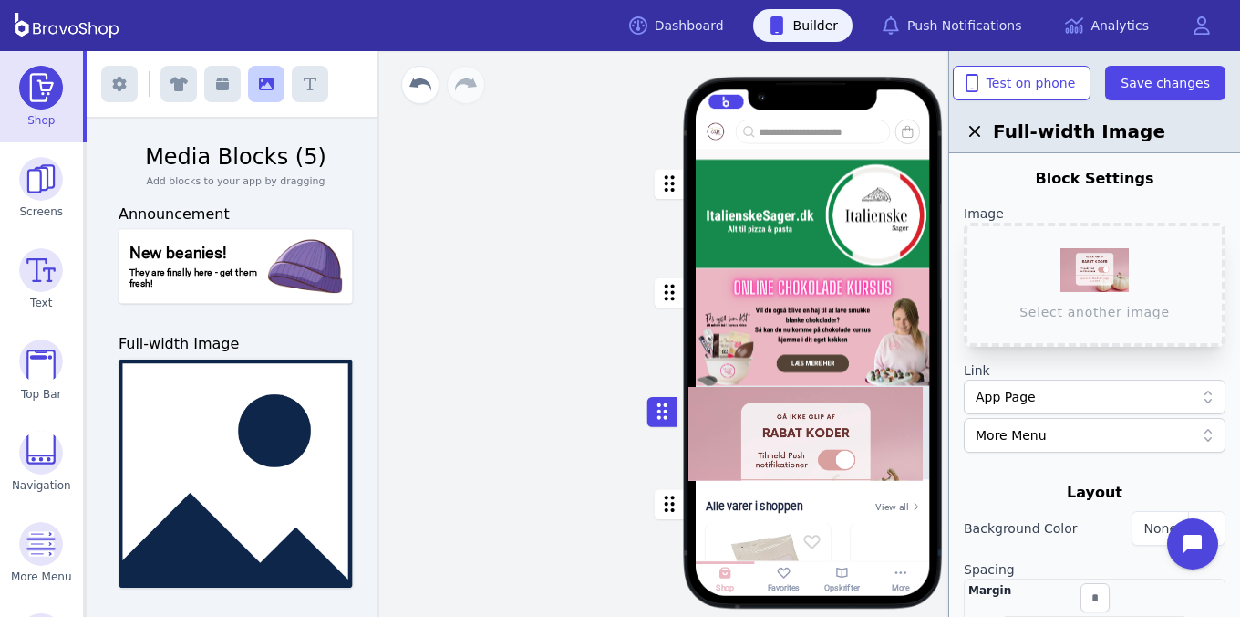
drag, startPoint x: 676, startPoint y: 301, endPoint x: 660, endPoint y: 432, distance: 132.2
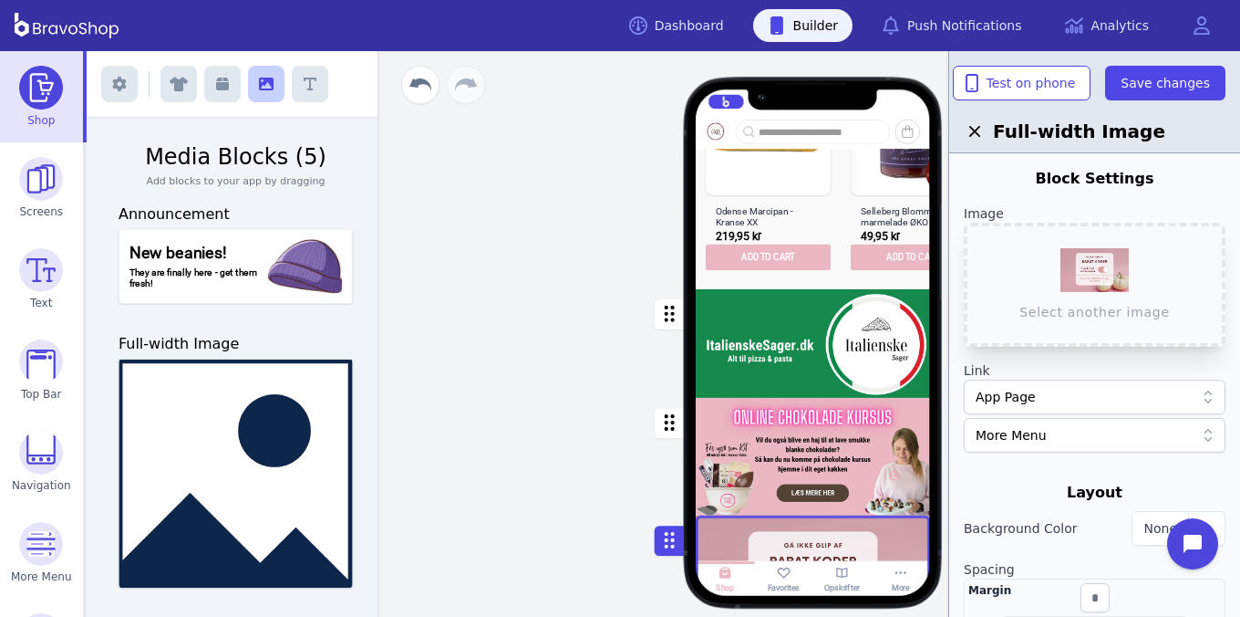
scroll to position [679, 0]
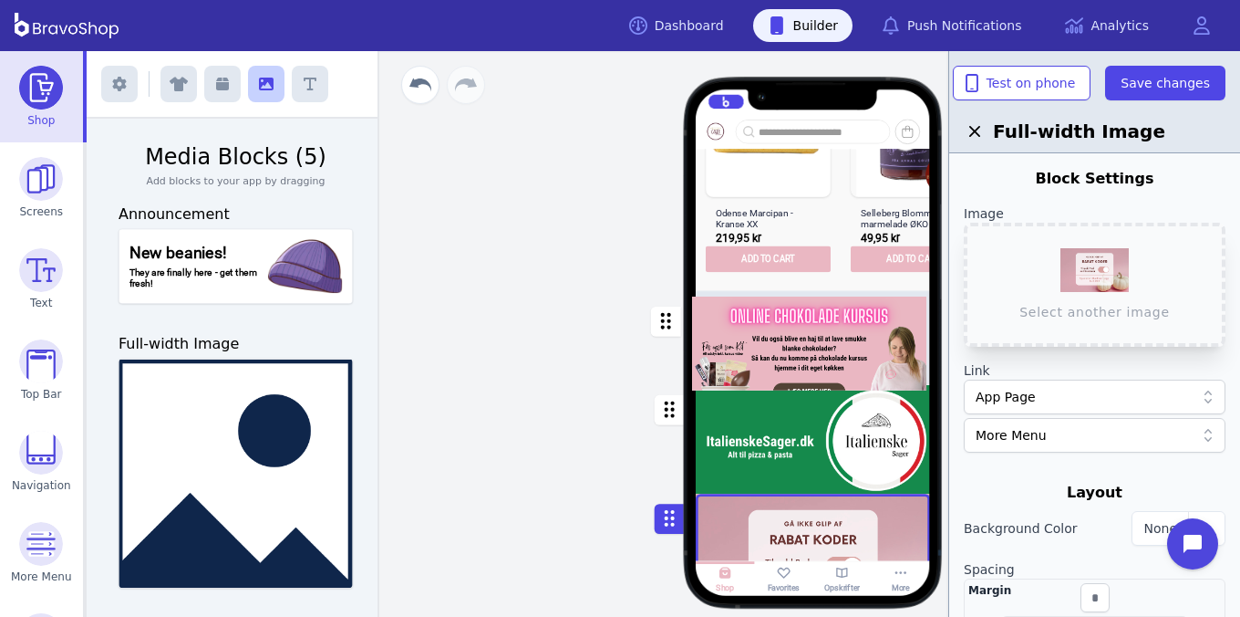
drag, startPoint x: 675, startPoint y: 426, endPoint x: 670, endPoint y: 324, distance: 102.3
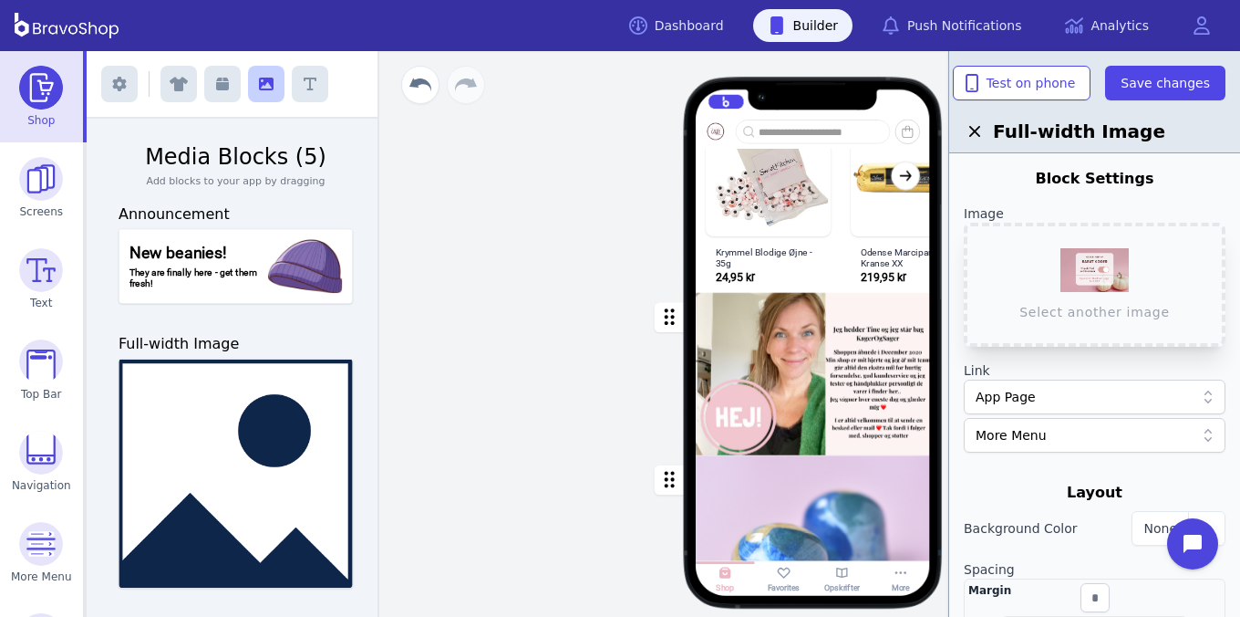
scroll to position [1528, 0]
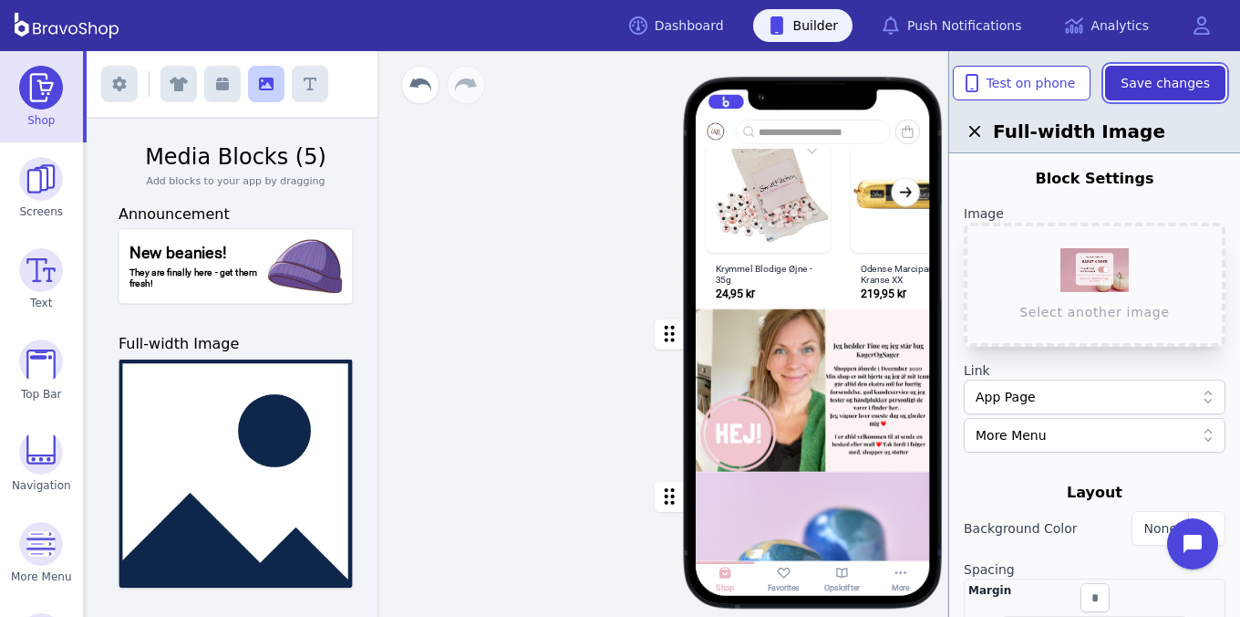
click at [1143, 88] on span "Save changes" at bounding box center [1165, 83] width 89 height 18
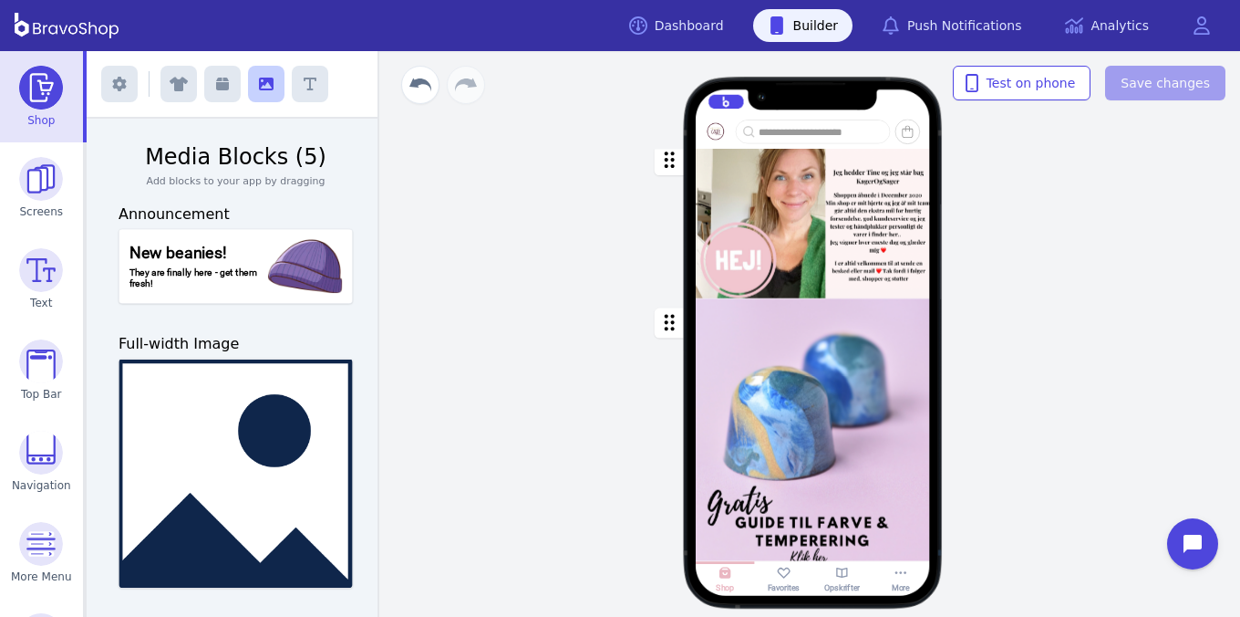
scroll to position [1923, 0]
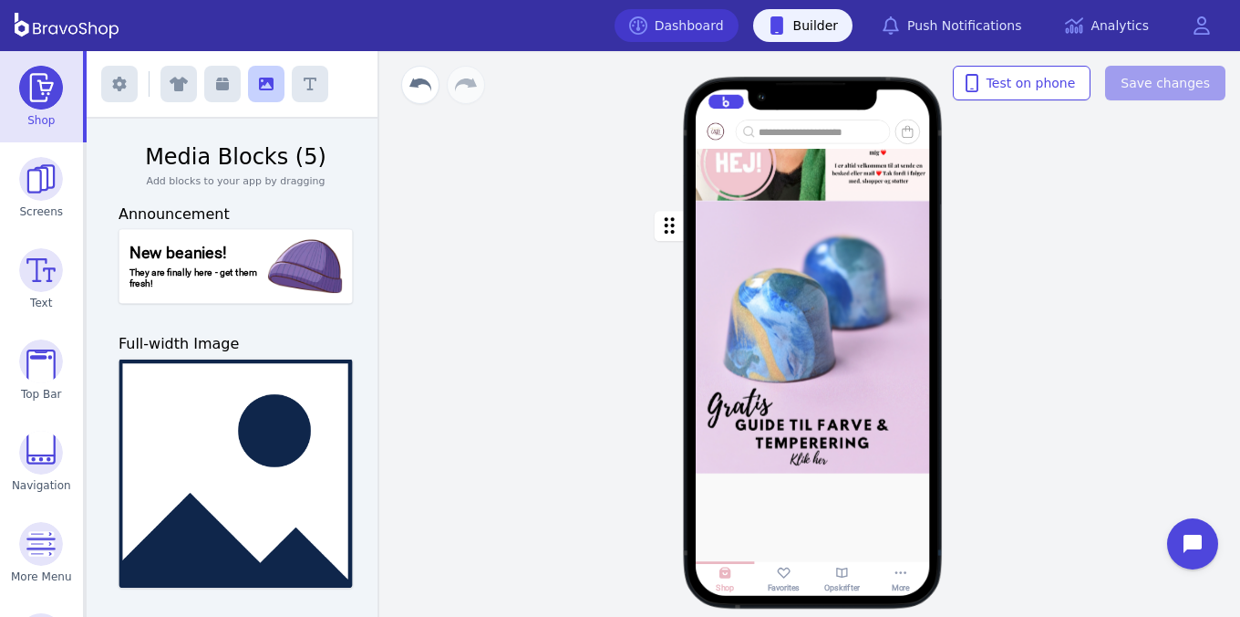
click at [701, 26] on link "Dashboard" at bounding box center [677, 25] width 124 height 33
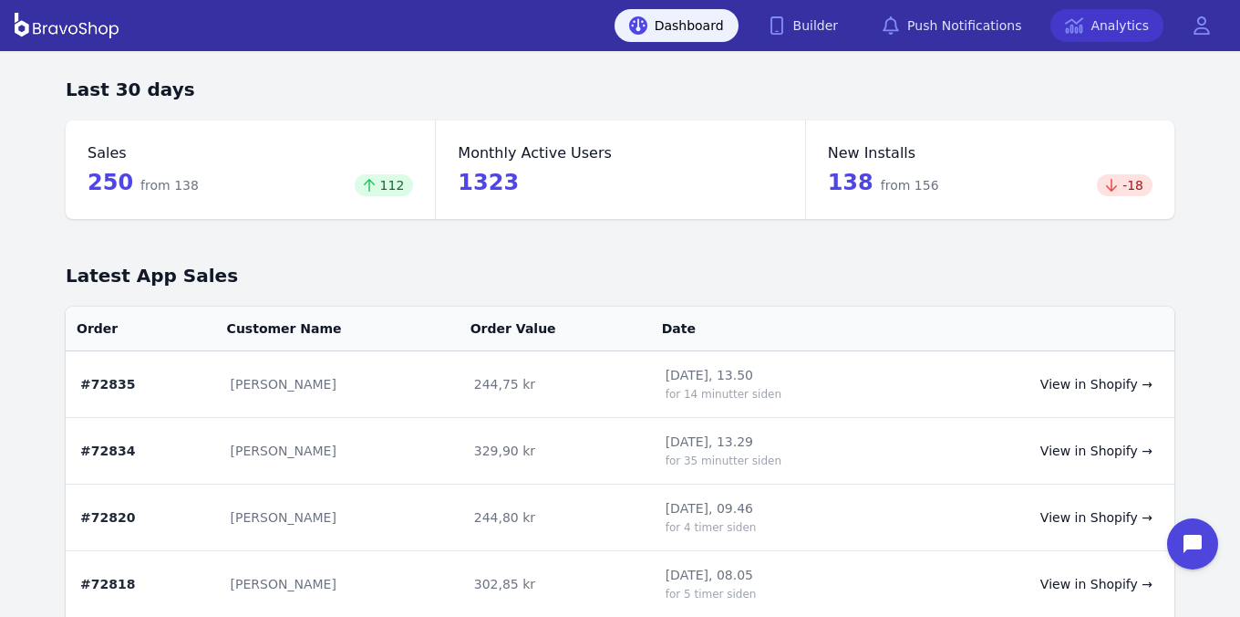
click at [1104, 20] on link "Analytics" at bounding box center [1107, 25] width 113 height 33
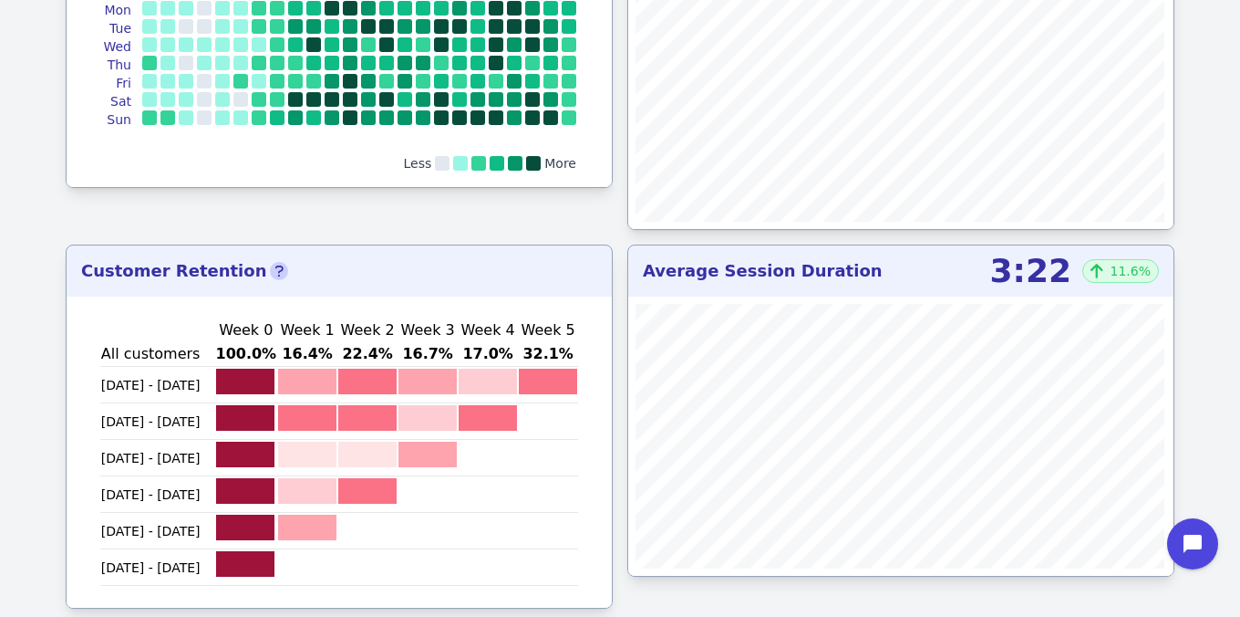
scroll to position [1188, 0]
